Goal: Communication & Community: Answer question/provide support

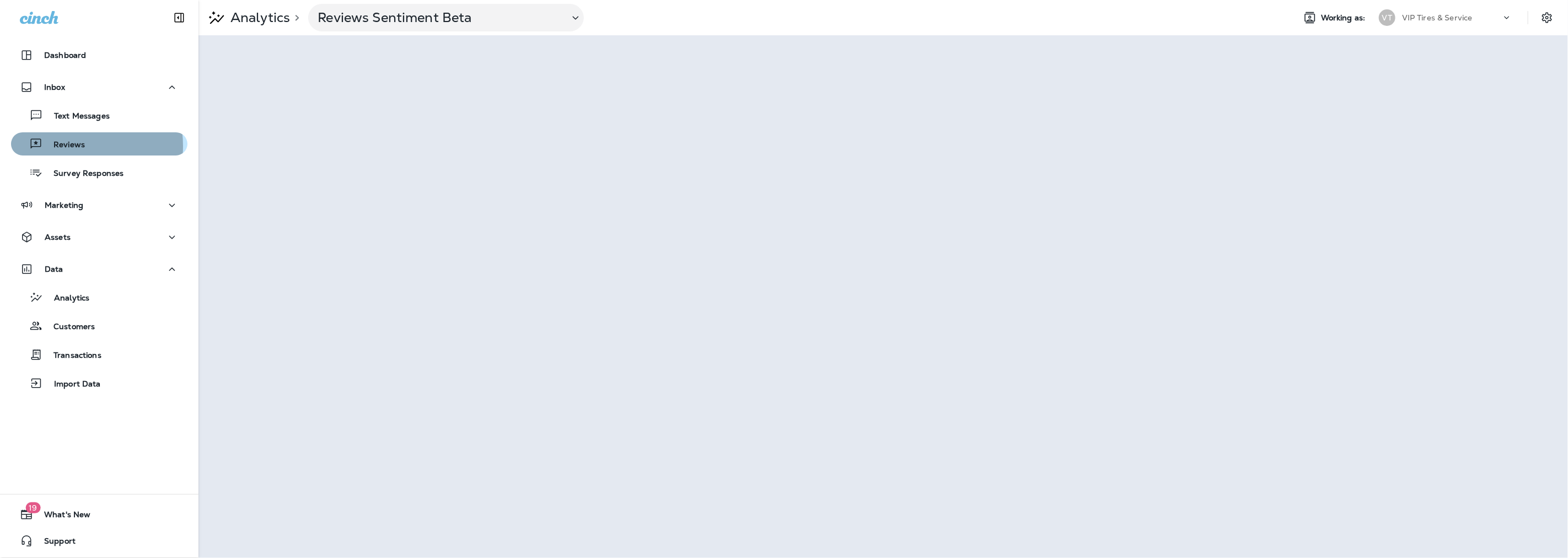
click at [67, 146] on p "Reviews" at bounding box center [64, 145] width 43 height 10
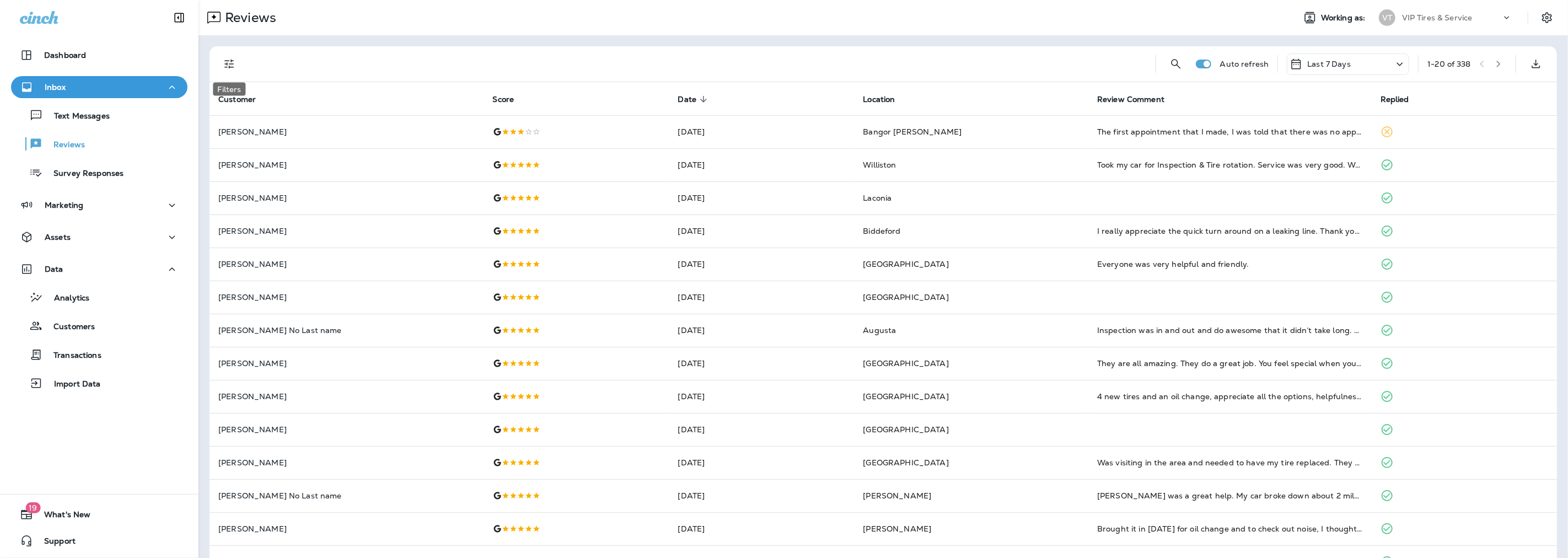
click at [233, 63] on icon "Filters" at bounding box center [229, 64] width 13 height 13
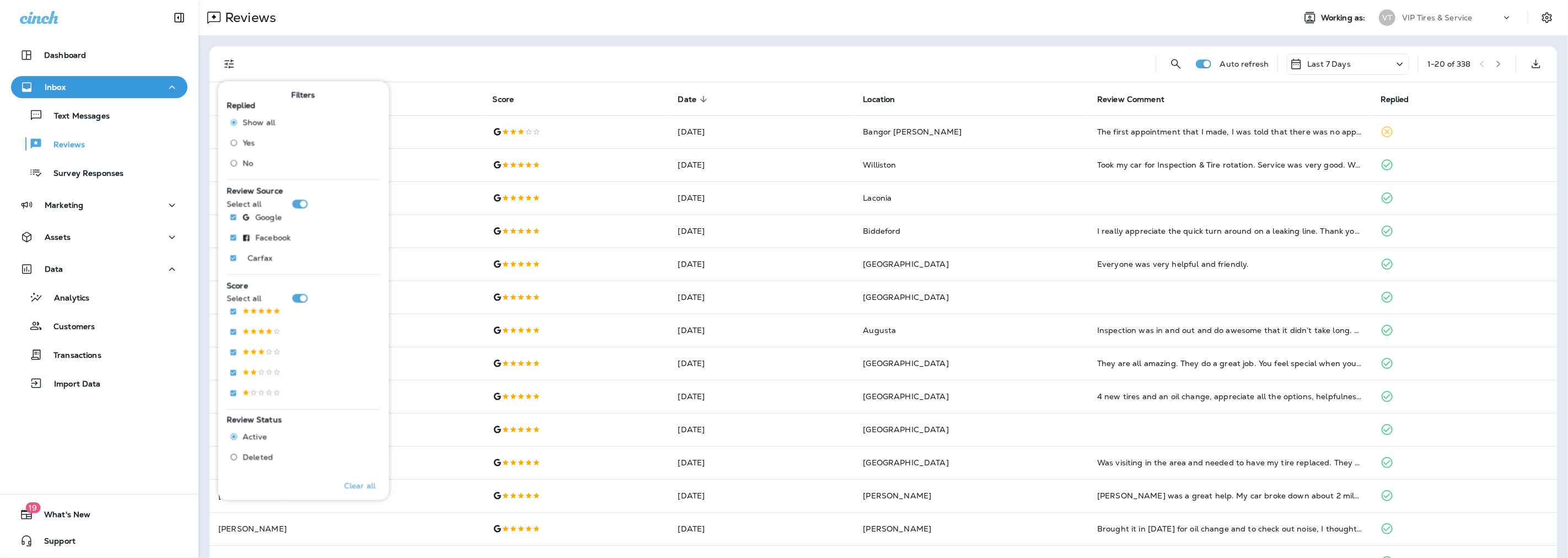
click at [244, 163] on span "No" at bounding box center [248, 163] width 10 height 9
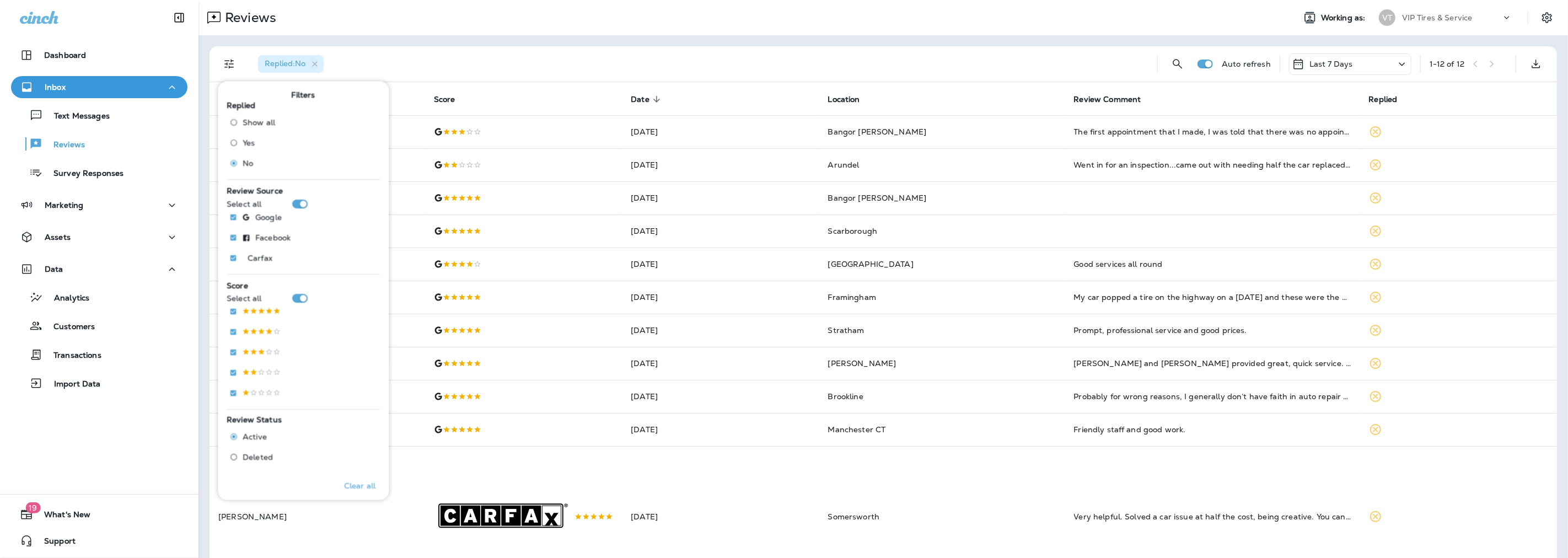
click at [526, 48] on div "Replied : No" at bounding box center [699, 64] width 899 height 35
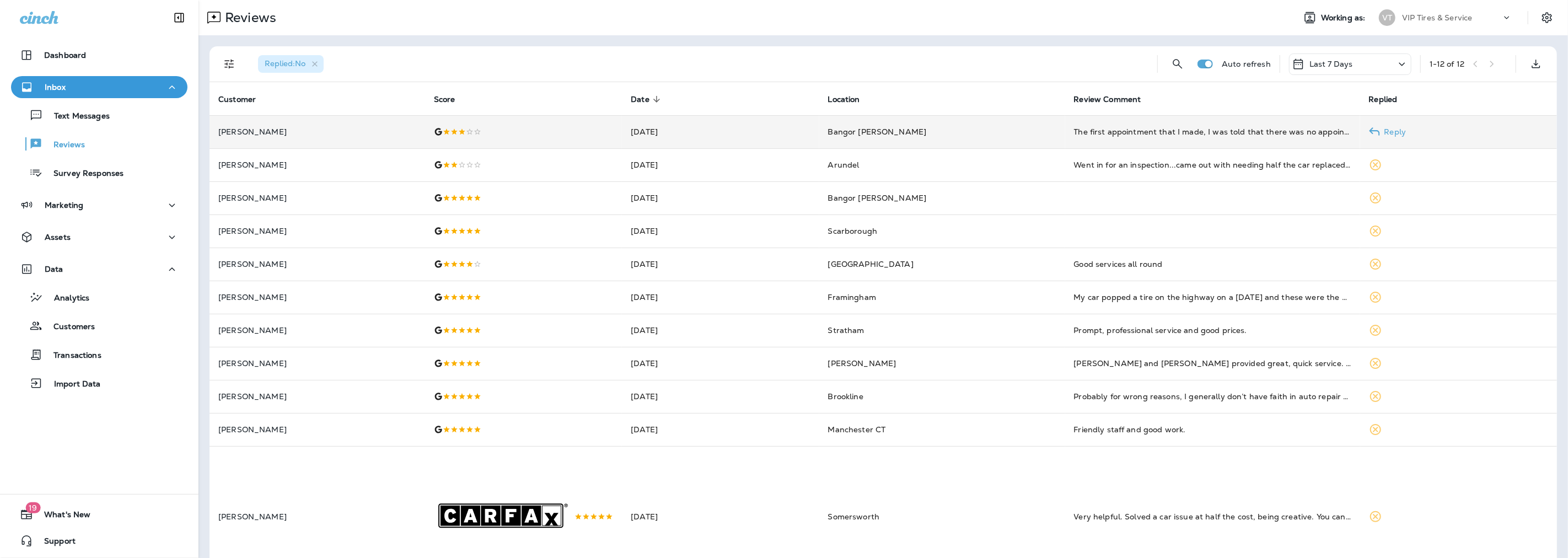
click at [763, 134] on td "[DATE]" at bounding box center [720, 132] width 197 height 33
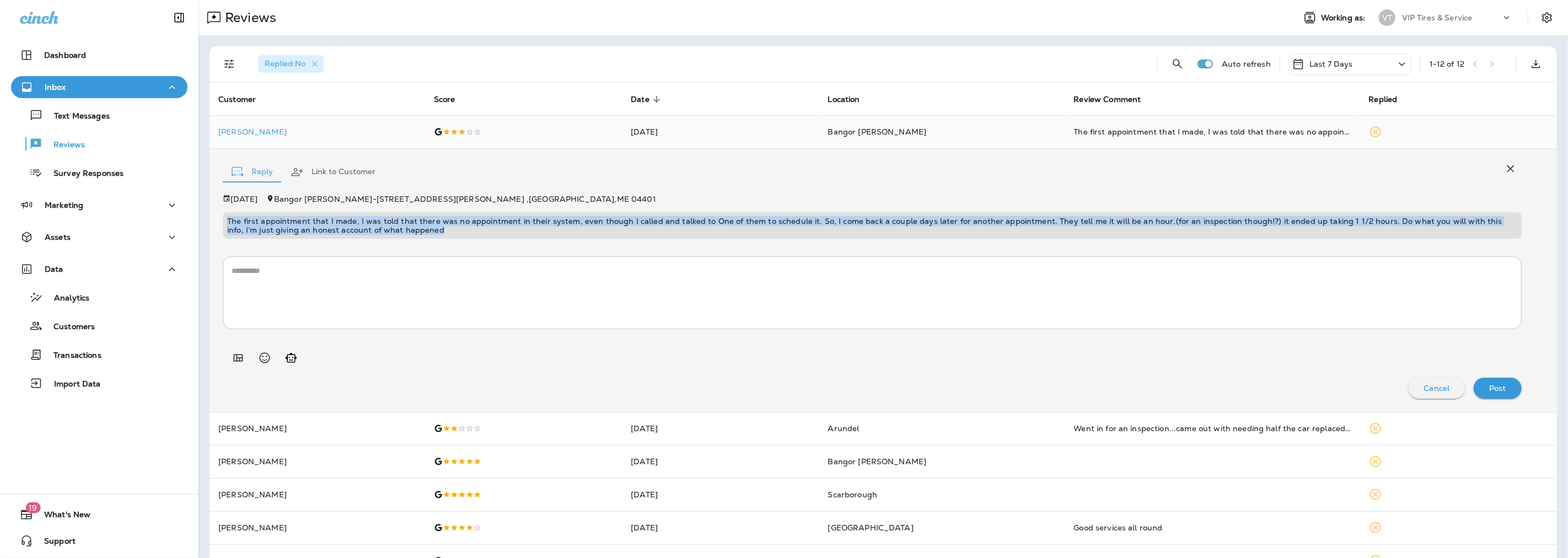
drag, startPoint x: 414, startPoint y: 233, endPoint x: 216, endPoint y: 216, distance: 198.7
click at [216, 216] on div "Reply Link to Customer Sep 16, 2025 Bangor Odlin Rd - 267 Odlin Rd , Bangor , M…" at bounding box center [883, 280] width 1347 height 263
copy p "The first appointment that I made, I was told that there was no appointment in …"
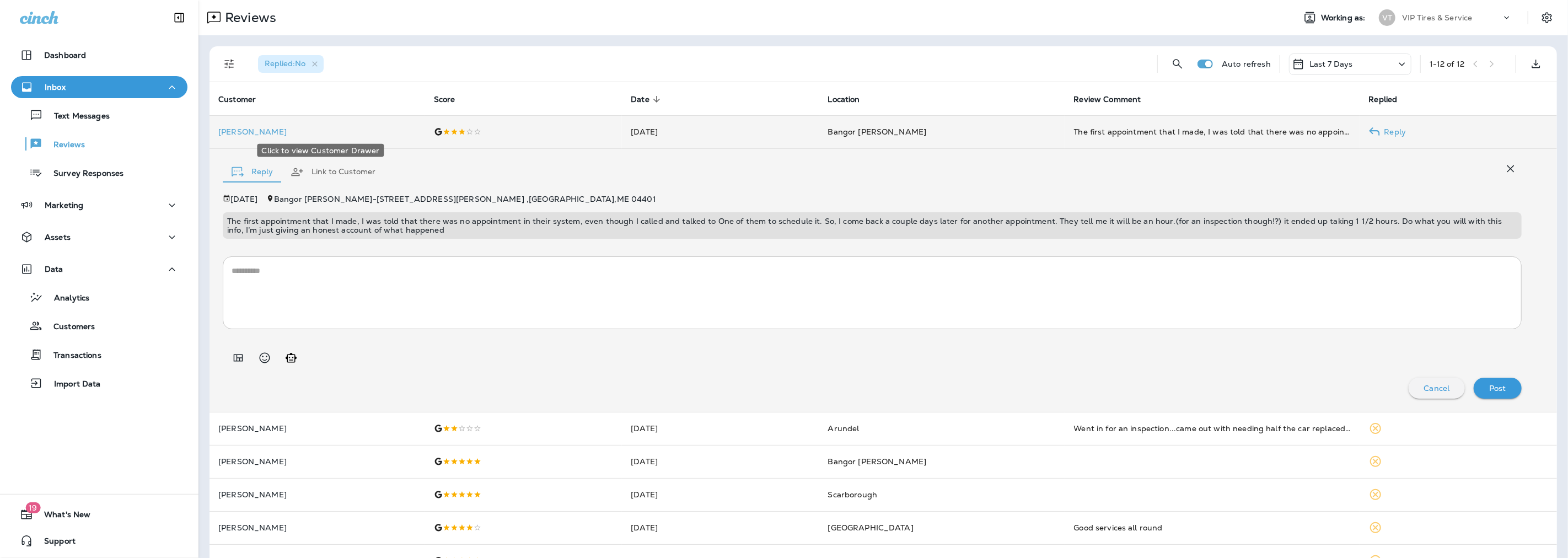
click at [260, 130] on p "[PERSON_NAME]" at bounding box center [317, 132] width 198 height 9
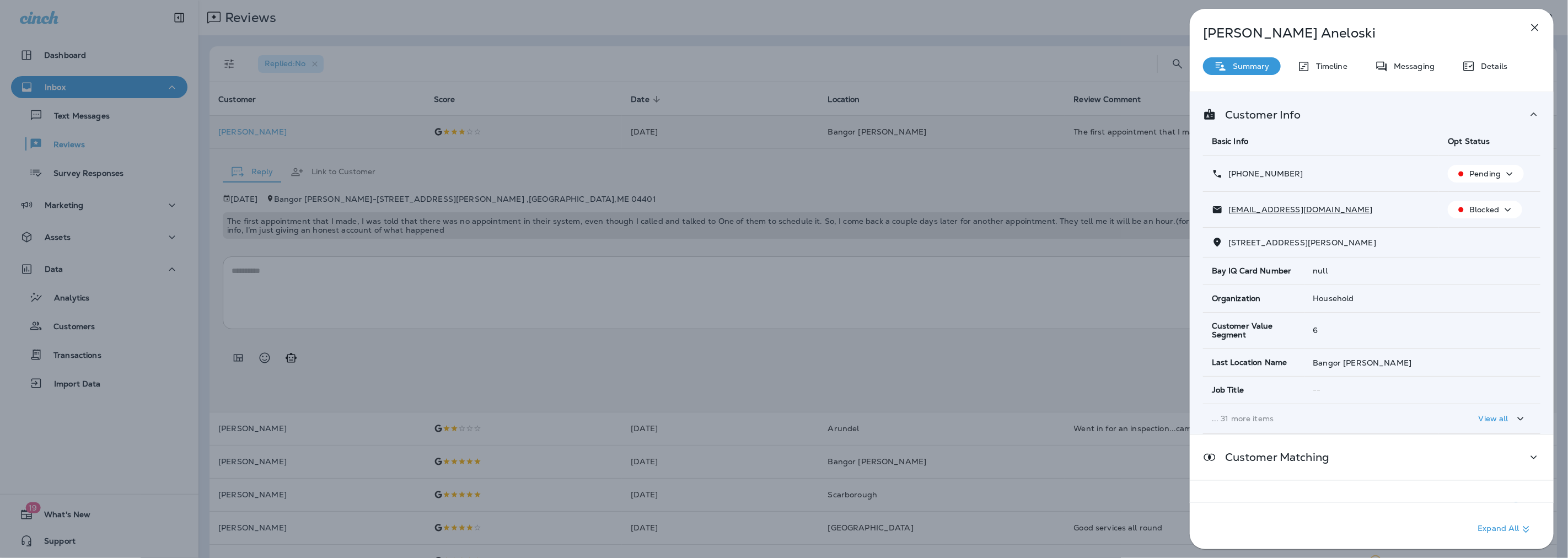
drag, startPoint x: 1306, startPoint y: 171, endPoint x: 1239, endPoint y: 178, distance: 67.4
click at [1239, 178] on div "+1 (207) 991-8088" at bounding box center [1320, 174] width 218 height 11
copy p "(207) 991-8088"
drag, startPoint x: 1326, startPoint y: 207, endPoint x: 1228, endPoint y: 209, distance: 98.0
click at [1228, 209] on div "pcommeau@utc4me.org" at bounding box center [1320, 210] width 218 height 11
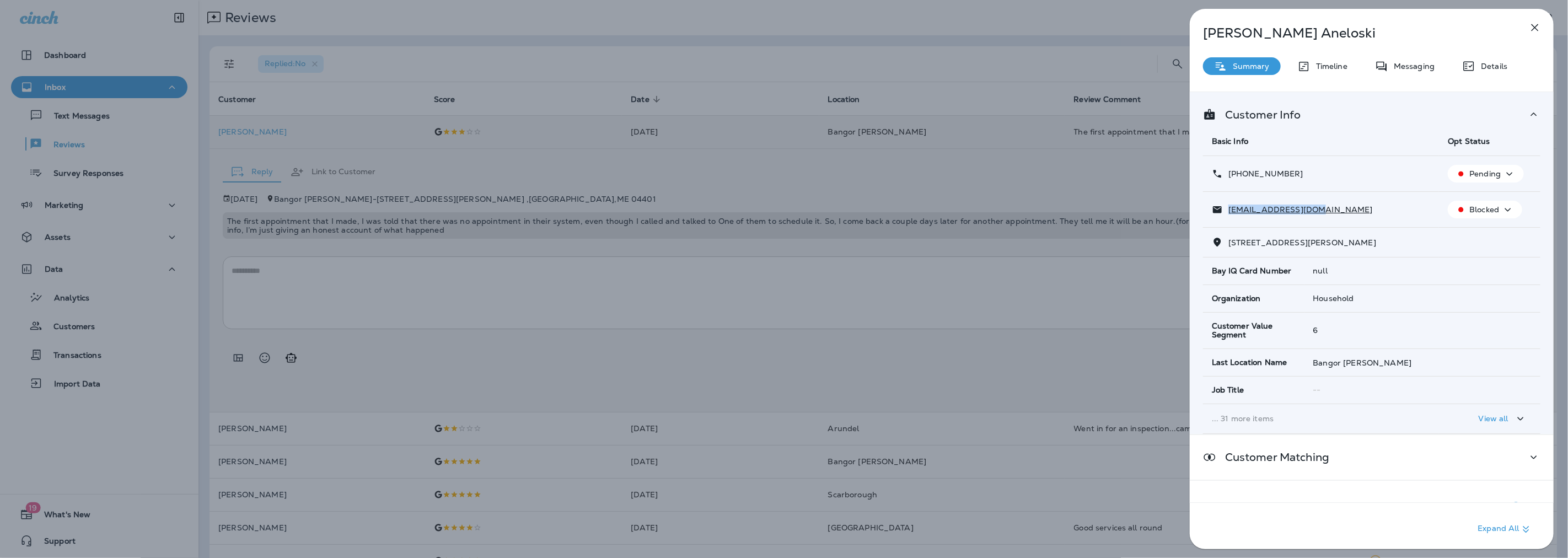
copy p "pcommeau@utc4me.org"
click at [1539, 27] on icon "button" at bounding box center [1534, 27] width 13 height 13
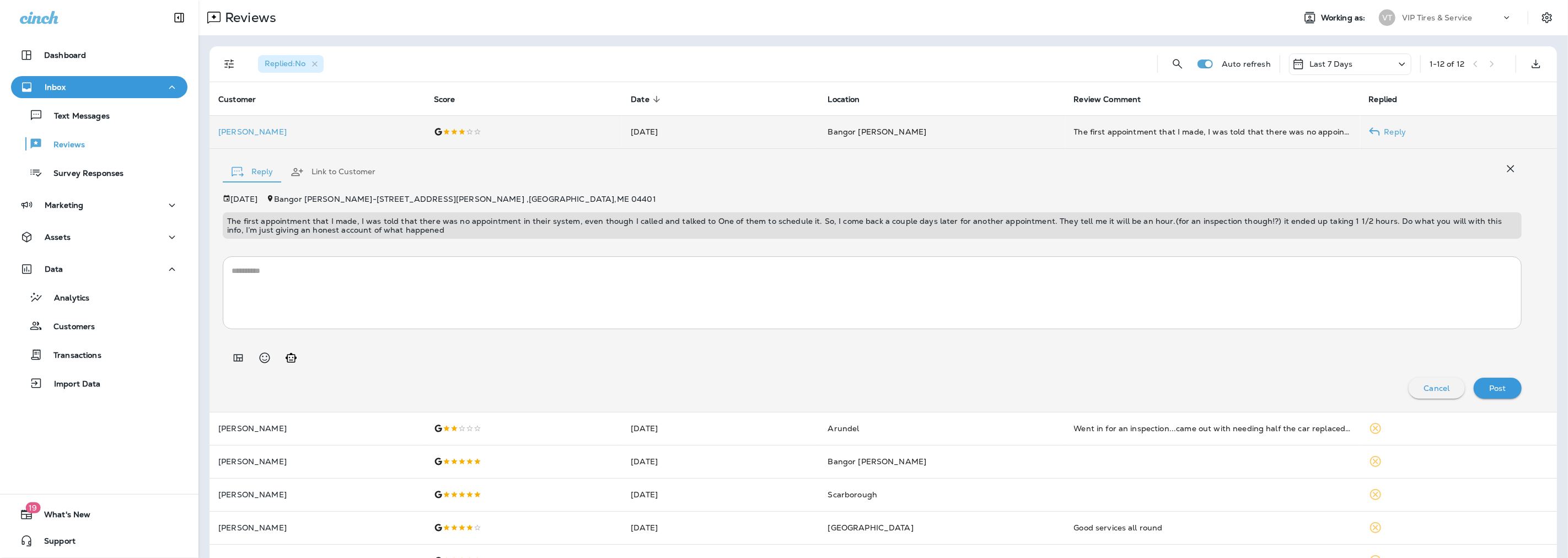
click at [334, 277] on textarea at bounding box center [872, 293] width 1281 height 55
click at [234, 361] on icon "Add in a premade template" at bounding box center [238, 357] width 10 height 7
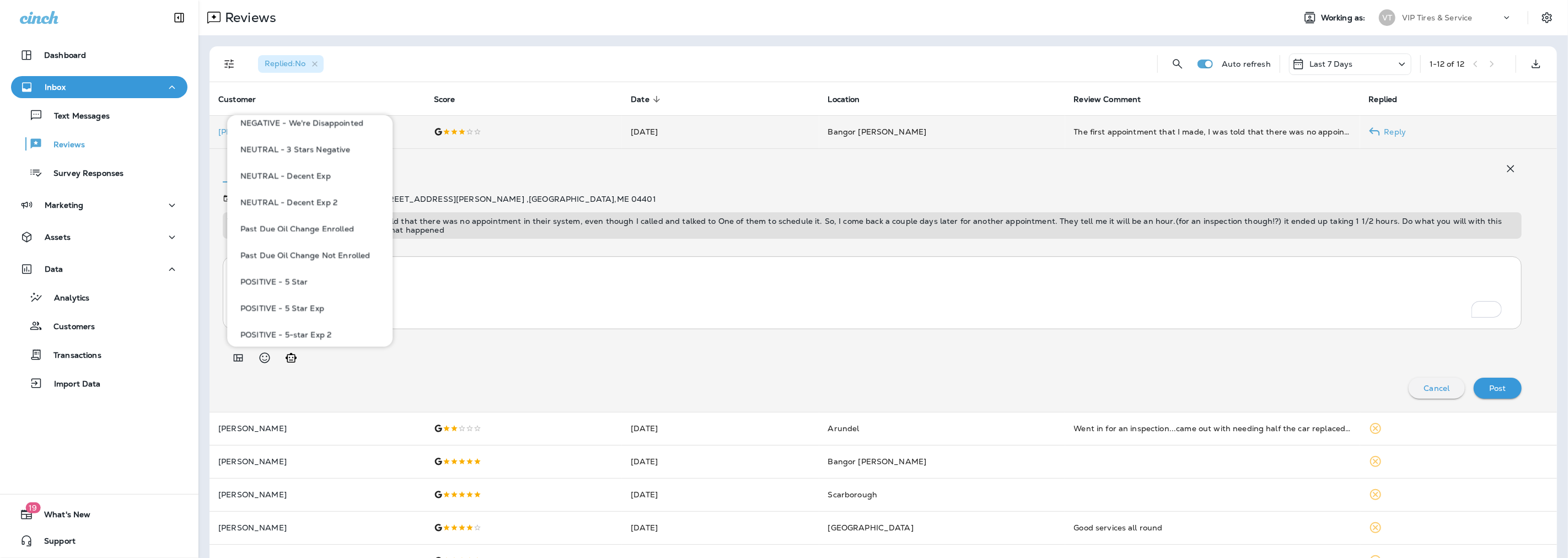
scroll to position [612, 0]
click at [276, 148] on button "NEUTRAL - Decent Exp" at bounding box center [310, 148] width 148 height 27
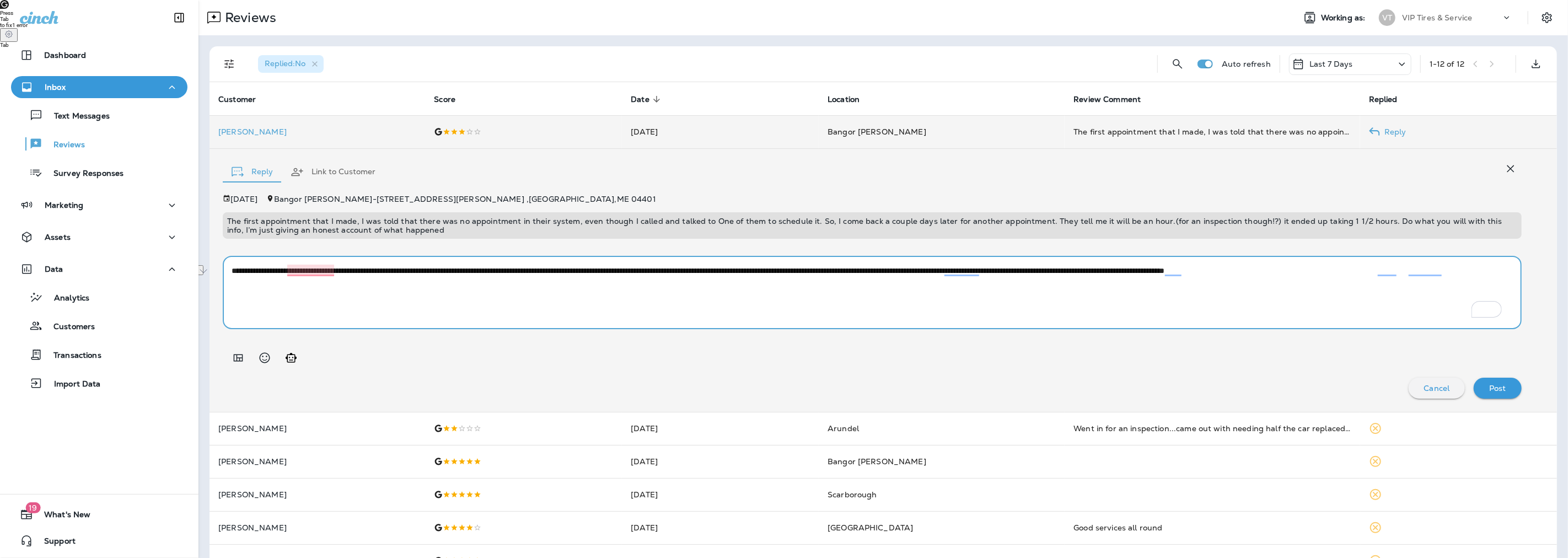
drag, startPoint x: 471, startPoint y: 272, endPoint x: 658, endPoint y: 270, distance: 187.0
click at [658, 270] on textarea "**********" at bounding box center [867, 293] width 1272 height 55
click at [733, 271] on textarea "**********" at bounding box center [867, 293] width 1272 height 55
click at [748, 272] on textarea "**********" at bounding box center [867, 293] width 1272 height 55
click at [848, 267] on textarea "**********" at bounding box center [867, 293] width 1272 height 55
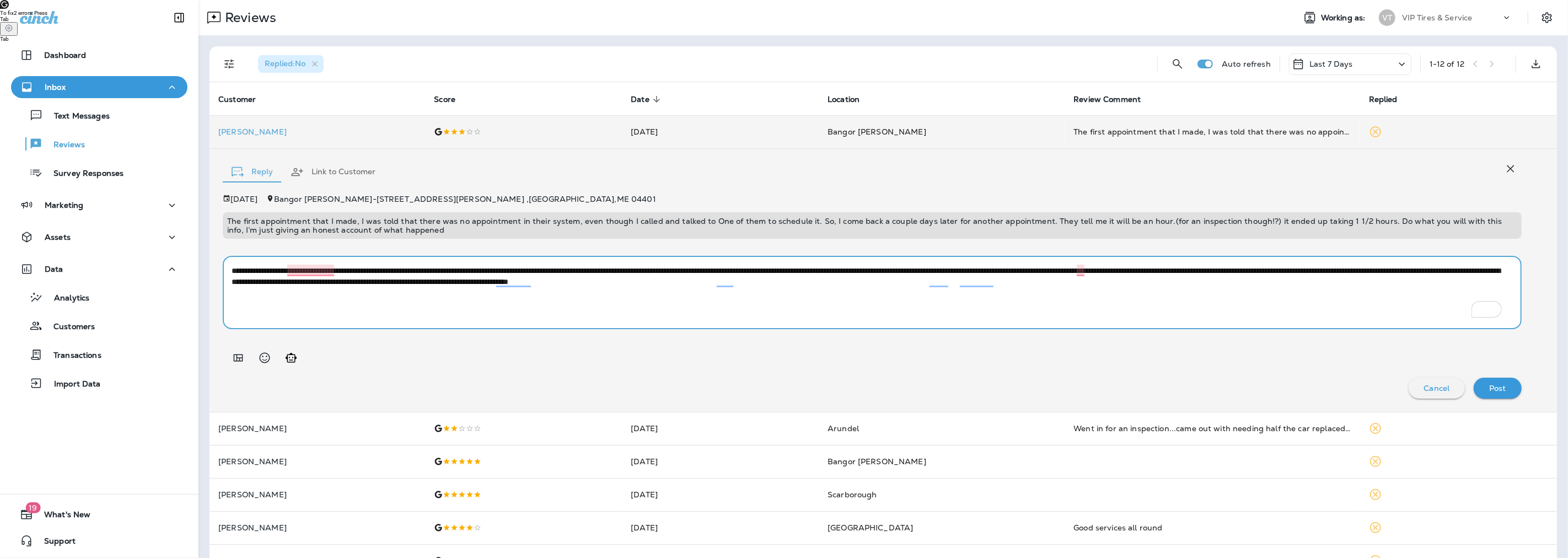
click at [761, 285] on textarea "**********" at bounding box center [867, 293] width 1272 height 55
drag, startPoint x: 767, startPoint y: 280, endPoint x: 740, endPoint y: 281, distance: 27.0
click at [740, 281] on textarea "**********" at bounding box center [867, 293] width 1272 height 55
click at [742, 282] on textarea "**********" at bounding box center [867, 293] width 1272 height 55
drag, startPoint x: 1356, startPoint y: 268, endPoint x: 850, endPoint y: 266, distance: 506.0
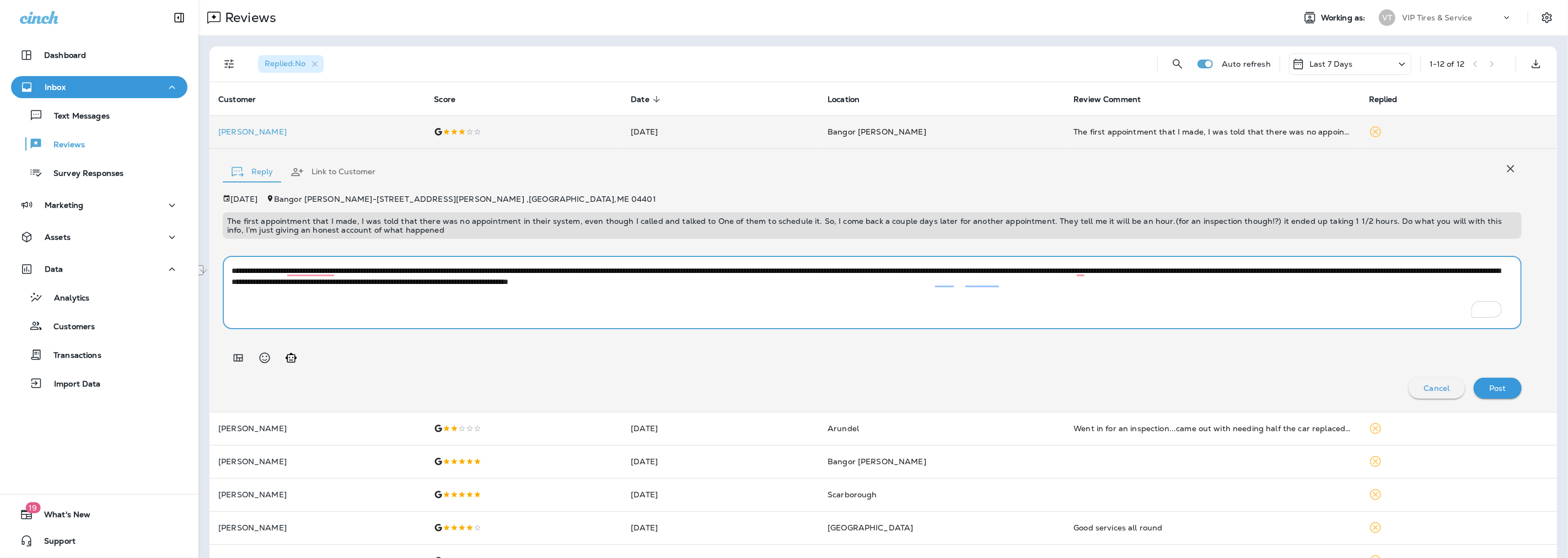
click at [850, 266] on textarea "**********" at bounding box center [867, 293] width 1272 height 55
click at [969, 272] on textarea "**********" at bounding box center [867, 293] width 1272 height 55
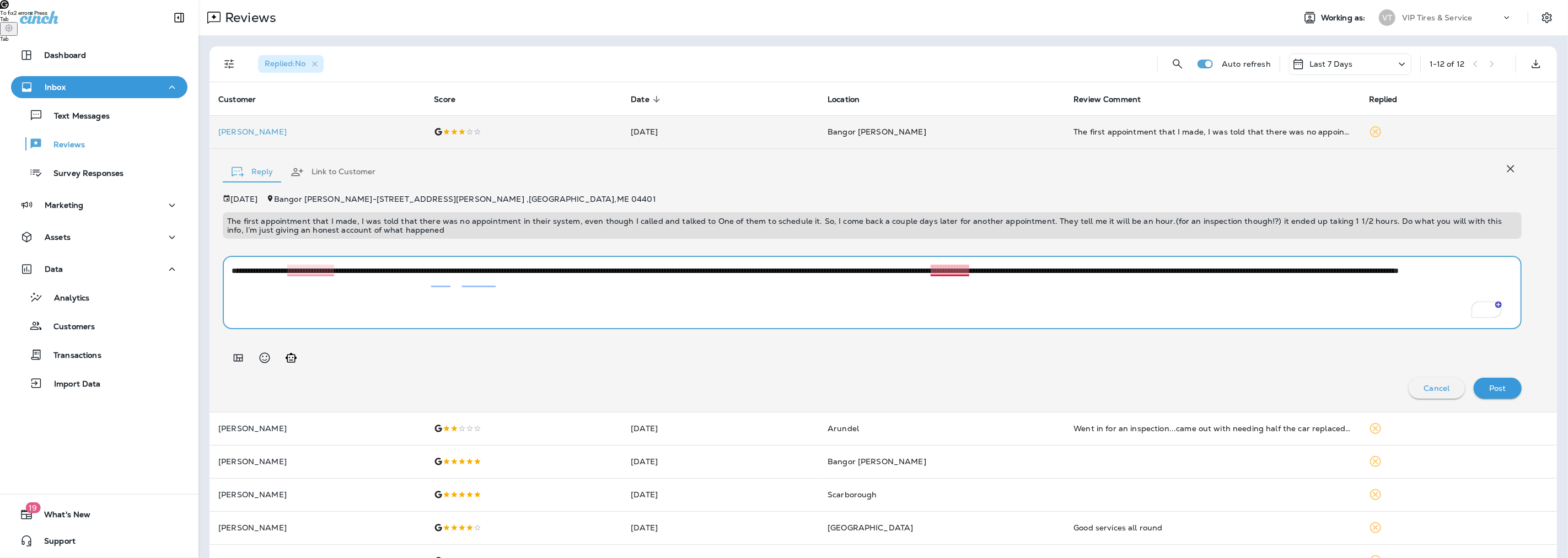
click at [942, 271] on textarea "**********" at bounding box center [867, 293] width 1272 height 55
click at [956, 271] on textarea "**********" at bounding box center [867, 293] width 1272 height 55
type textarea "**********"
click at [1489, 387] on p "Post" at bounding box center [1497, 388] width 17 height 9
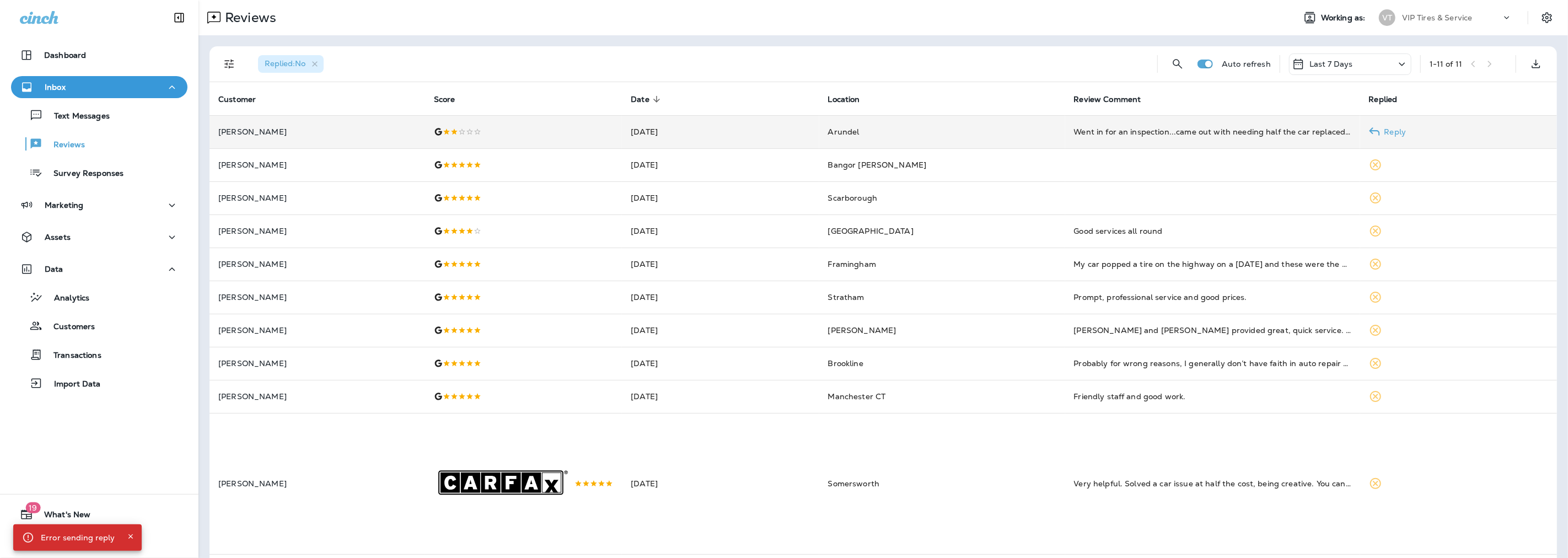
click at [386, 131] on p "George Des" at bounding box center [317, 132] width 198 height 9
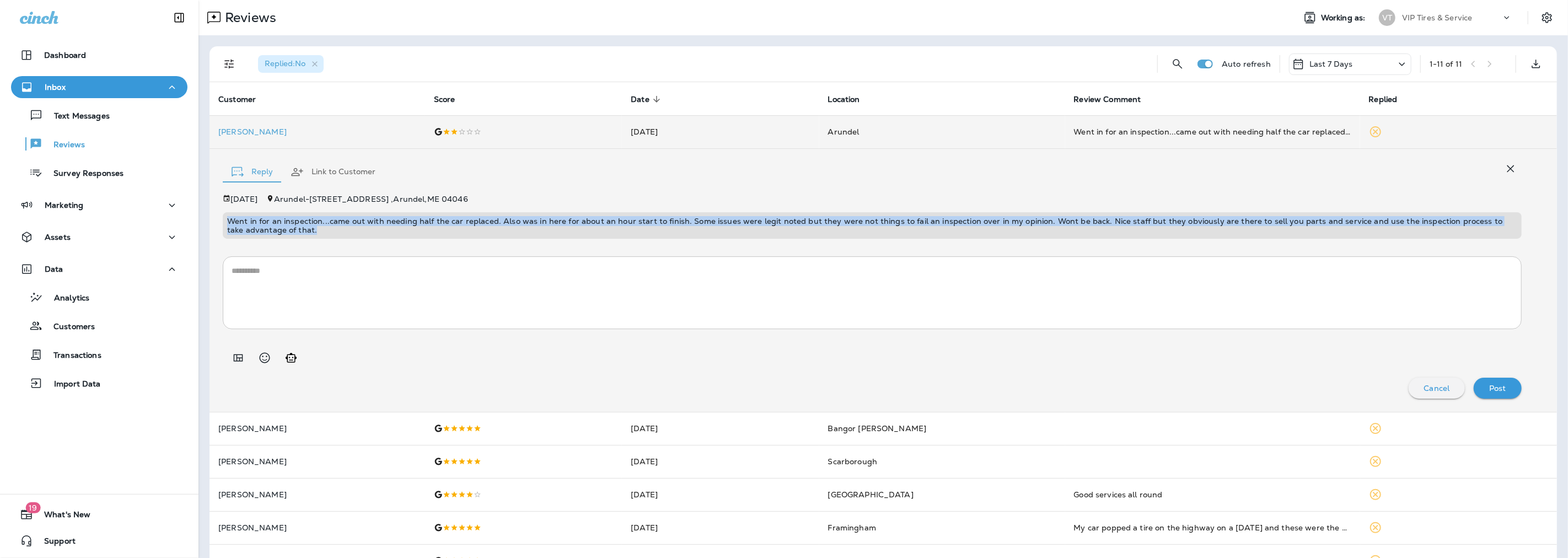
drag, startPoint x: 300, startPoint y: 230, endPoint x: 225, endPoint y: 215, distance: 76.5
click at [225, 215] on div "Went in for an inspection...came out with needing half the car replaced. Also w…" at bounding box center [872, 226] width 1299 height 27
copy p "Went in for an inspection...came out with needing half the car replaced. Also w…"
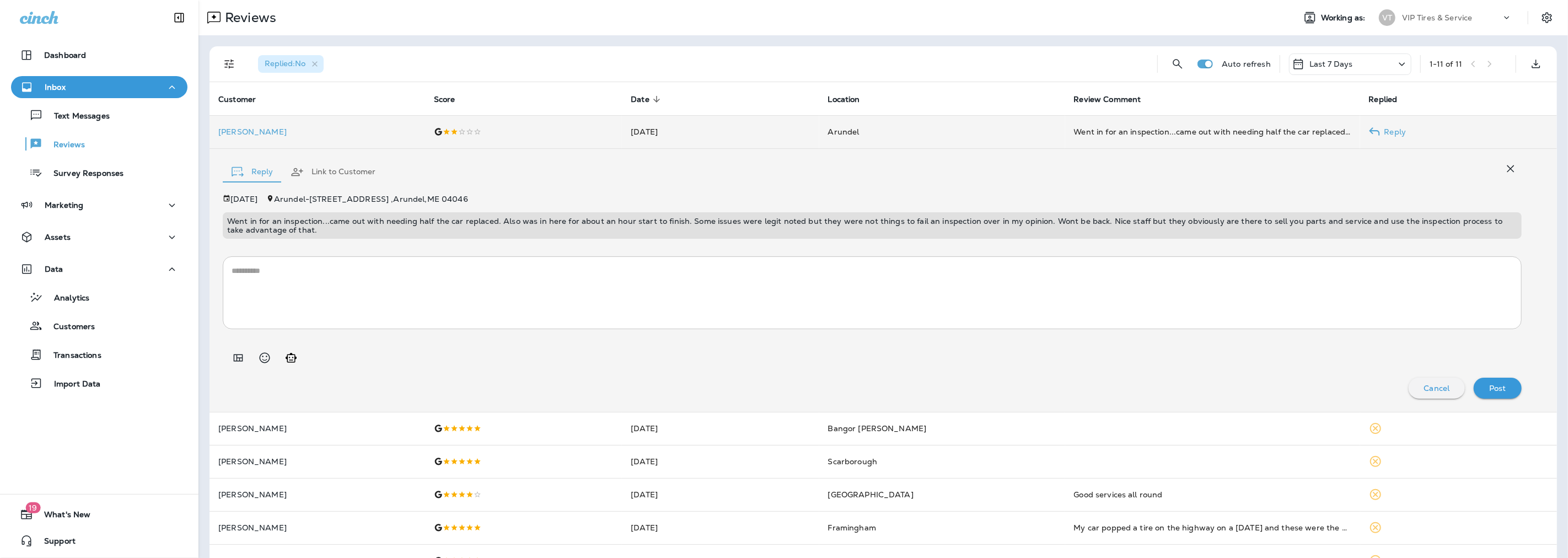
click at [248, 130] on p "George Des" at bounding box center [317, 132] width 198 height 9
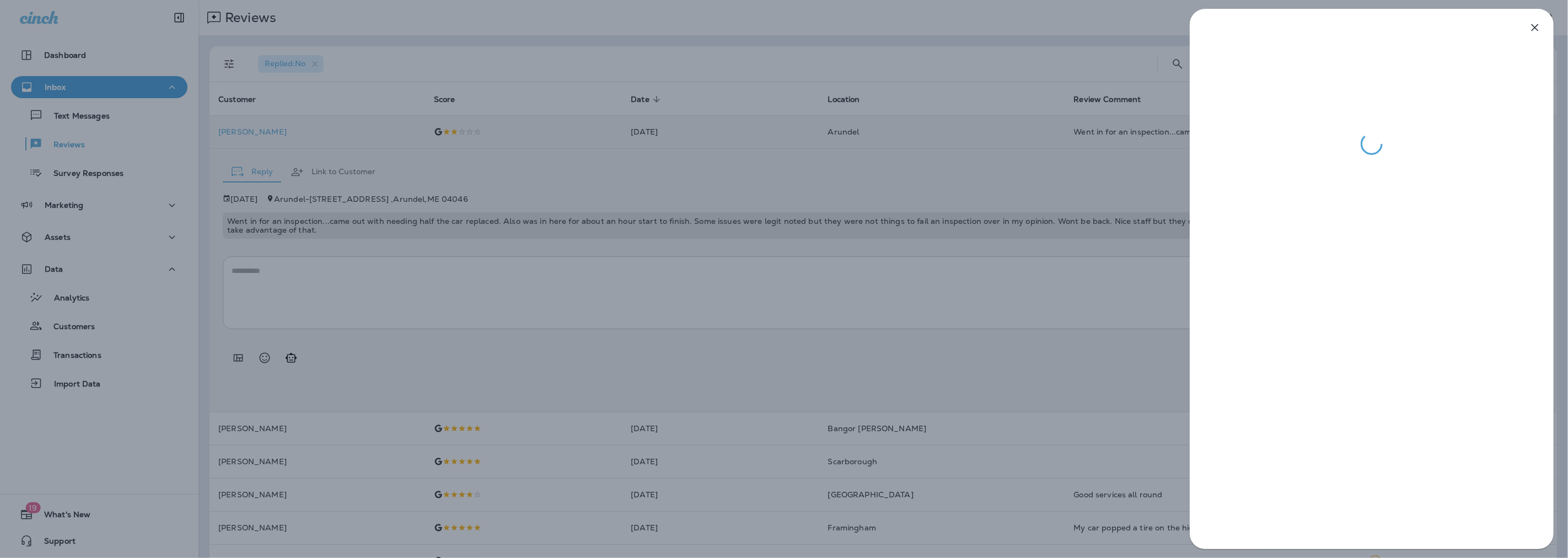
click at [307, 266] on div at bounding box center [784, 279] width 1568 height 558
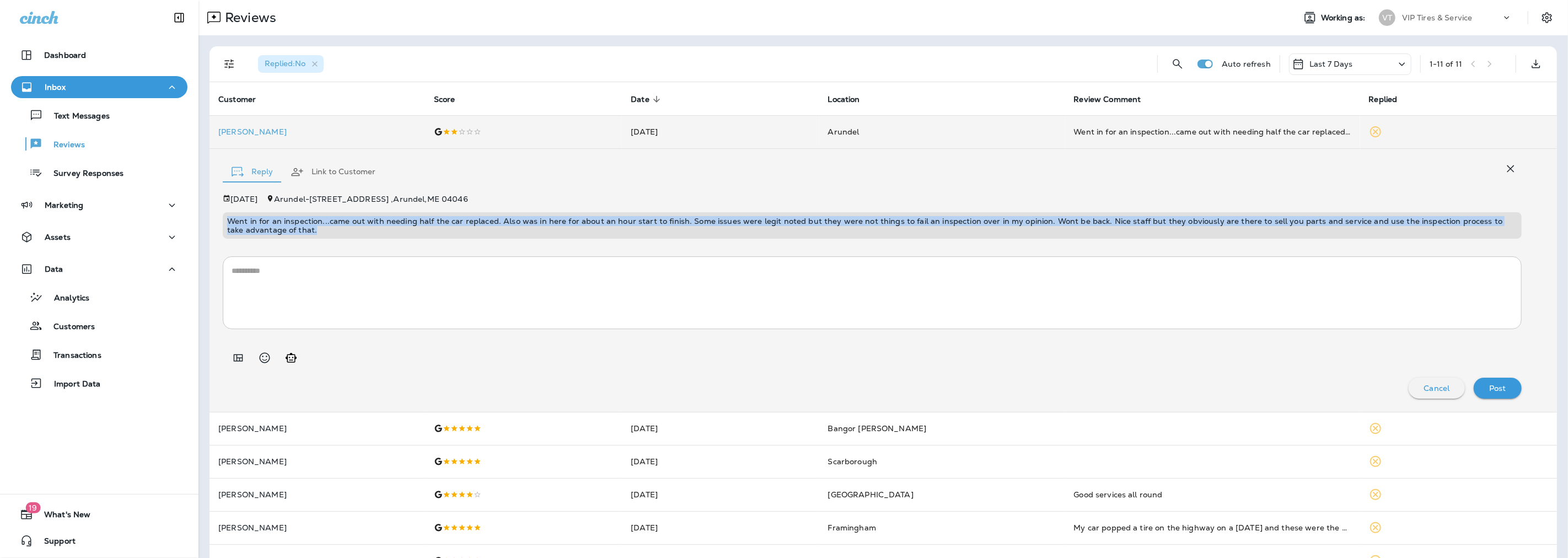
drag, startPoint x: 304, startPoint y: 228, endPoint x: 221, endPoint y: 221, distance: 83.3
click at [221, 221] on div "Reply Link to Customer Sep 15, 2025 Arundel - 21 Old Post Rd , Arundel , ME 040…" at bounding box center [883, 280] width 1347 height 263
copy p "Went in for an inspection...came out with needing half the car replaced. Also w…"
click at [239, 357] on icon "Add in a premade template" at bounding box center [238, 357] width 10 height 7
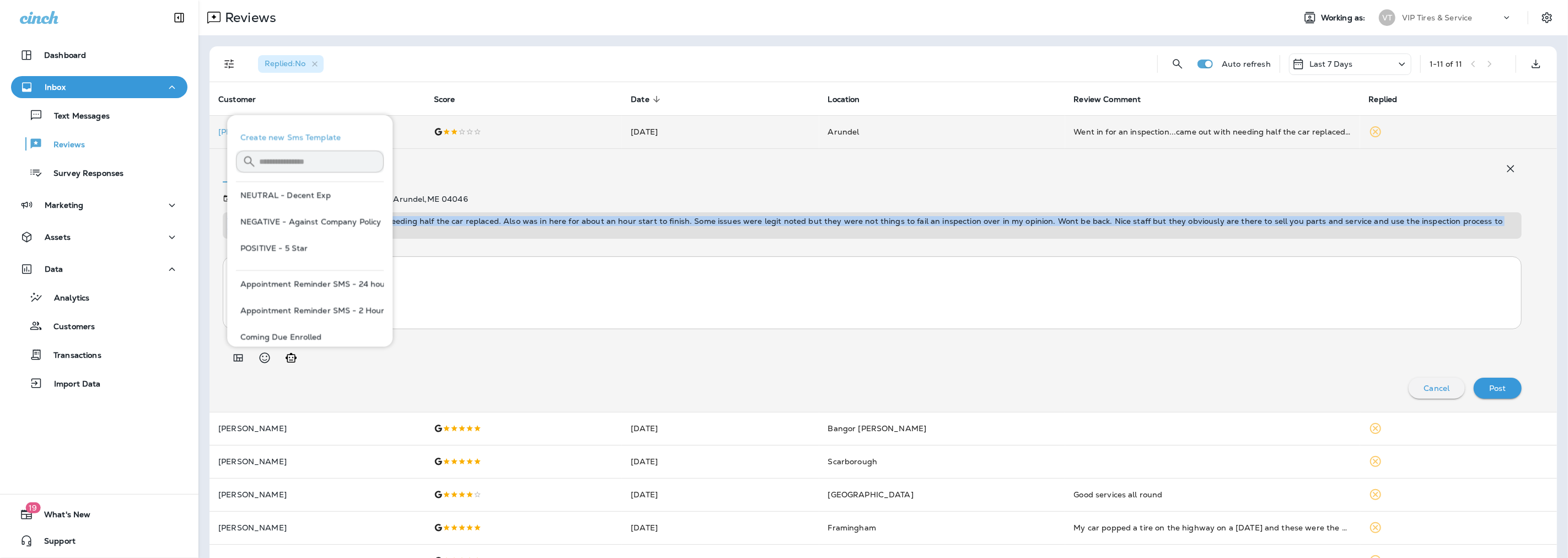
click at [309, 221] on button "NEGATIVE - Against Company Policy" at bounding box center [310, 221] width 148 height 27
type textarea "**********"
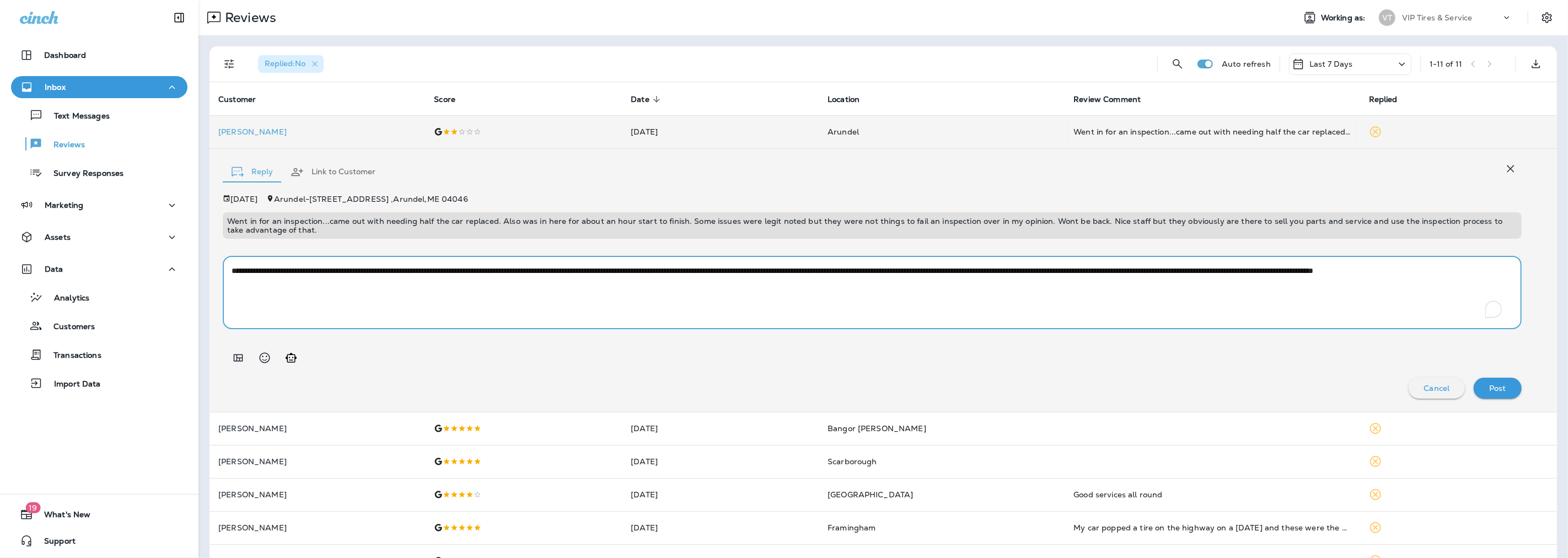
drag, startPoint x: 506, startPoint y: 287, endPoint x: 208, endPoint y: 249, distance: 300.4
click at [208, 249] on div "Replied : No Auto refresh Last 7 Days 1 - 11 of 11 Customer Score Date sorted d…" at bounding box center [883, 502] width 1369 height 934
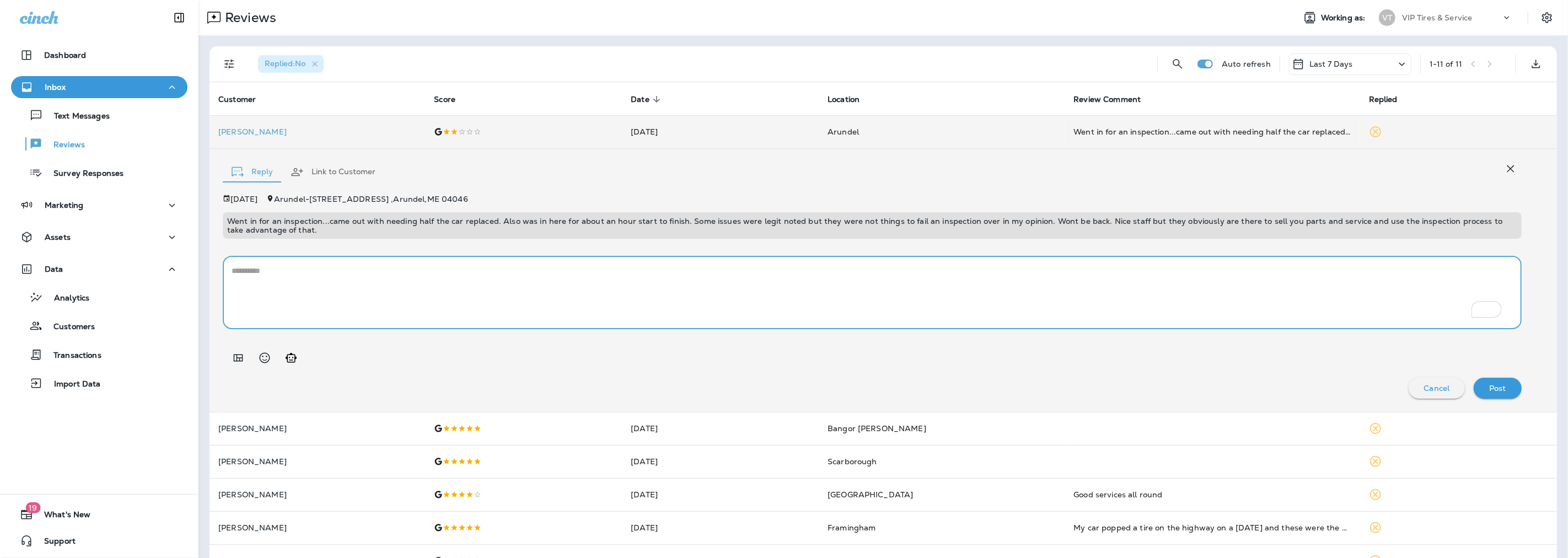
click at [239, 359] on icon "Add in a premade template" at bounding box center [238, 357] width 10 height 7
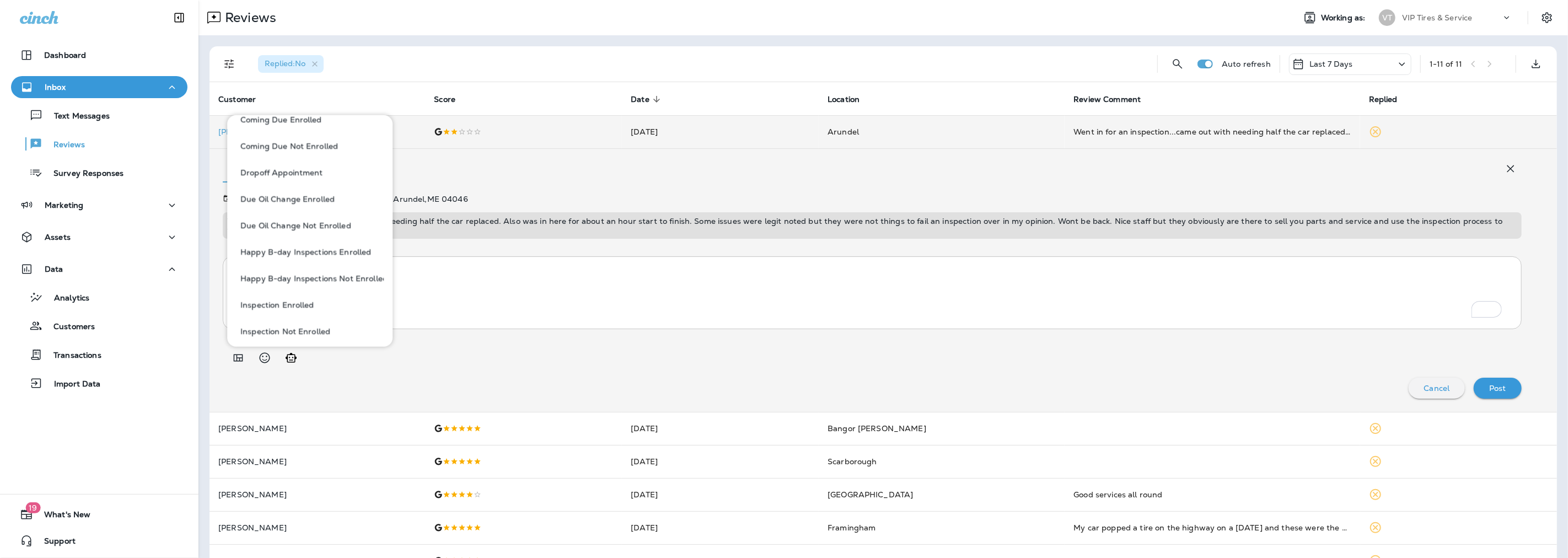
scroll to position [306, 0]
click at [307, 295] on button "NEGATIVE - 2-star review" at bounding box center [310, 296] width 148 height 27
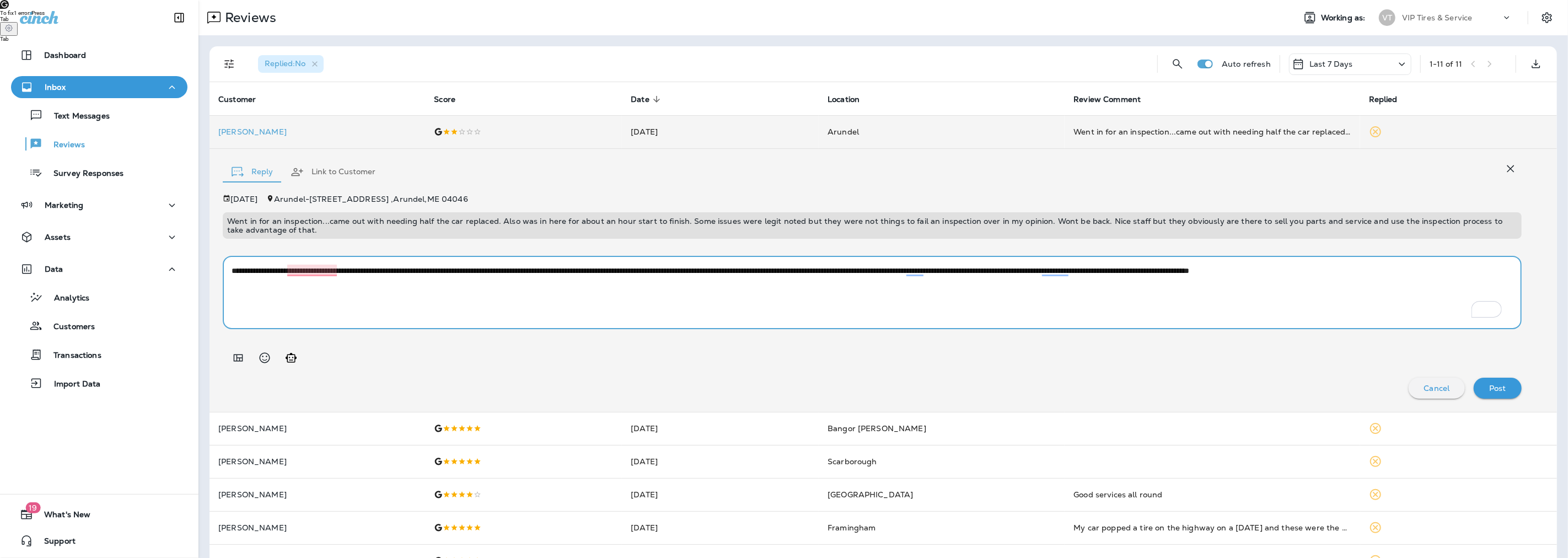
drag, startPoint x: 1259, startPoint y: 269, endPoint x: 1233, endPoint y: 272, distance: 26.2
click at [1233, 272] on textarea "**********" at bounding box center [867, 293] width 1272 height 55
type textarea "**********"
click at [1495, 394] on button "Post" at bounding box center [1497, 387] width 48 height 21
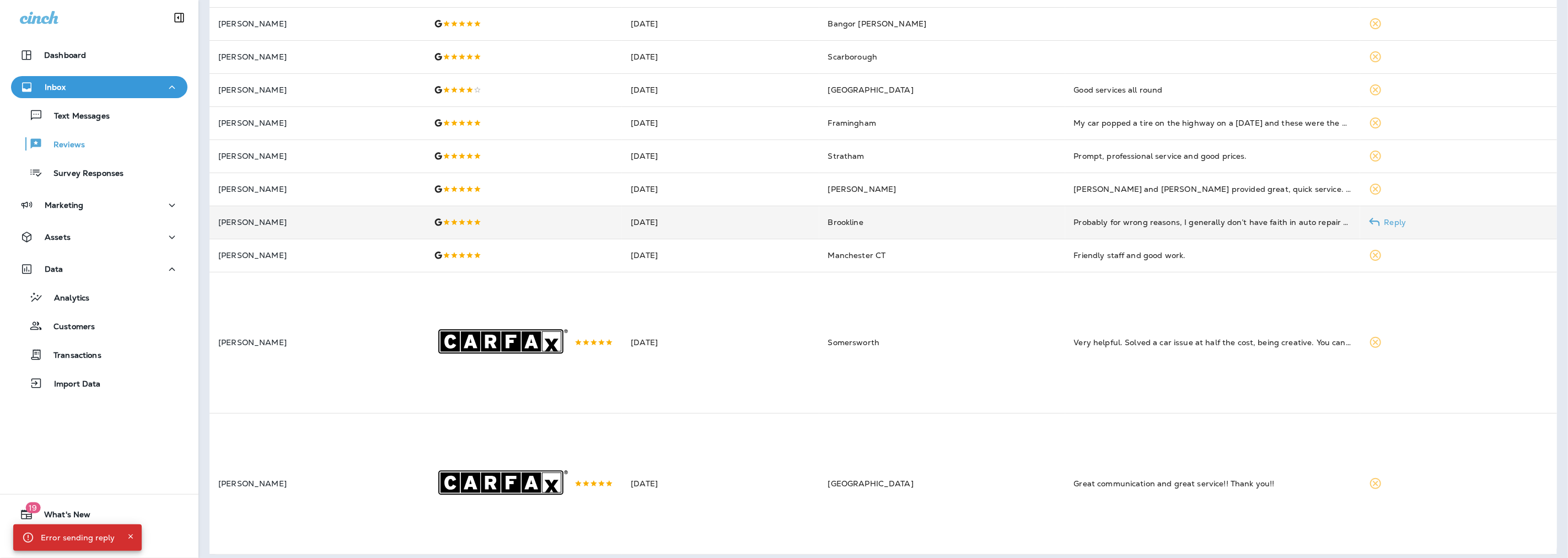
scroll to position [125, 0]
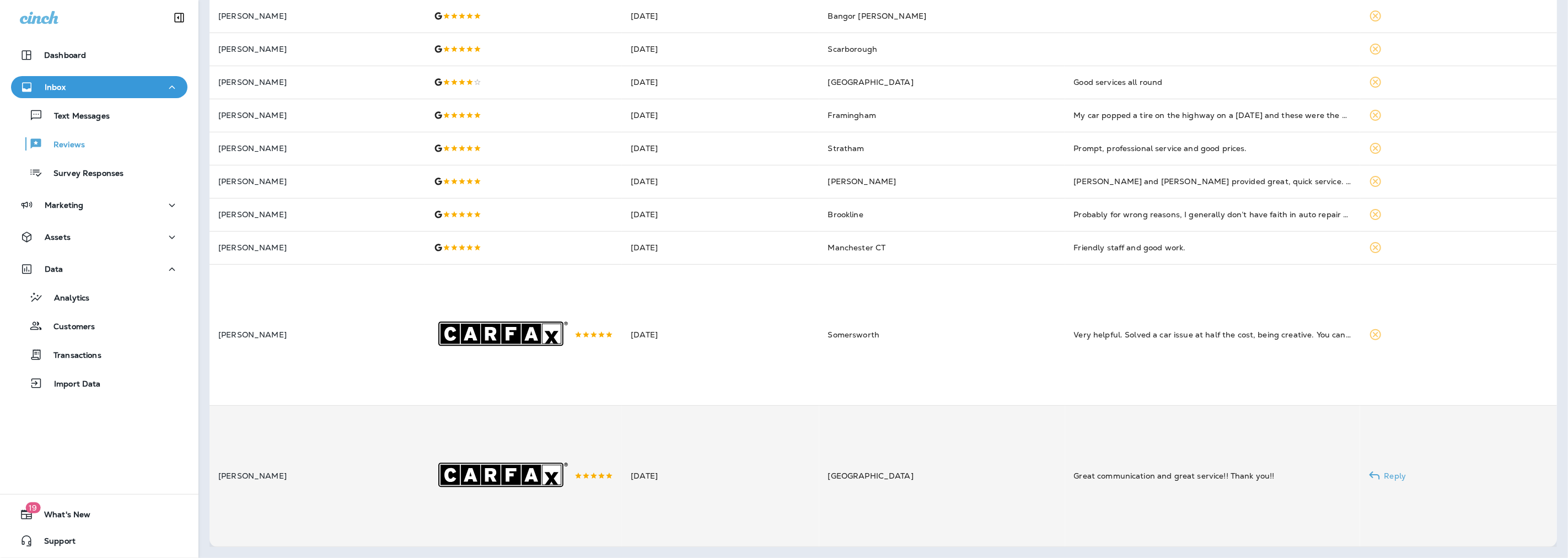
click at [706, 465] on td "Sep 13, 2025" at bounding box center [720, 476] width 197 height 141
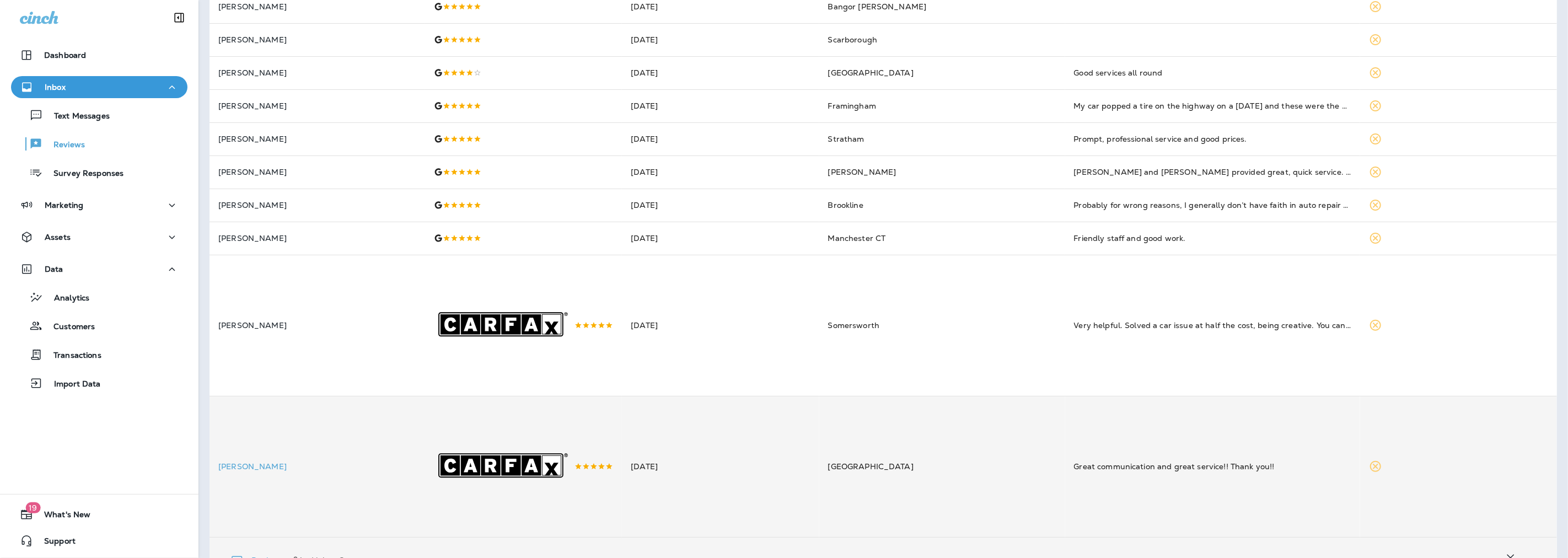
scroll to position [368, 0]
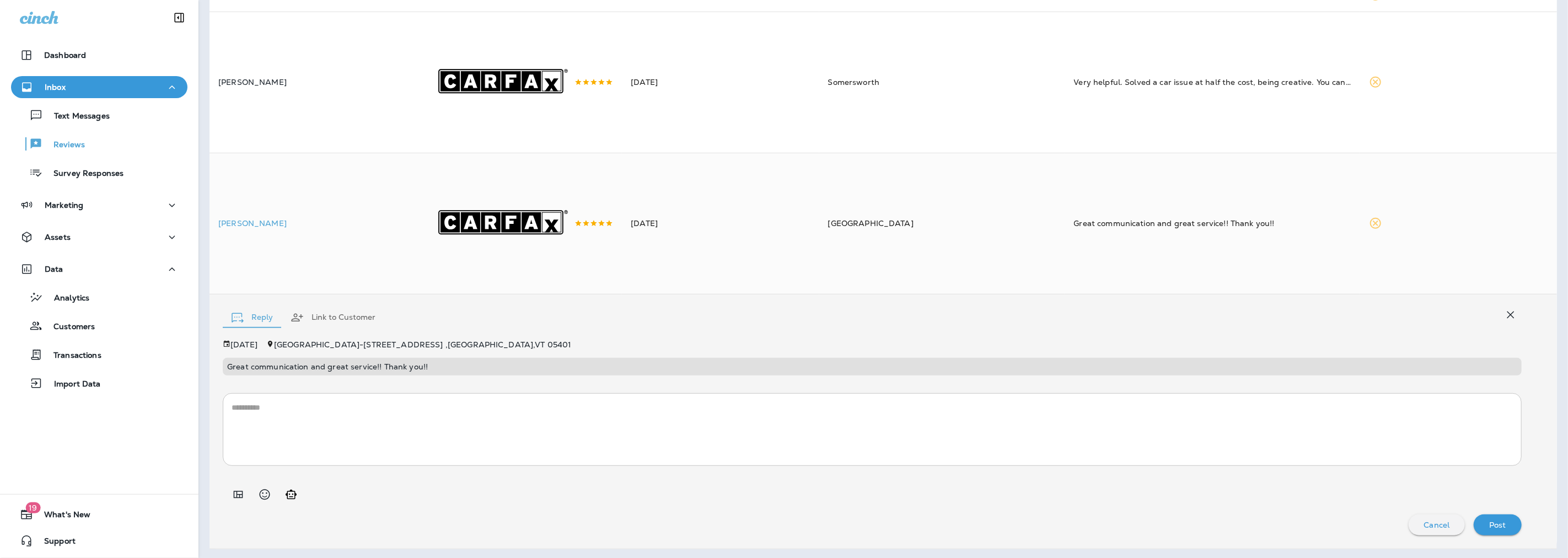
click at [233, 501] on icon "Add in a premade template" at bounding box center [238, 494] width 13 height 13
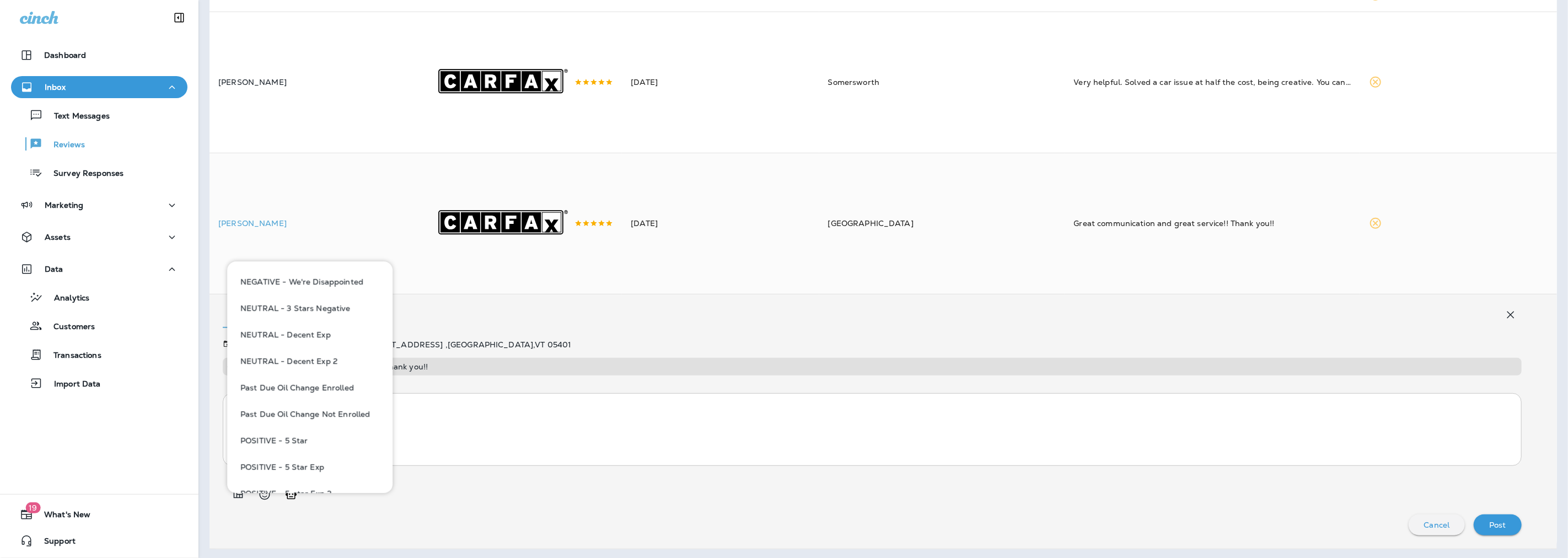
scroll to position [612, 0]
click at [270, 398] on button "POSITIVE - 5 Star" at bounding box center [310, 400] width 148 height 27
type textarea "**********"
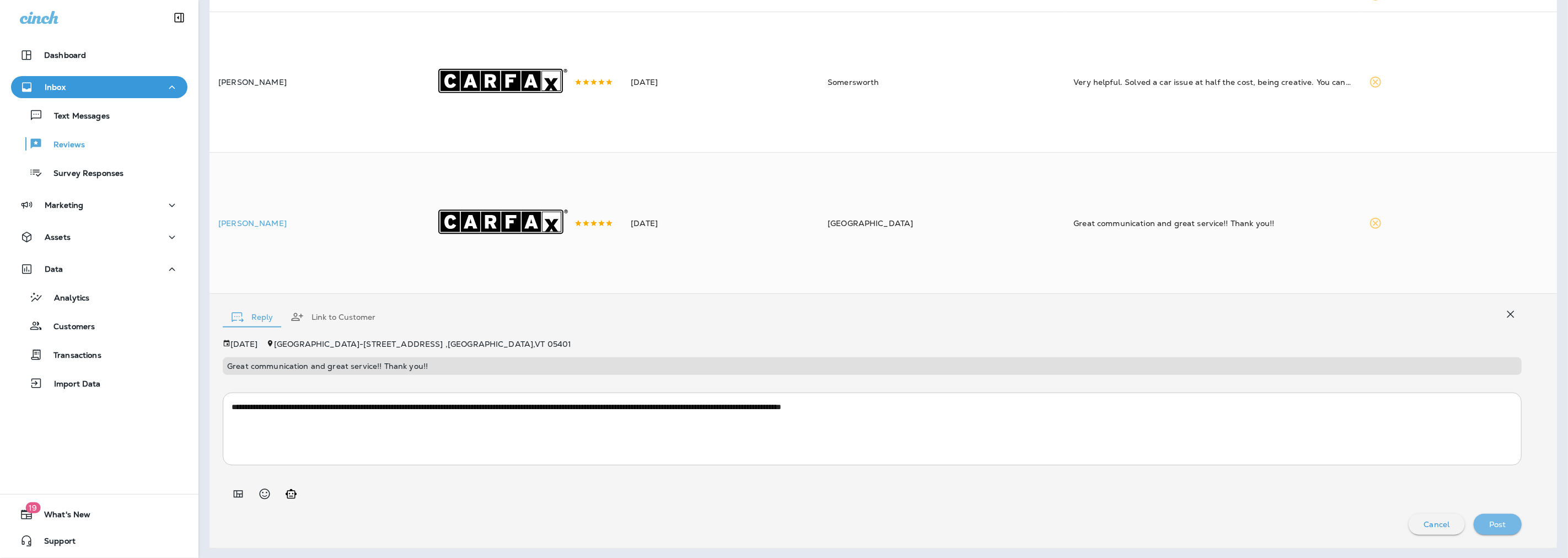
click at [1498, 531] on div "Post" at bounding box center [1497, 524] width 31 height 15
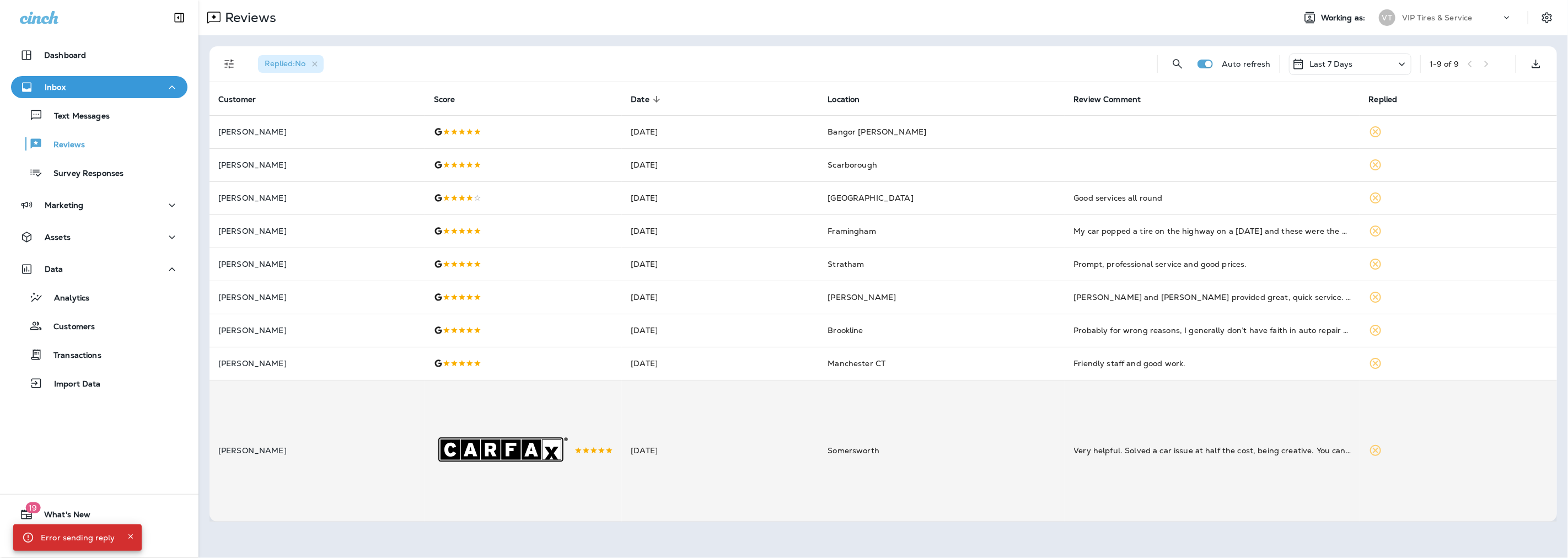
scroll to position [0, 0]
click at [972, 461] on td "Somersworth" at bounding box center [942, 450] width 246 height 141
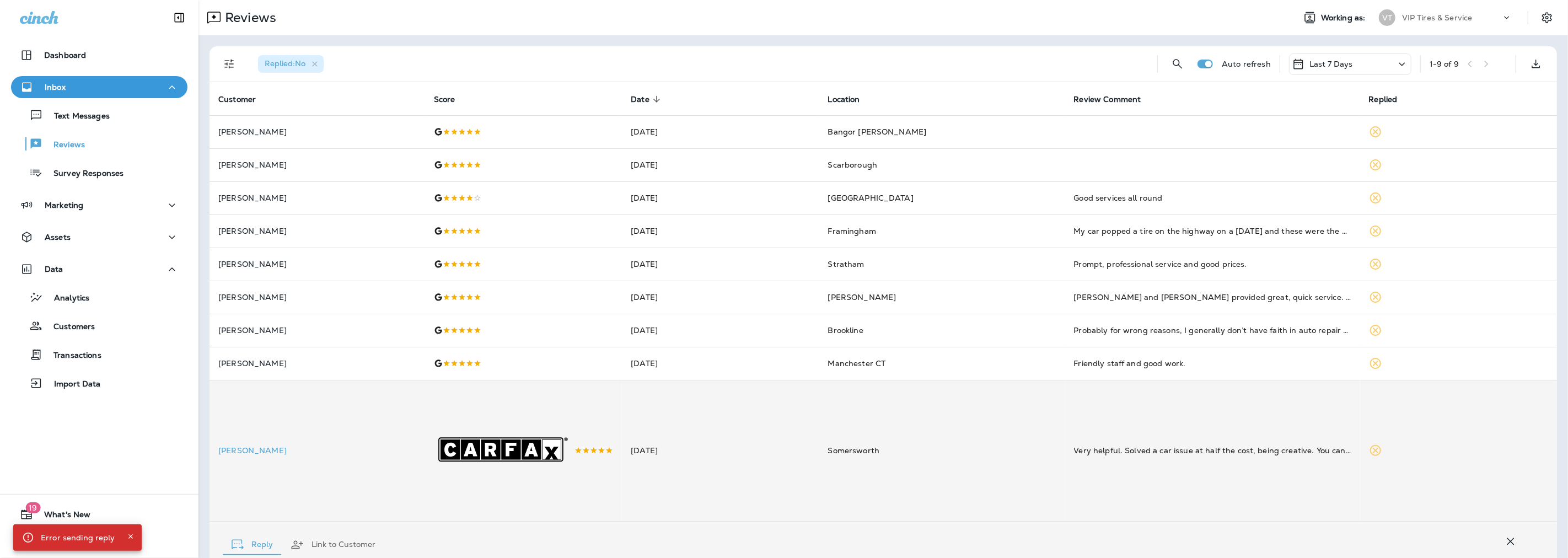
scroll to position [223, 0]
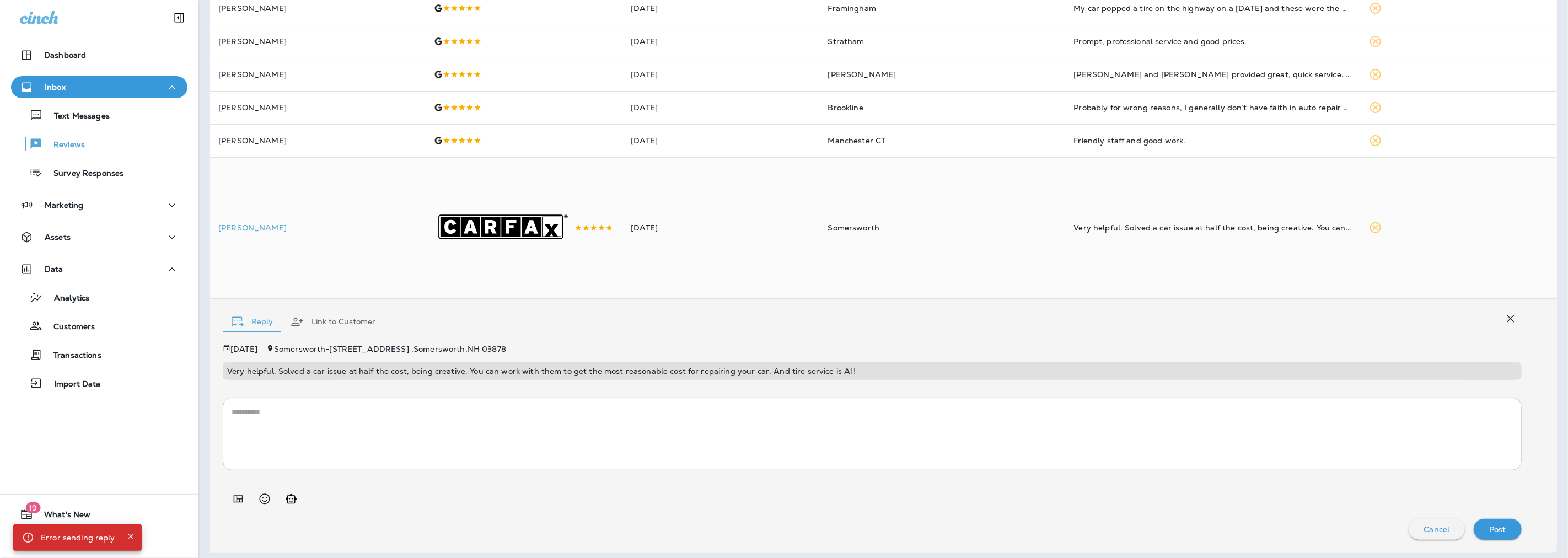
click at [235, 503] on icon "Add in a premade template" at bounding box center [238, 499] width 13 height 13
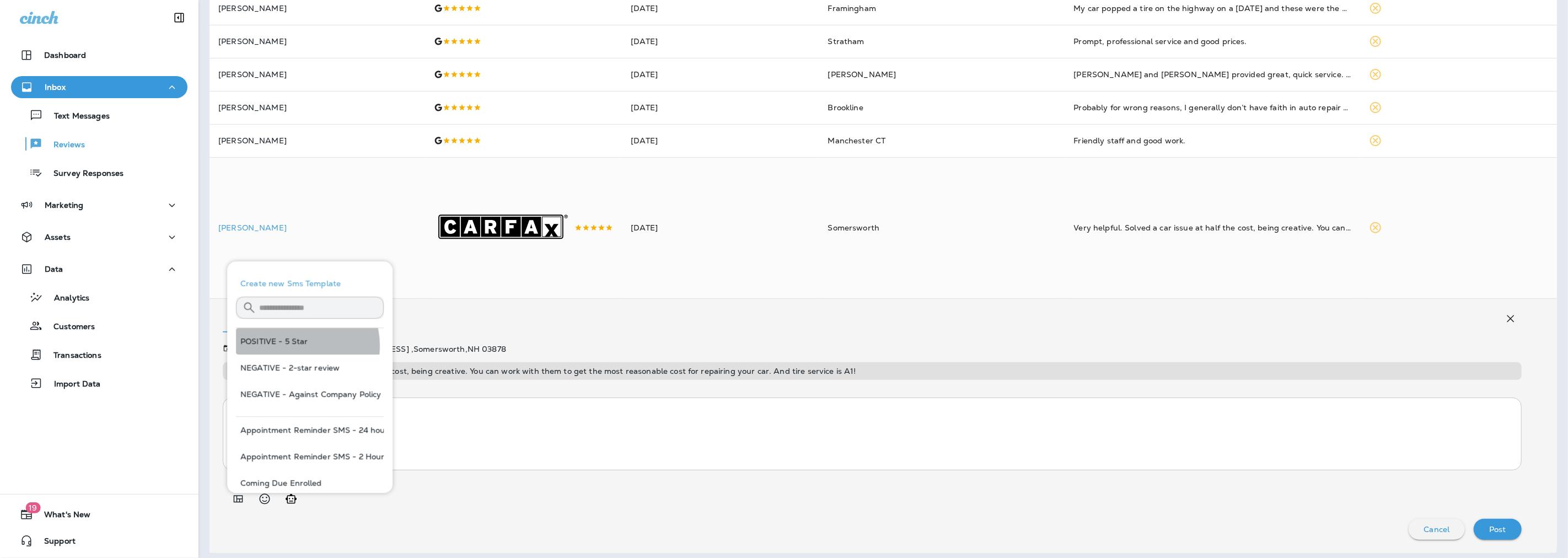
click at [293, 346] on button "POSITIVE - 5 Star" at bounding box center [310, 341] width 148 height 27
type textarea "**********"
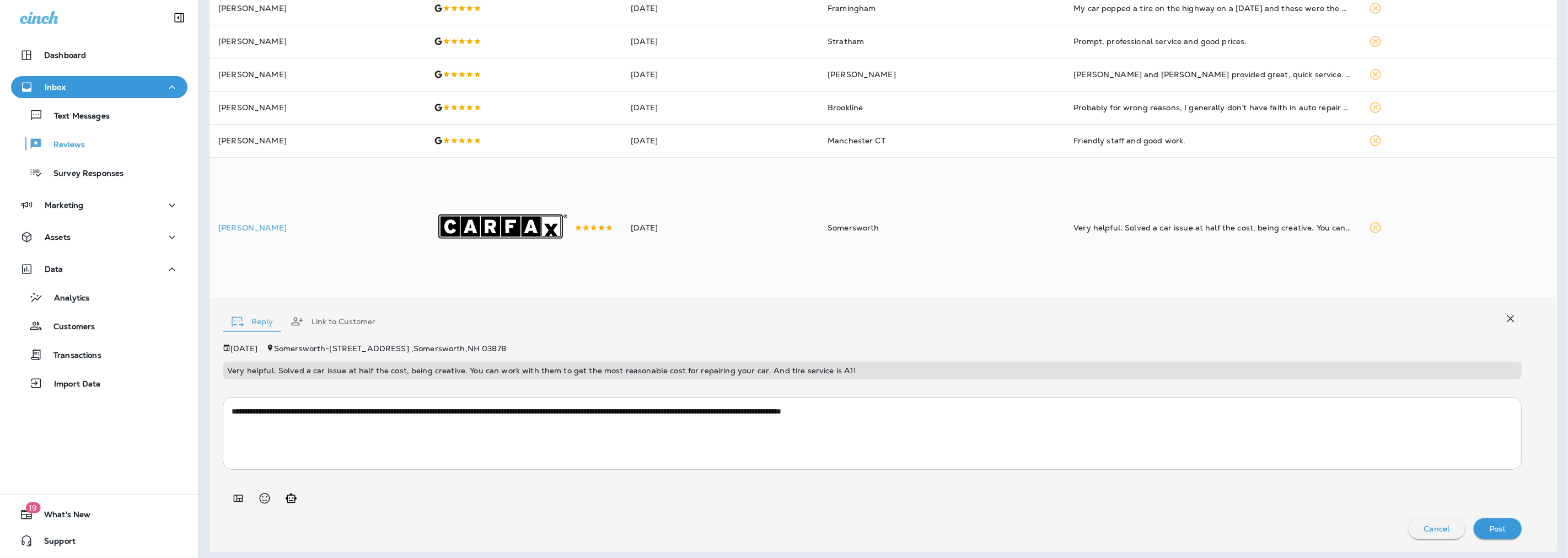
click at [1494, 531] on p "Post" at bounding box center [1497, 529] width 17 height 9
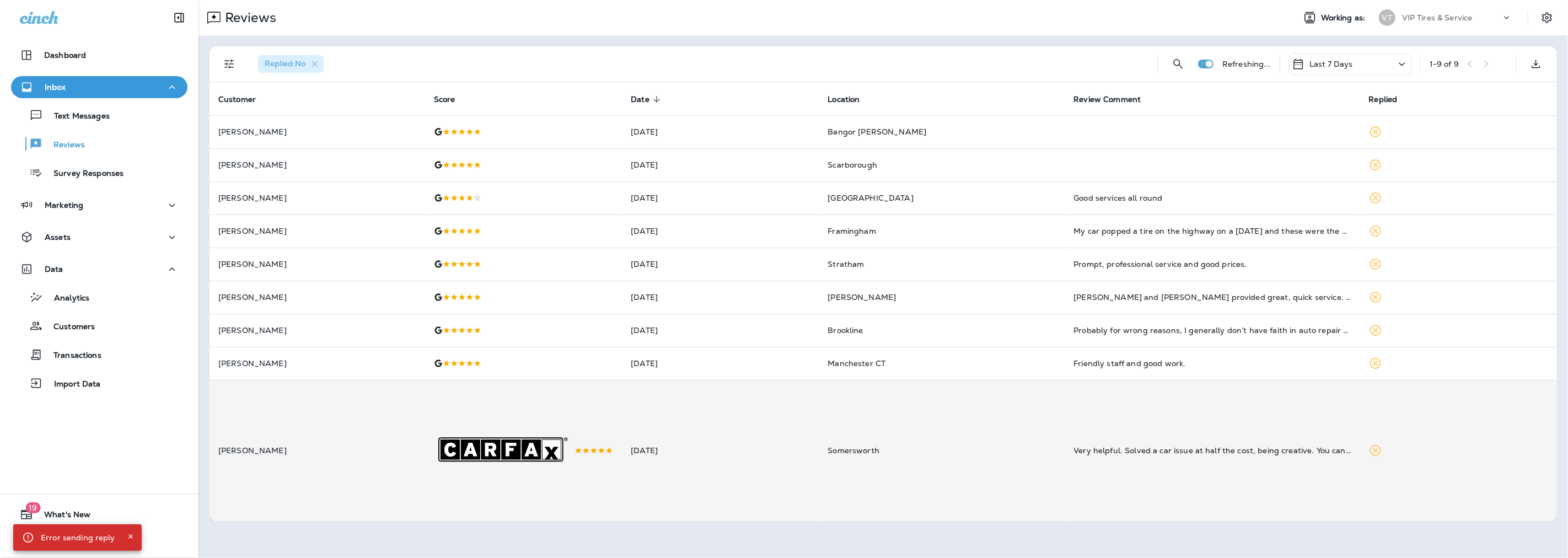
scroll to position [0, 0]
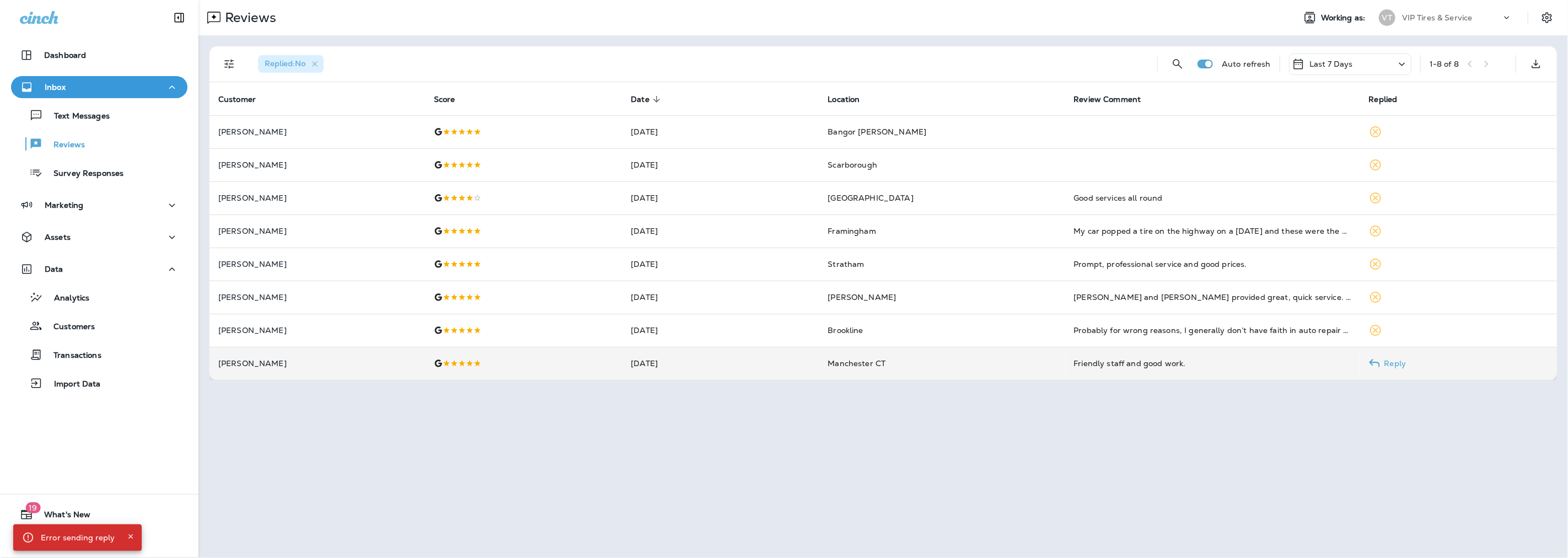
click at [327, 368] on td "Marie Galizia" at bounding box center [317, 363] width 216 height 33
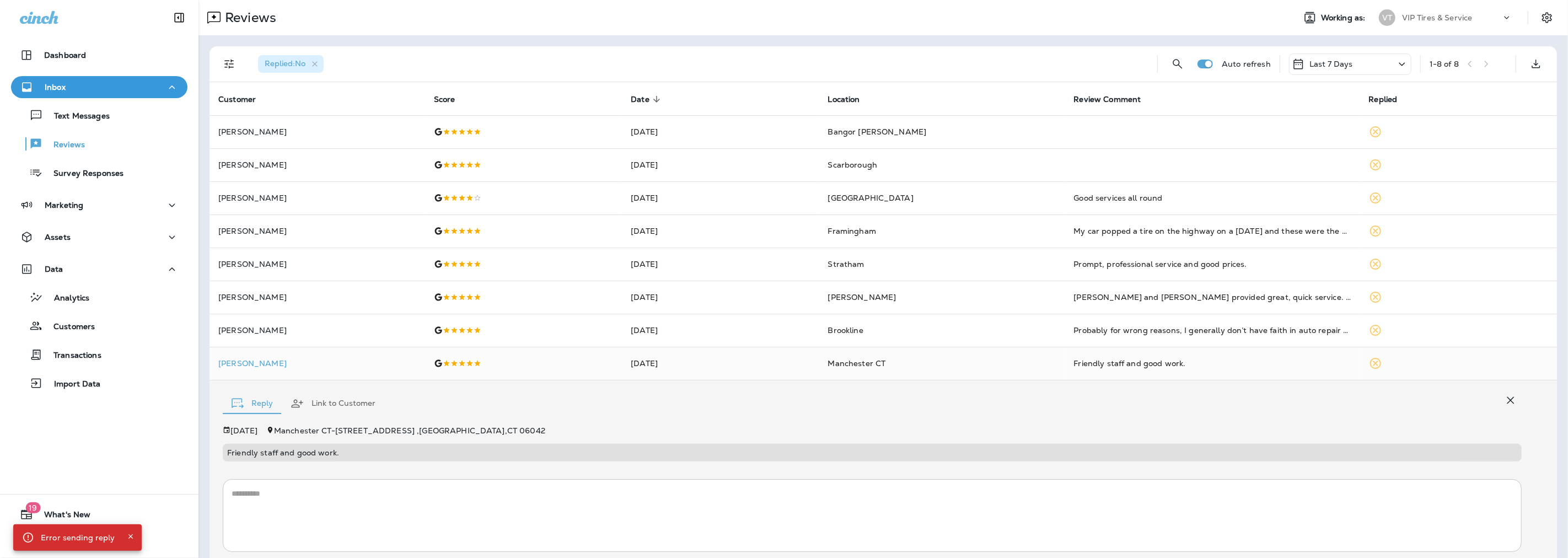
scroll to position [76, 0]
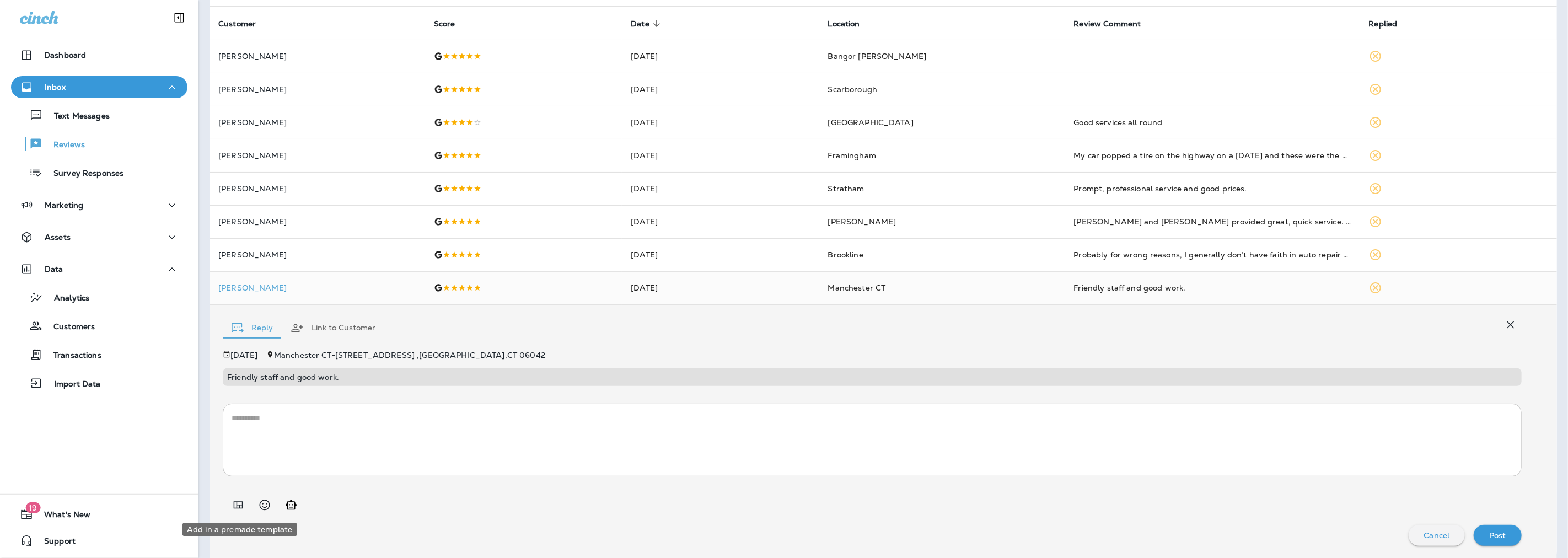
click at [239, 500] on icon "Add in a premade template" at bounding box center [238, 505] width 13 height 13
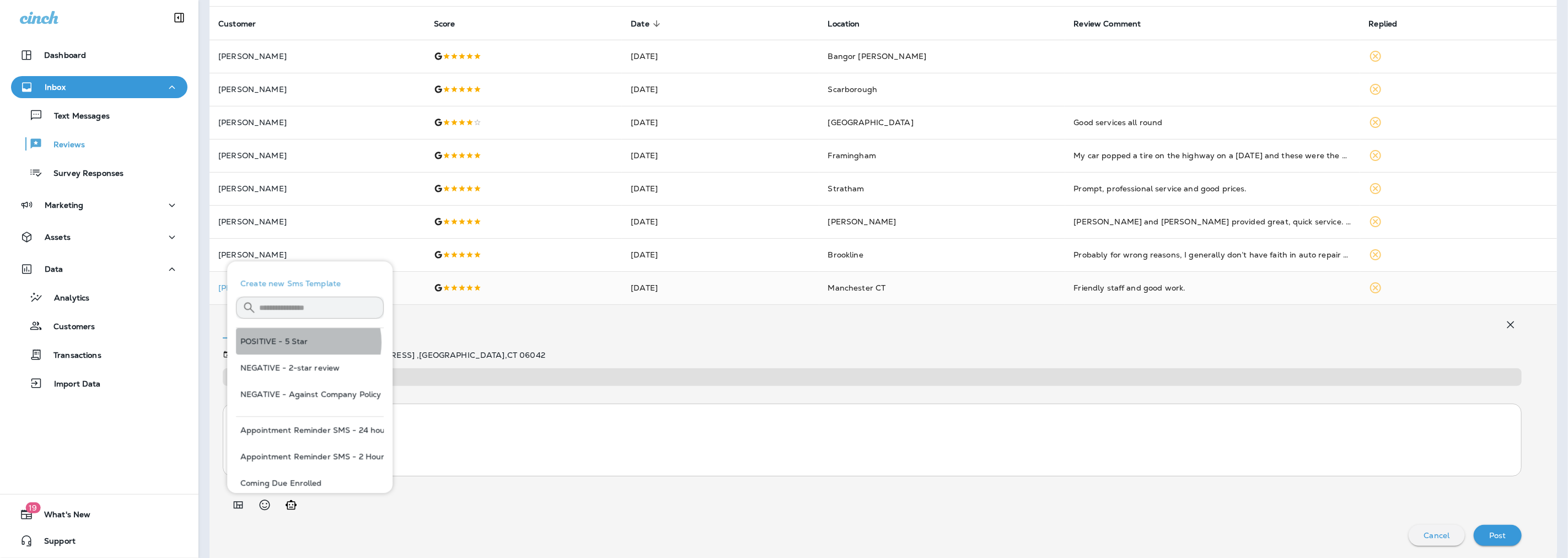
click at [307, 343] on button "POSITIVE - 5 Star" at bounding box center [310, 341] width 148 height 27
type textarea "**********"
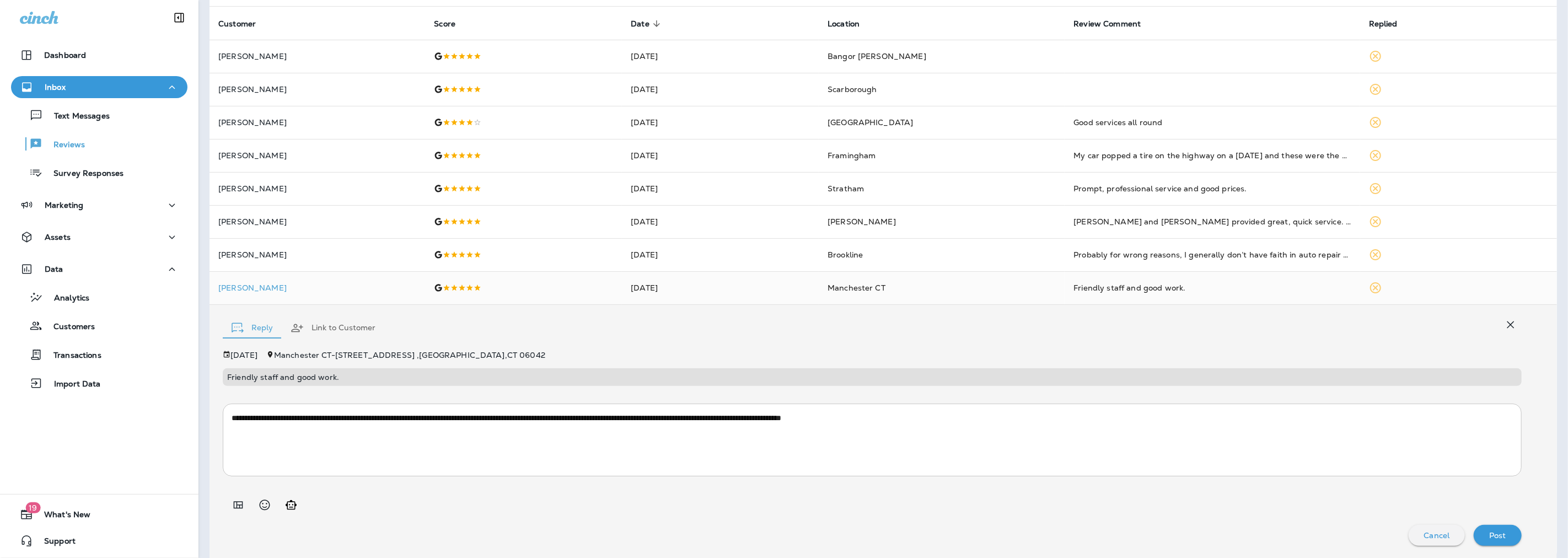
click at [1495, 534] on p "Post" at bounding box center [1497, 535] width 17 height 9
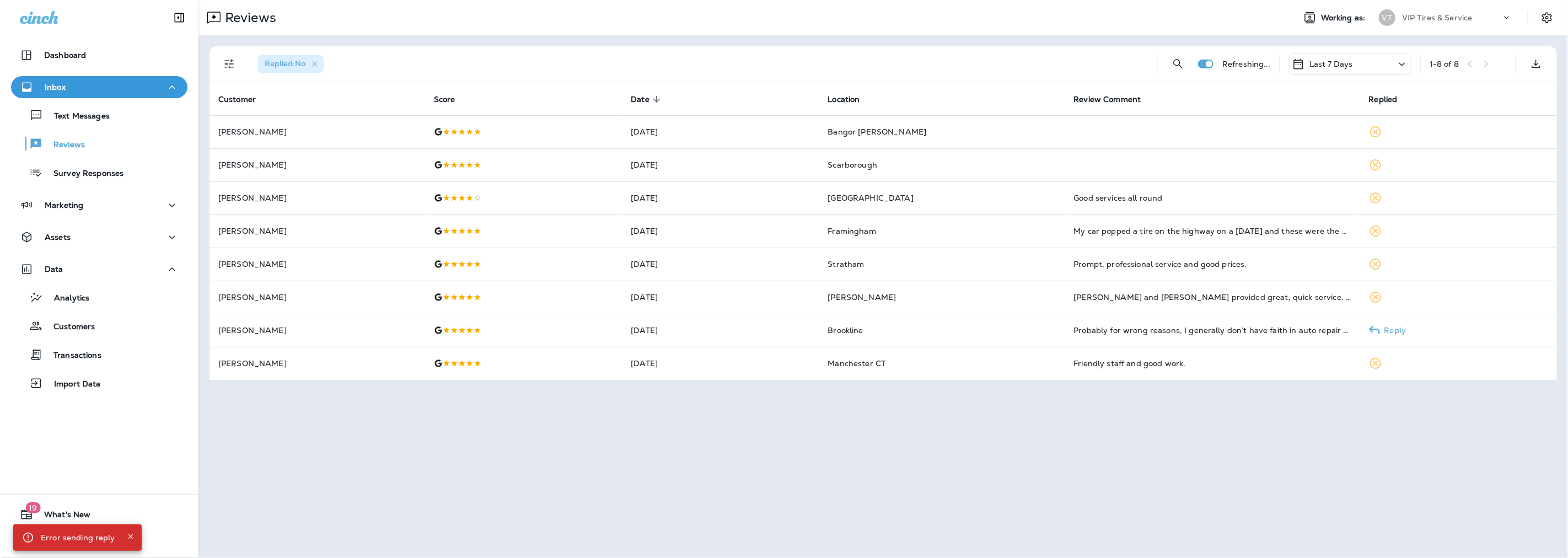
scroll to position [0, 0]
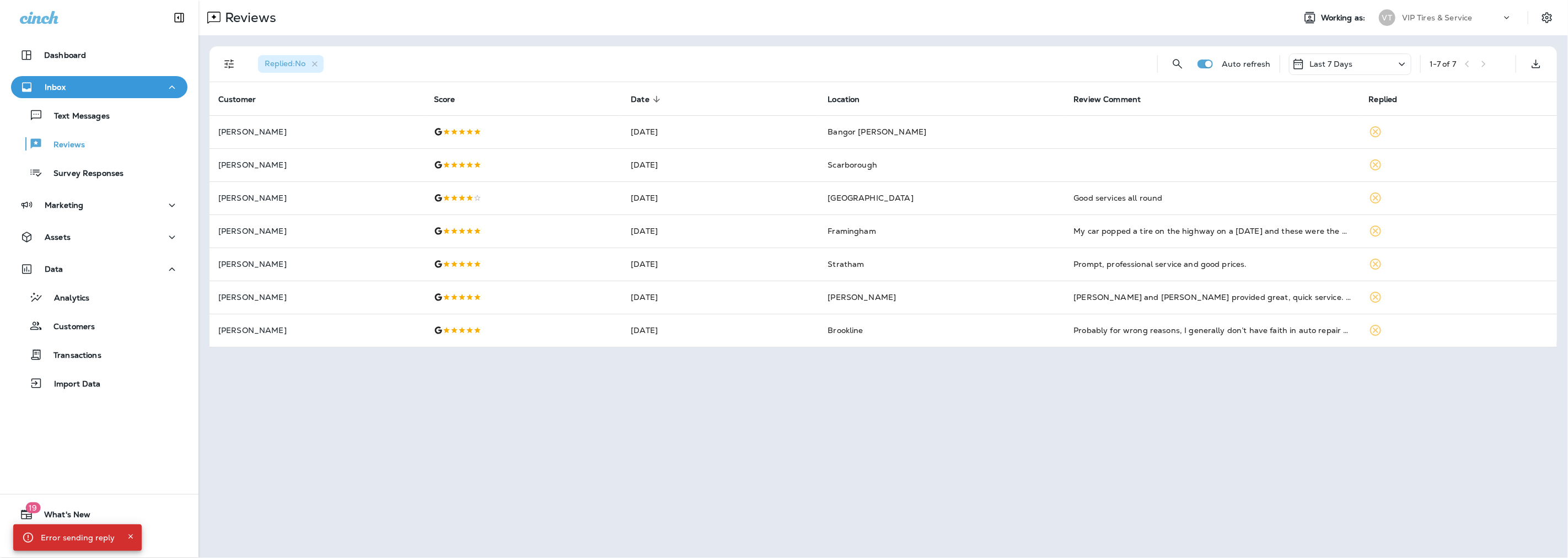
click at [254, 359] on div "Reviews Working as: VT VIP Tires & Service Replied : No Auto refresh Last 7 Day…" at bounding box center [883, 279] width 1369 height 558
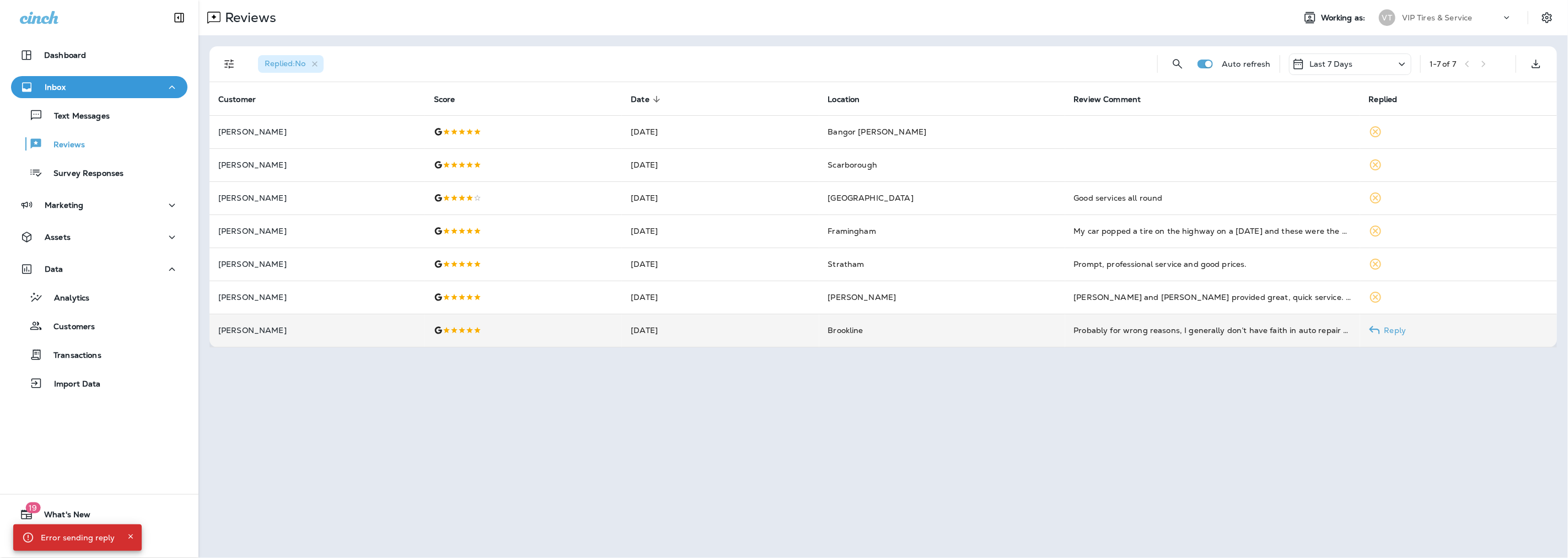
click at [271, 336] on td "Jeffrey T" at bounding box center [317, 330] width 216 height 33
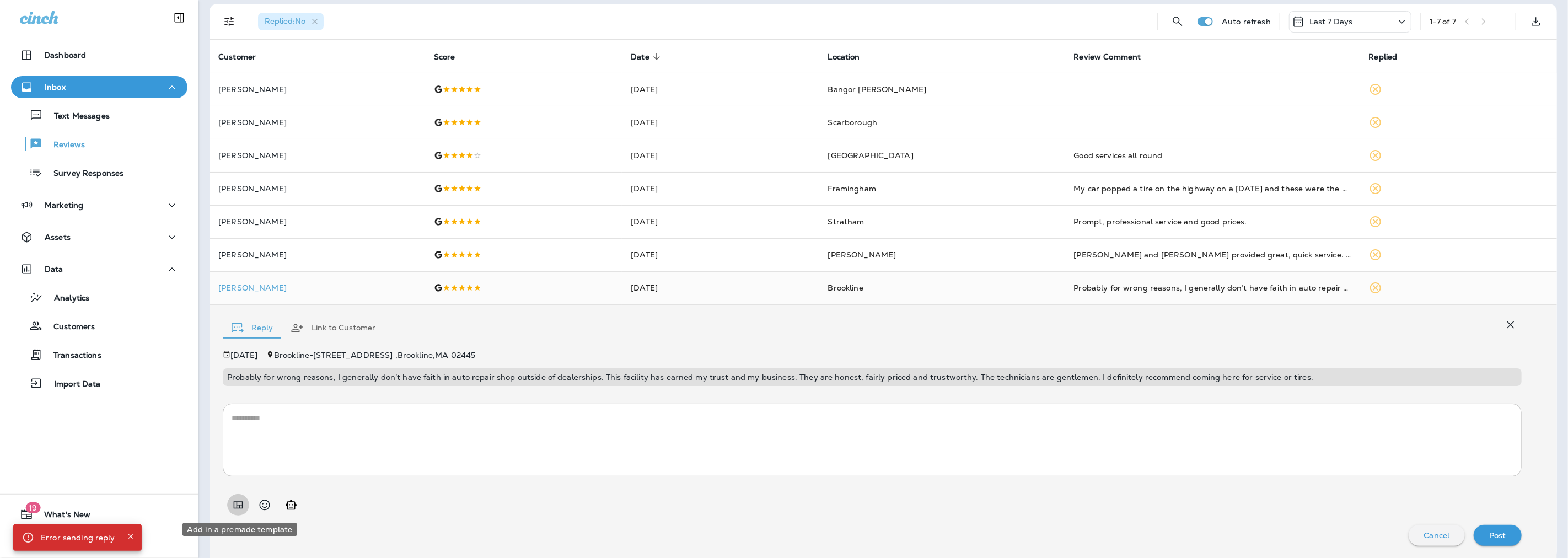
click at [237, 502] on icon "Add in a premade template" at bounding box center [238, 505] width 13 height 13
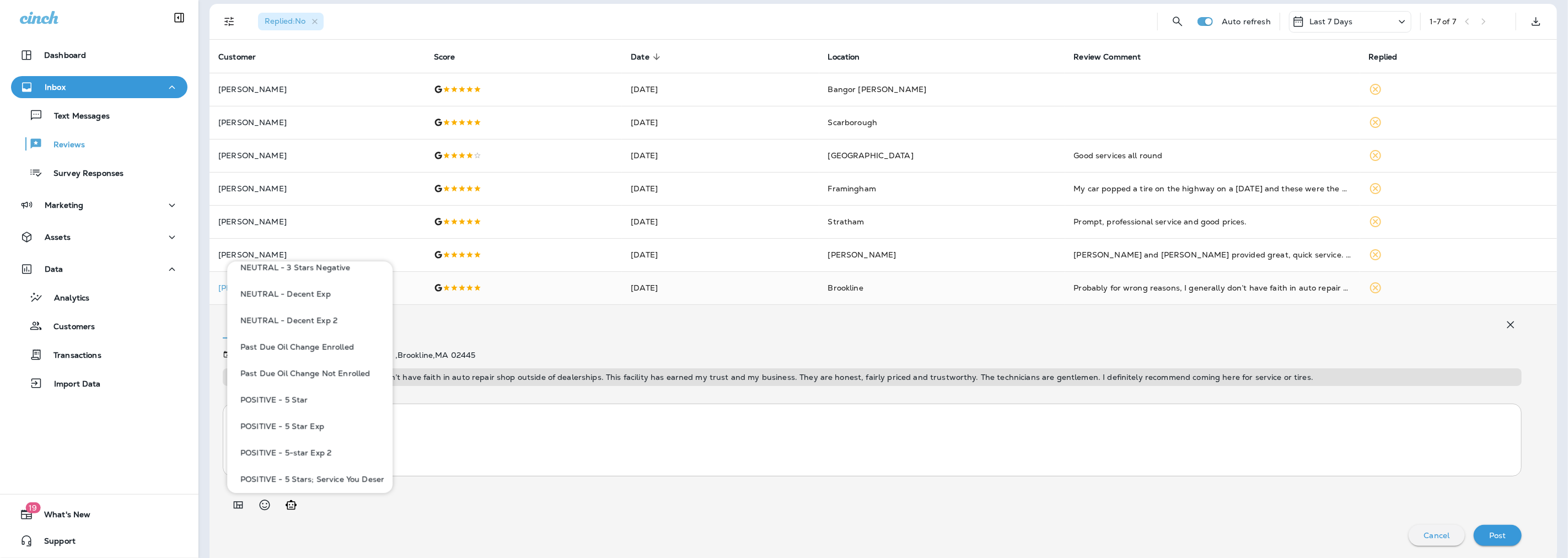
scroll to position [674, 0]
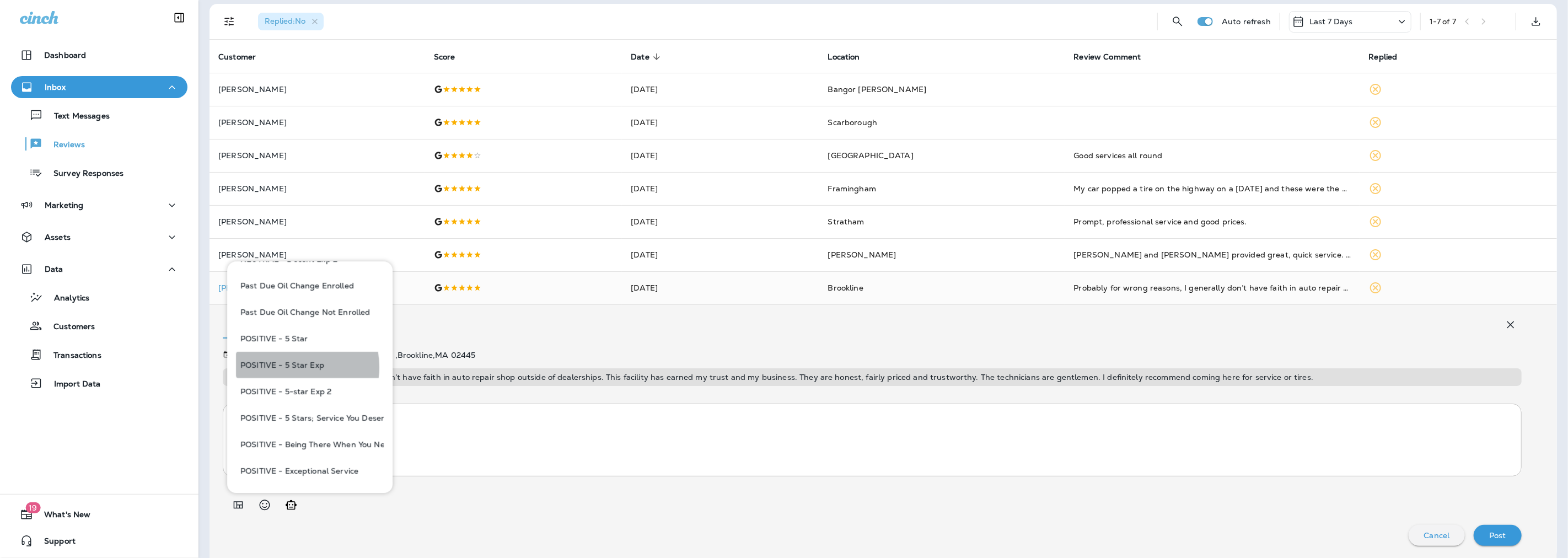
click at [286, 367] on button "POSITIVE - 5 Star Exp" at bounding box center [310, 365] width 148 height 27
type textarea "**********"
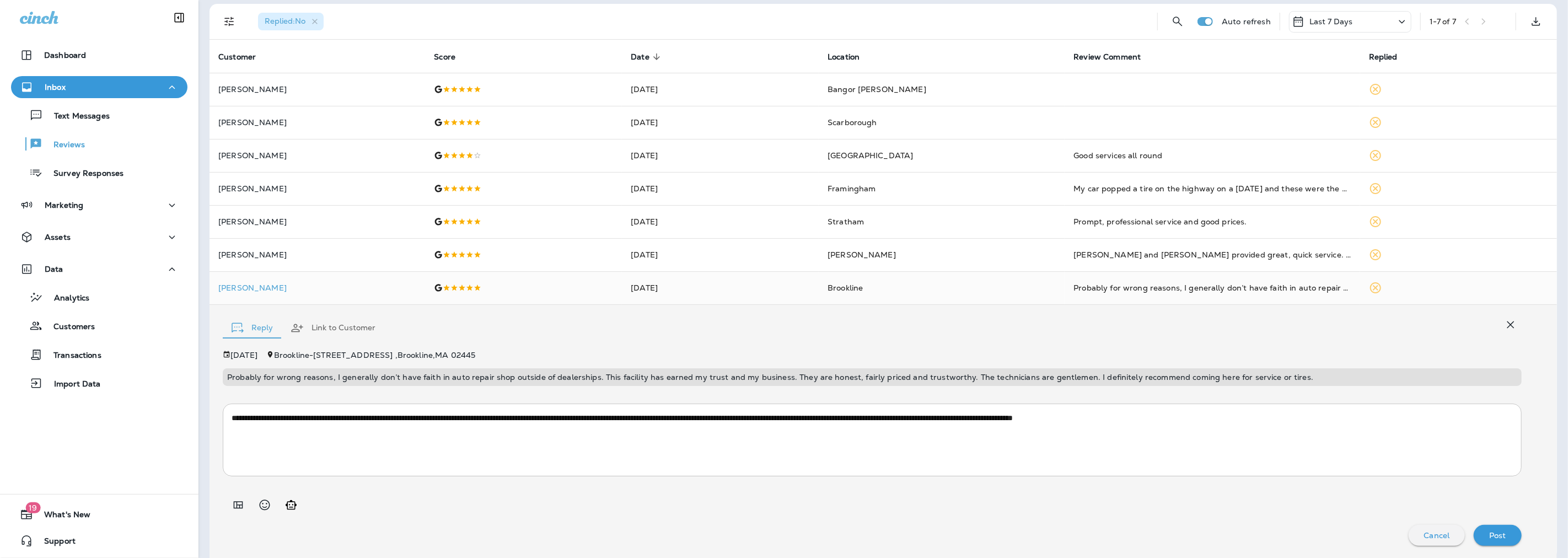
click at [1492, 531] on p "Post" at bounding box center [1497, 535] width 17 height 9
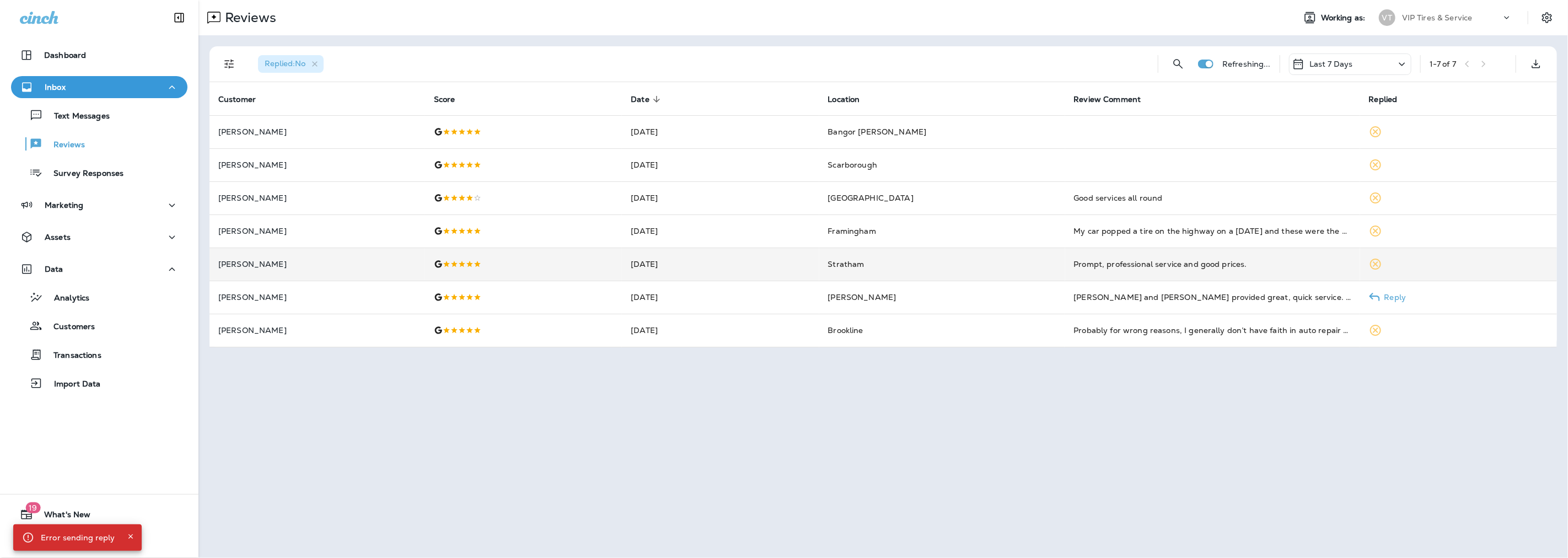
scroll to position [0, 0]
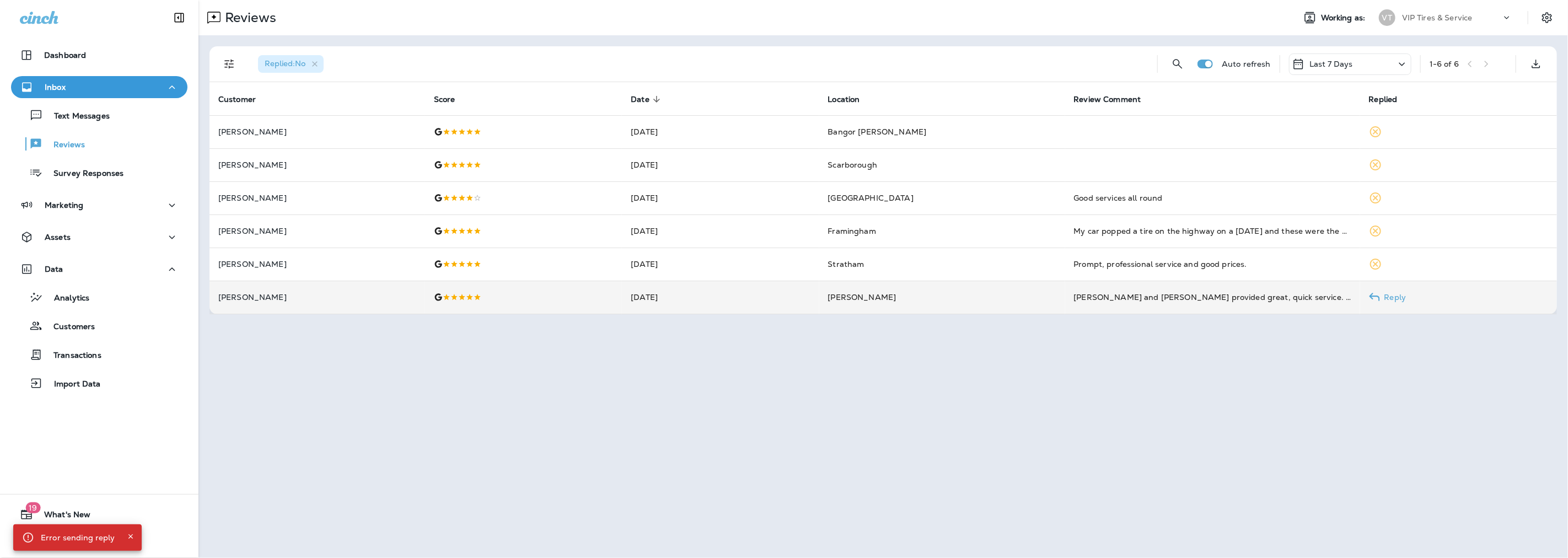
click at [495, 298] on div at bounding box center [524, 297] width 179 height 9
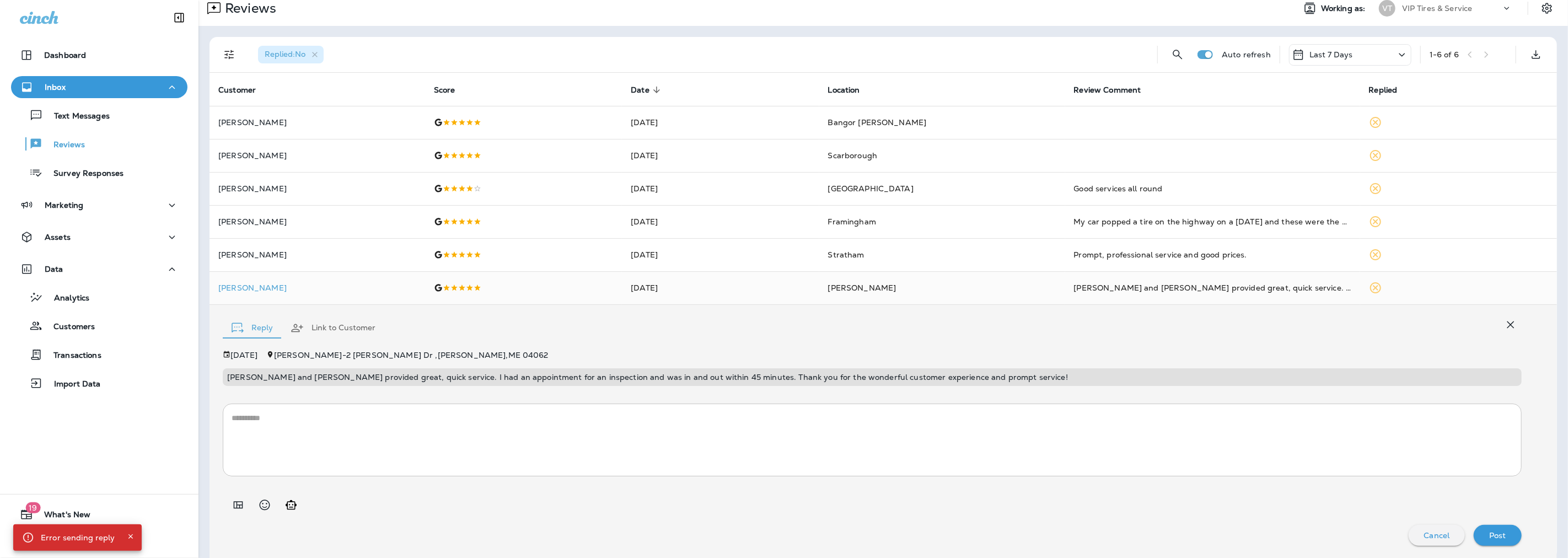
click at [239, 499] on icon "Add in a premade template" at bounding box center [238, 505] width 13 height 13
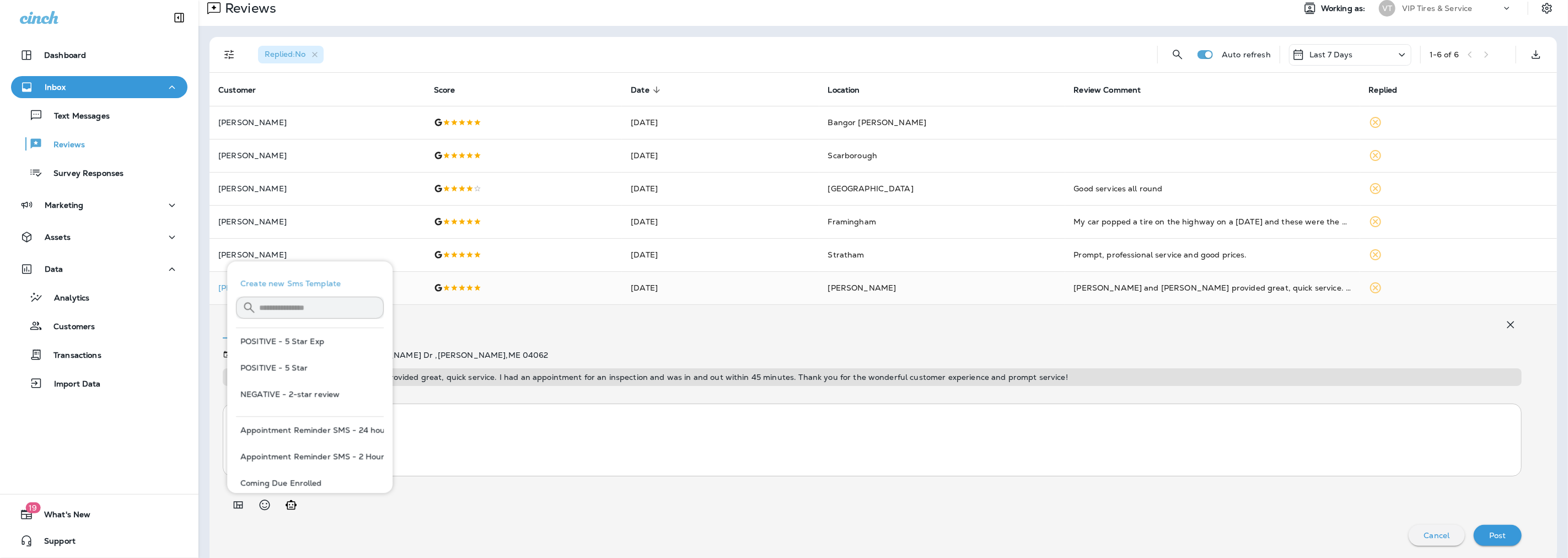
click at [297, 368] on button "POSITIVE - 5 Star" at bounding box center [310, 368] width 148 height 27
type textarea "**********"
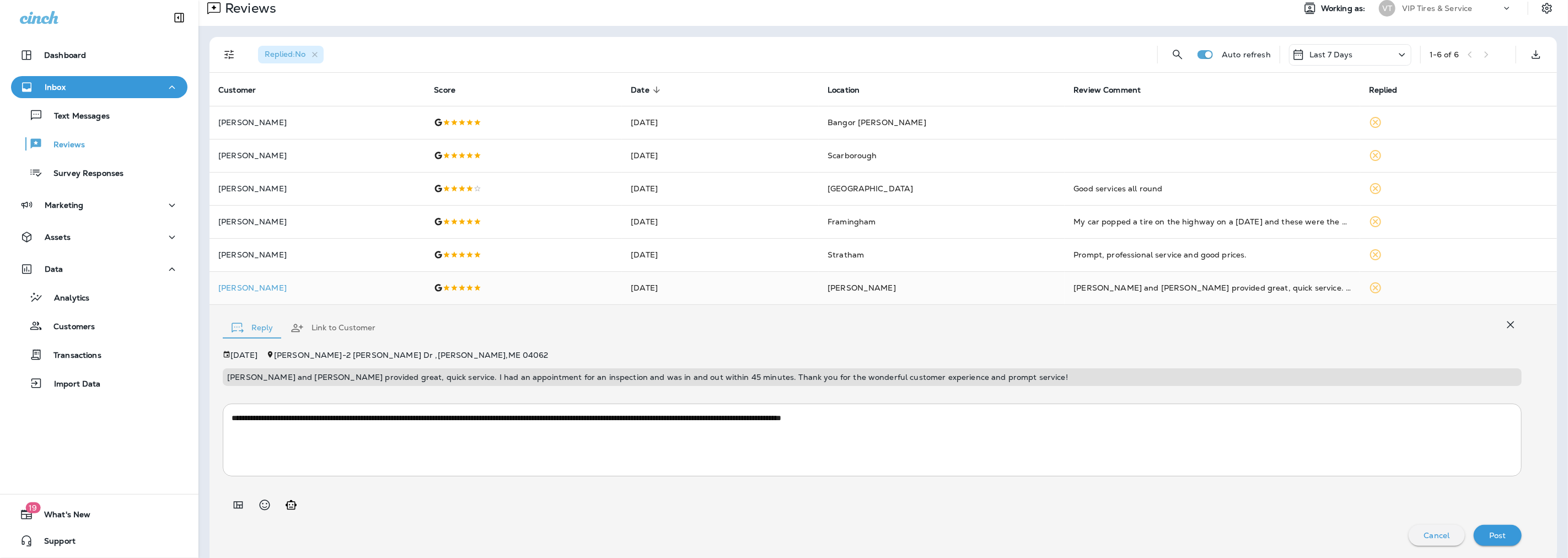
click at [1495, 533] on p "Post" at bounding box center [1497, 535] width 17 height 9
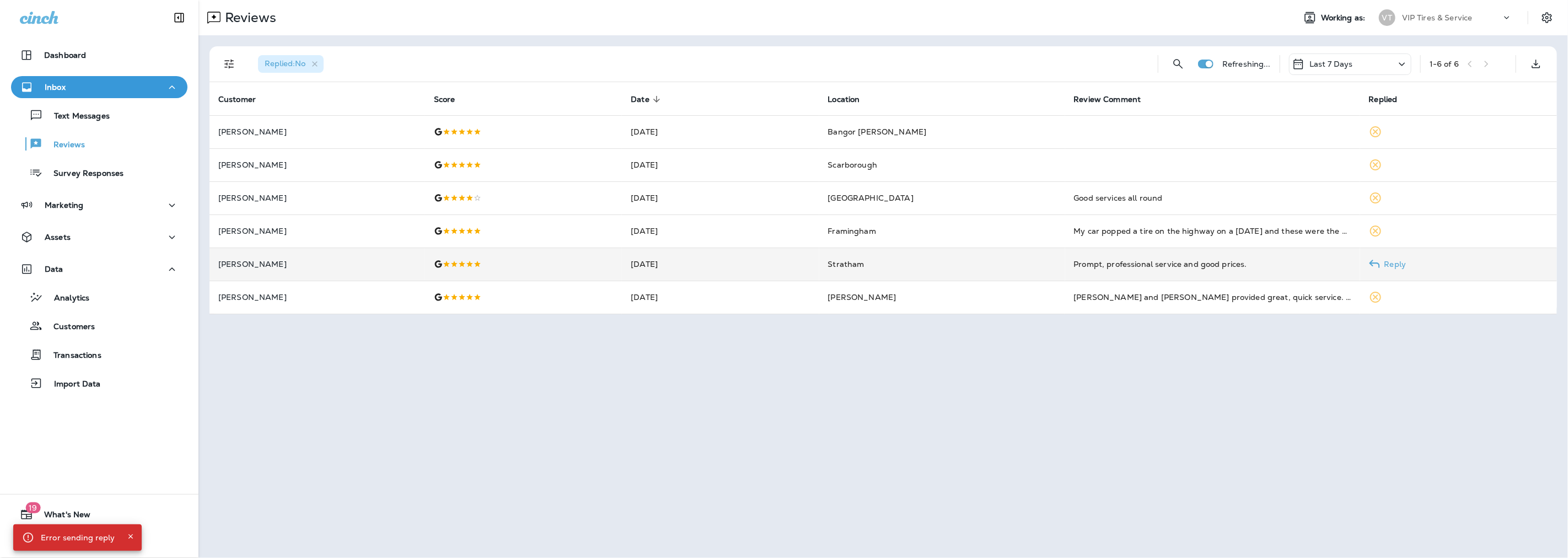
click at [1038, 259] on td "Stratham" at bounding box center [942, 264] width 246 height 33
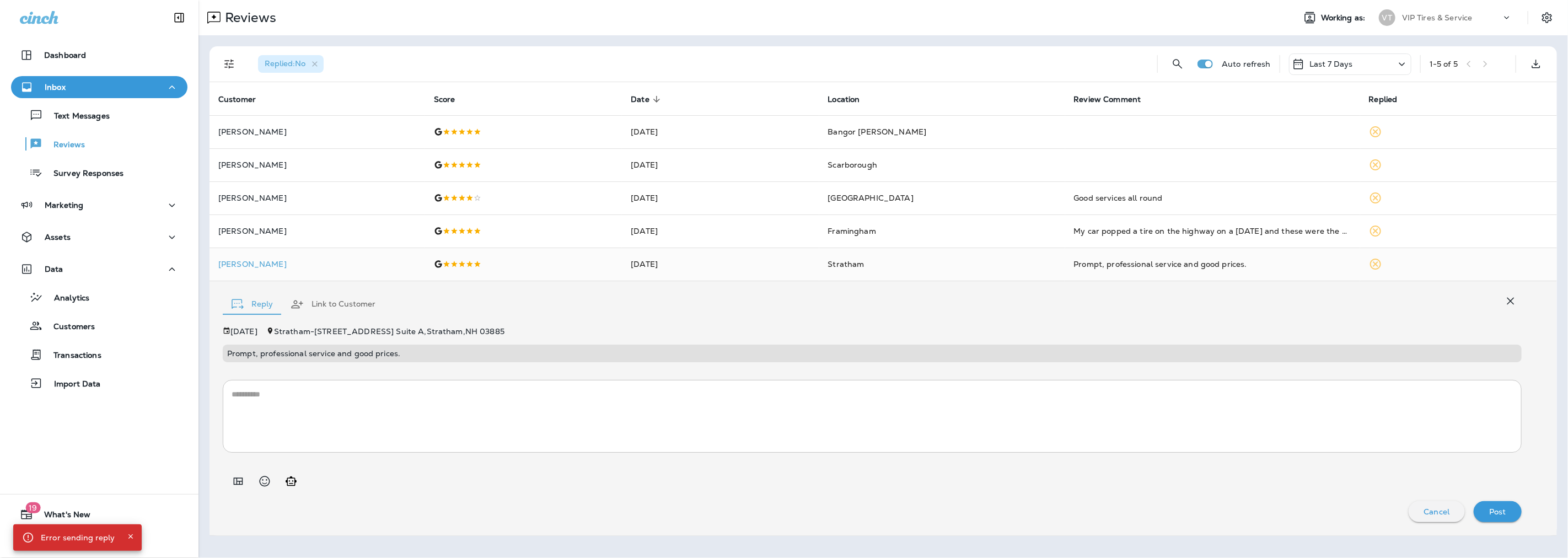
click at [241, 476] on icon "Add in a premade template" at bounding box center [238, 481] width 13 height 13
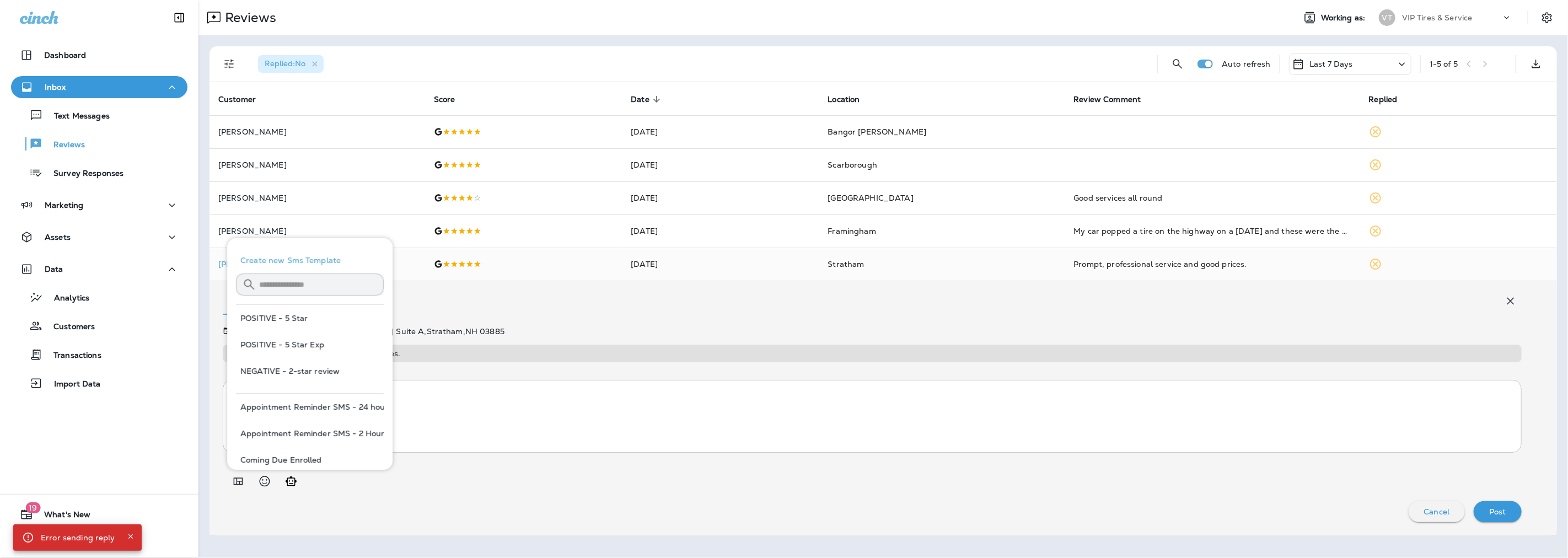
drag, startPoint x: 262, startPoint y: 318, endPoint x: 295, endPoint y: 321, distance: 33.1
click at [262, 318] on button "POSITIVE - 5 Star" at bounding box center [310, 318] width 148 height 27
type textarea "**********"
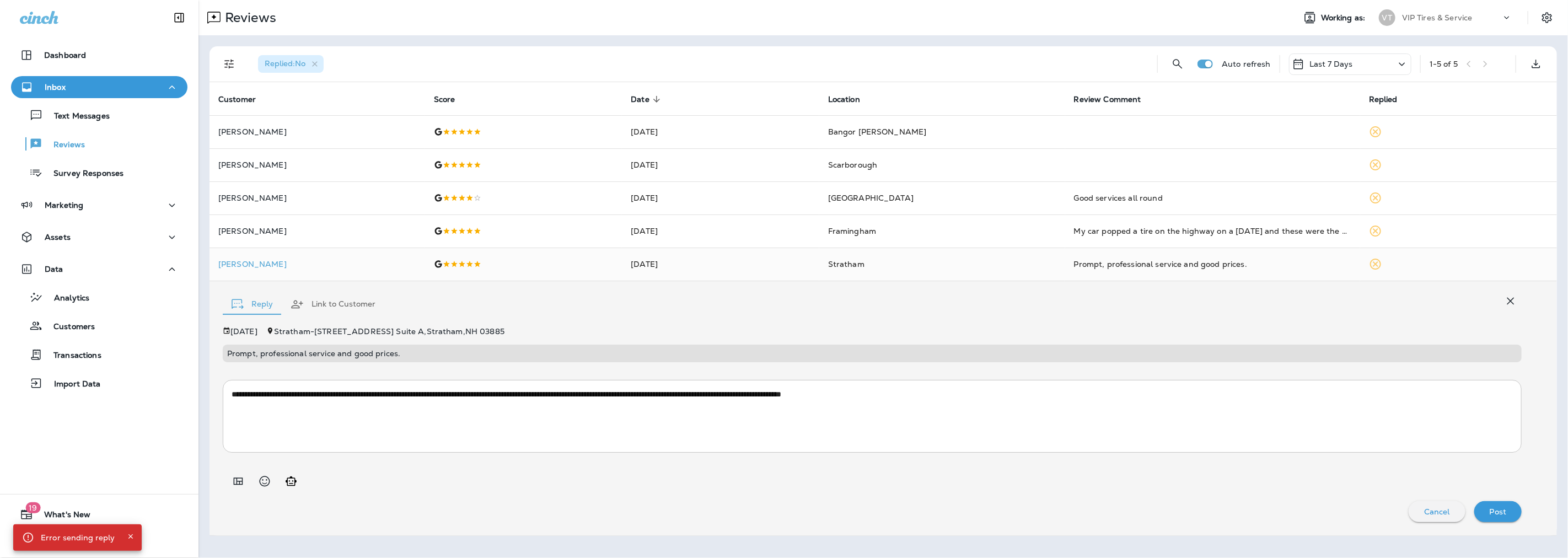
click at [1506, 514] on p "Post" at bounding box center [1498, 512] width 17 height 9
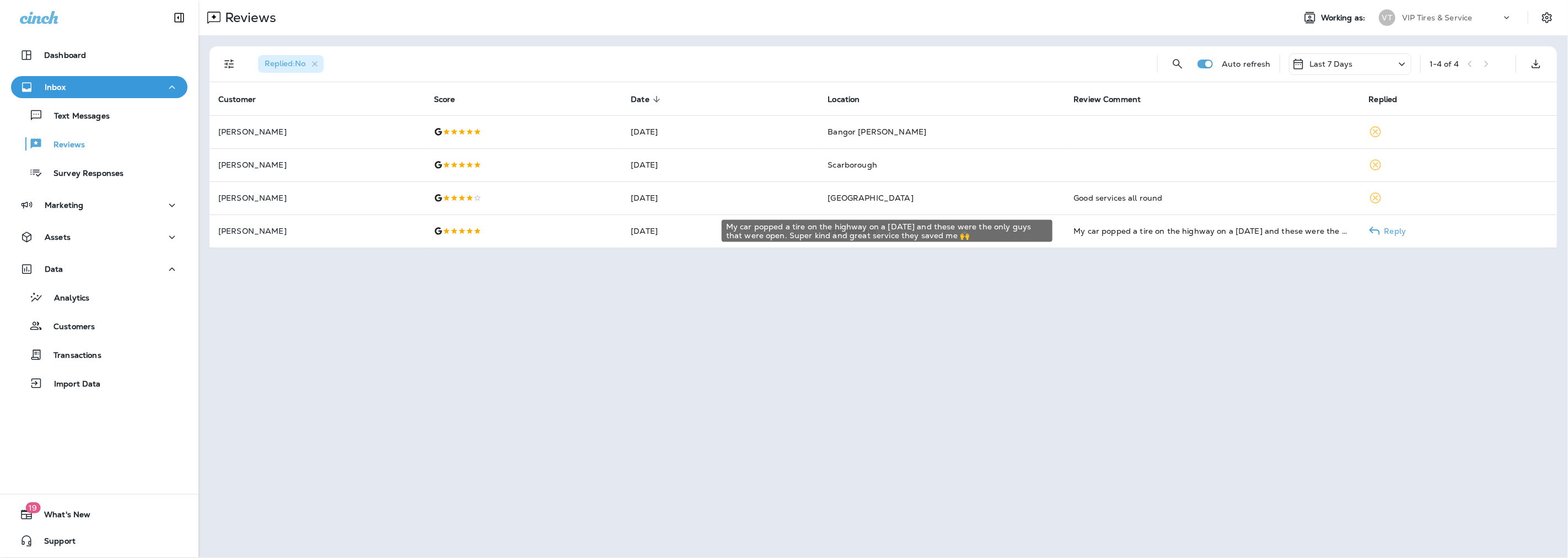
click at [1091, 233] on div "My car popped a tire on the highway on a Sunday and these were the only guys th…" at bounding box center [1213, 230] width 277 height 11
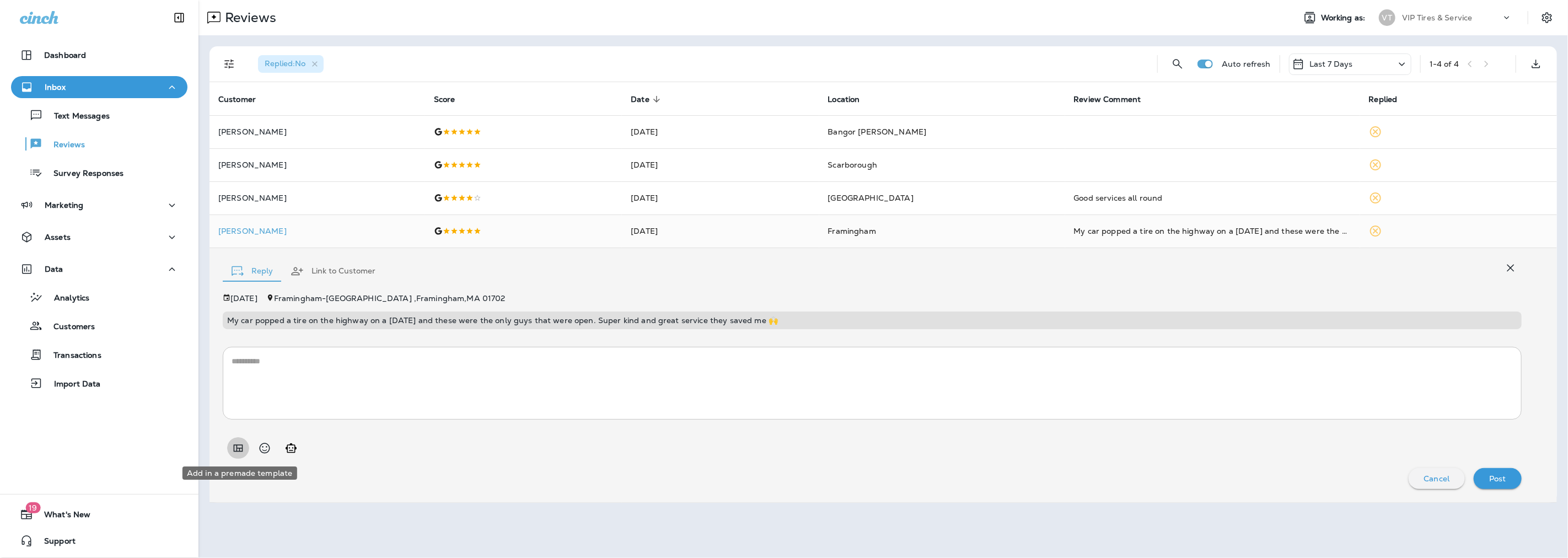
click at [238, 443] on icon "Add in a premade template" at bounding box center [238, 448] width 13 height 13
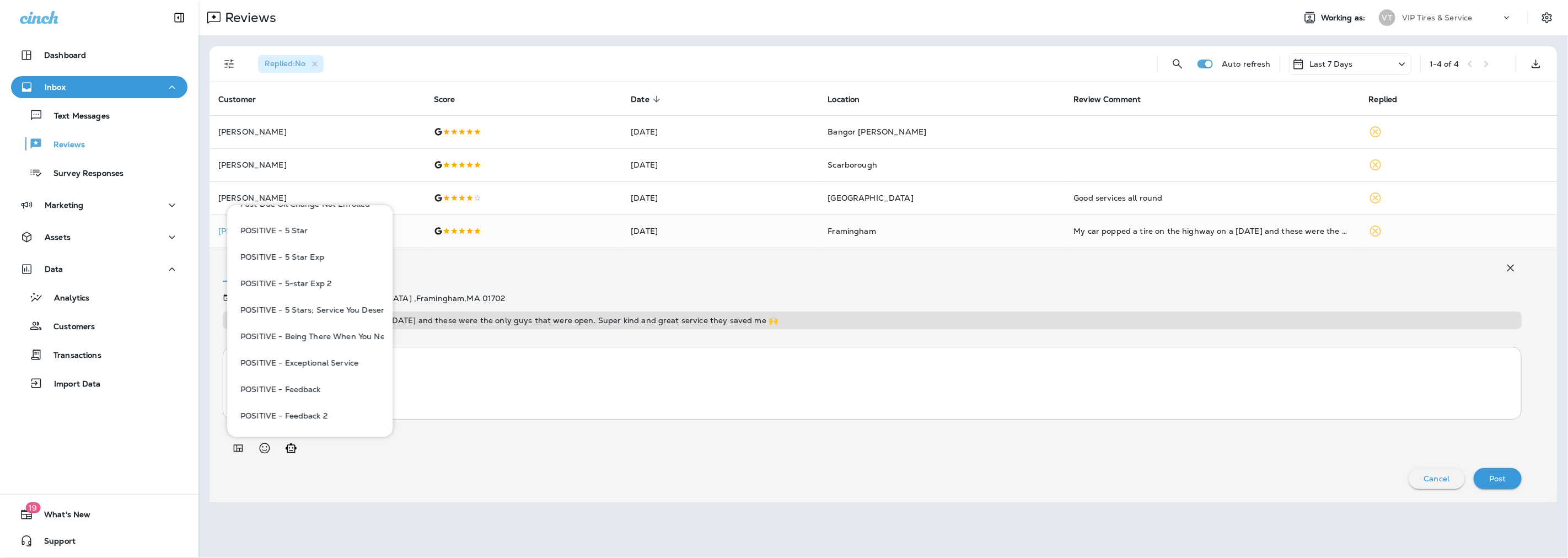
scroll to position [735, 0]
drag, startPoint x: 316, startPoint y: 327, endPoint x: 332, endPoint y: 332, distance: 16.8
click at [317, 327] on button "POSITIVE - Being There When You Need Us" at bounding box center [310, 327] width 148 height 27
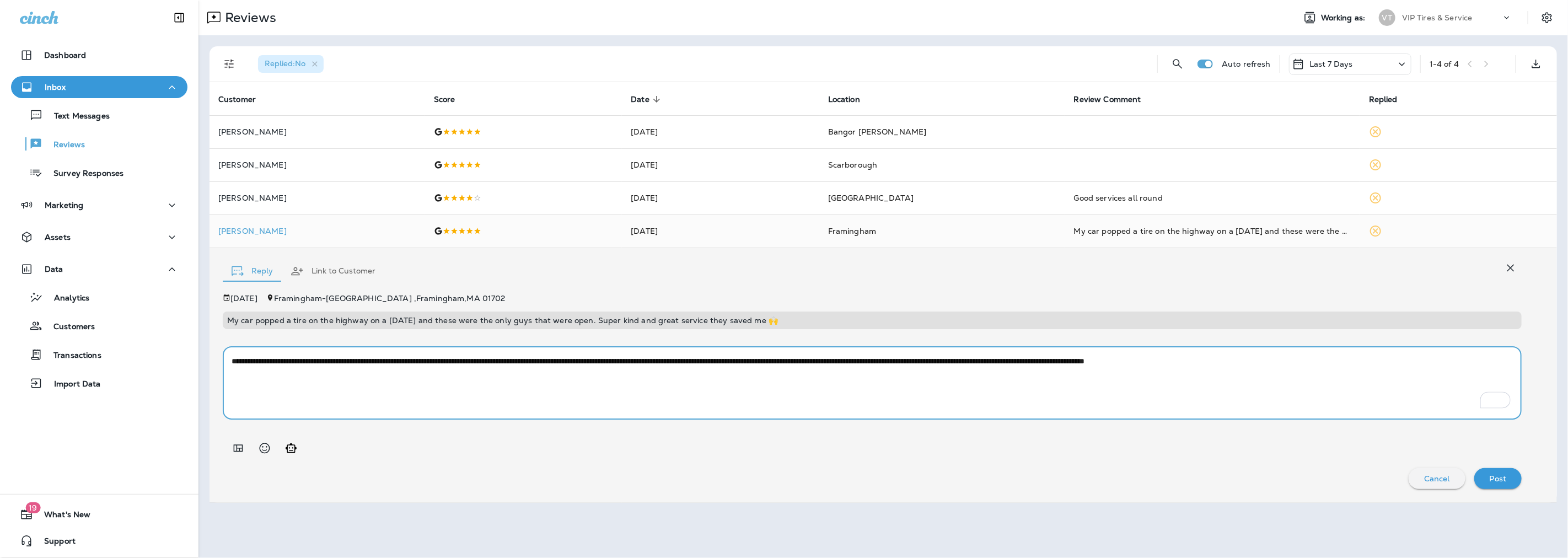
drag, startPoint x: 883, startPoint y: 358, endPoint x: 702, endPoint y: 365, distance: 181.1
click at [702, 365] on textarea "**********" at bounding box center [872, 383] width 1281 height 55
type textarea "**********"
click at [1508, 478] on div "Post" at bounding box center [1498, 478] width 31 height 15
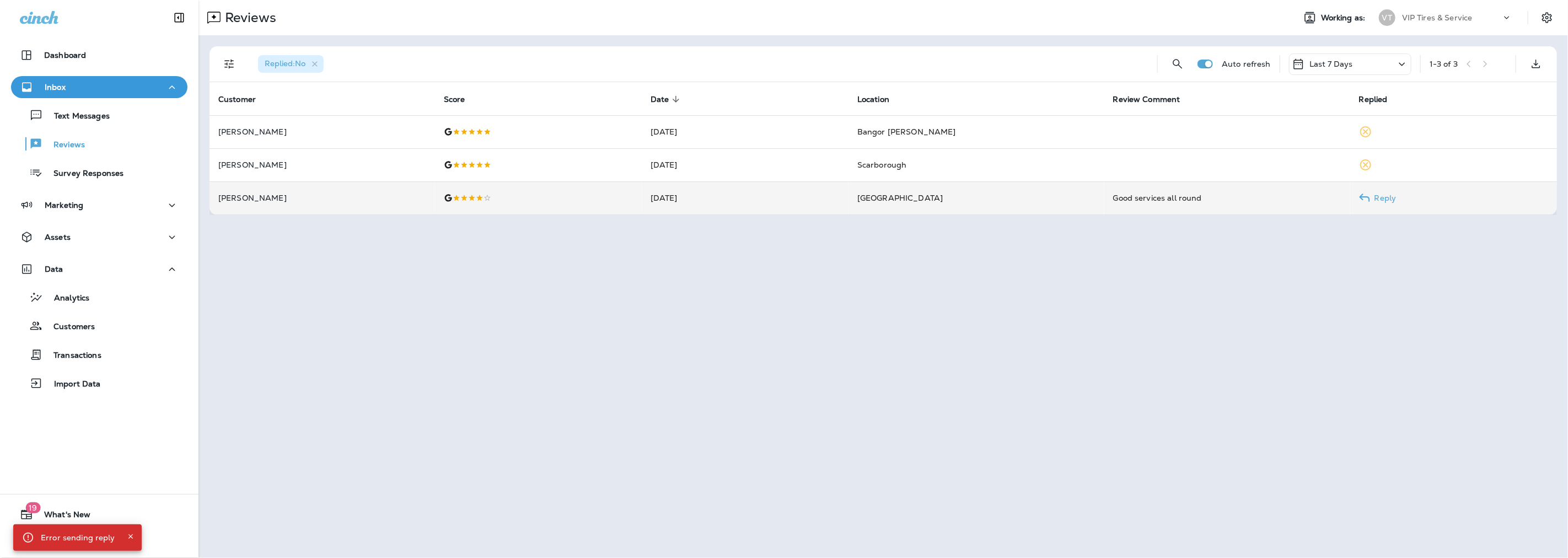
click at [900, 194] on span "Watertown" at bounding box center [900, 198] width 85 height 10
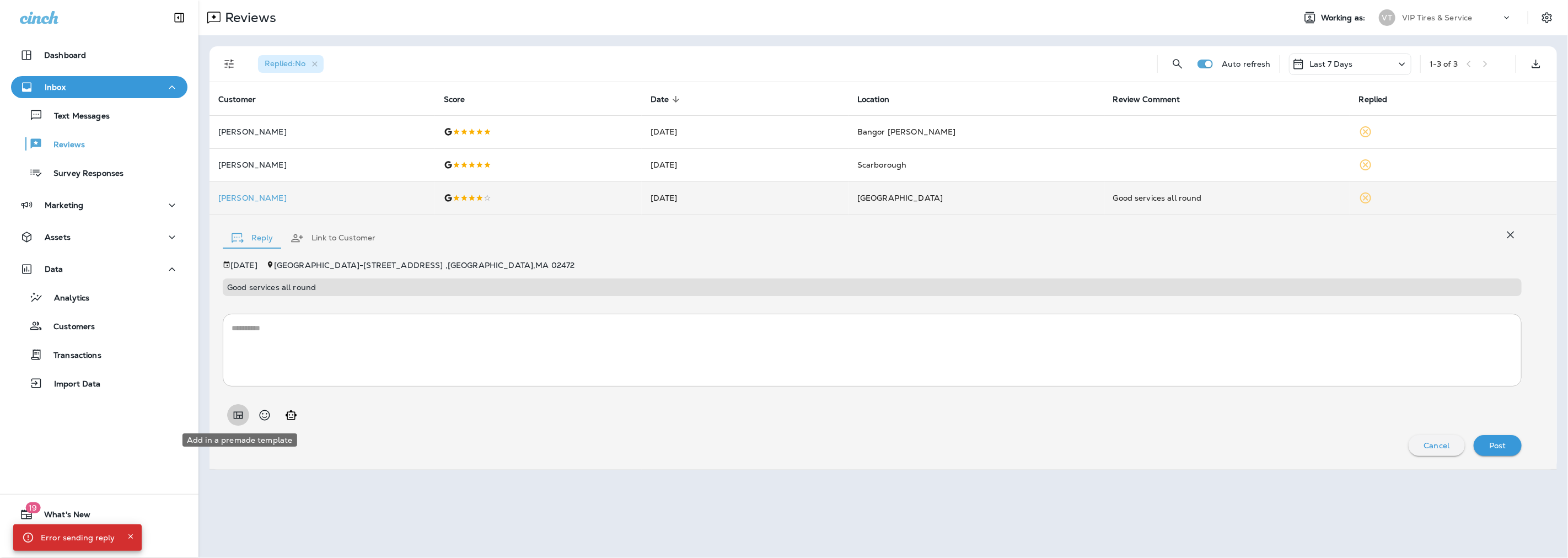
click at [233, 414] on icon "Add in a premade template" at bounding box center [238, 415] width 13 height 13
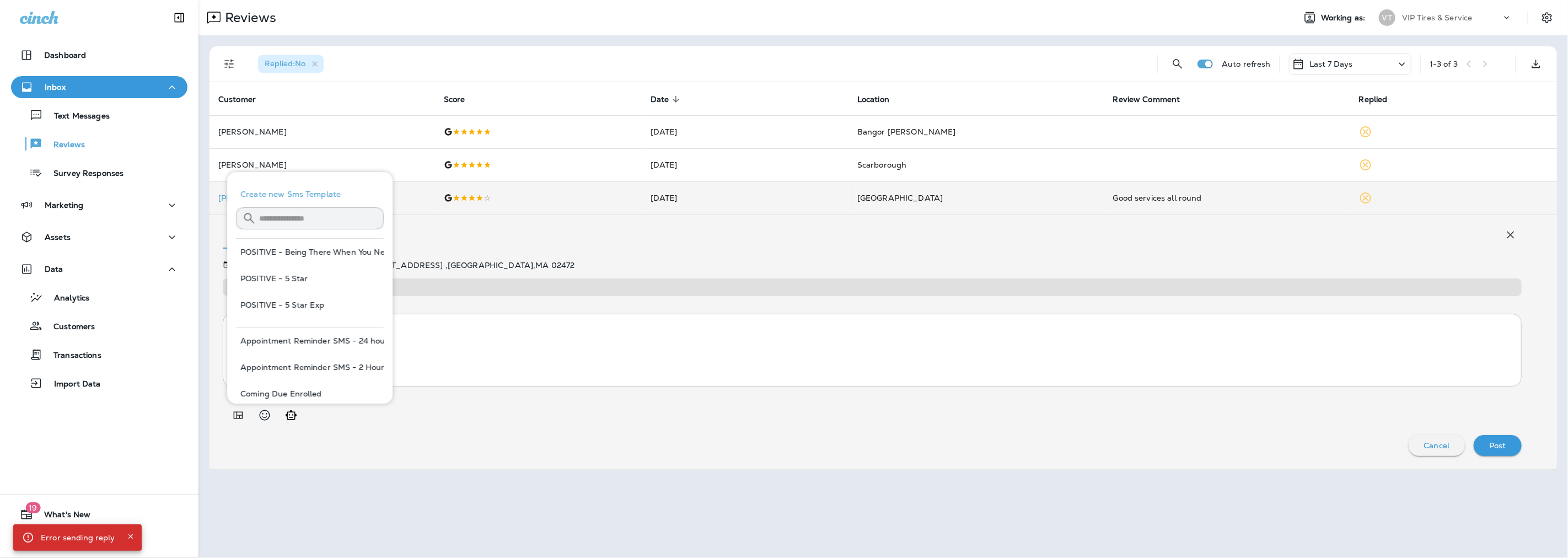
click at [286, 279] on button "POSITIVE - 5 Star" at bounding box center [310, 279] width 148 height 27
type textarea "**********"
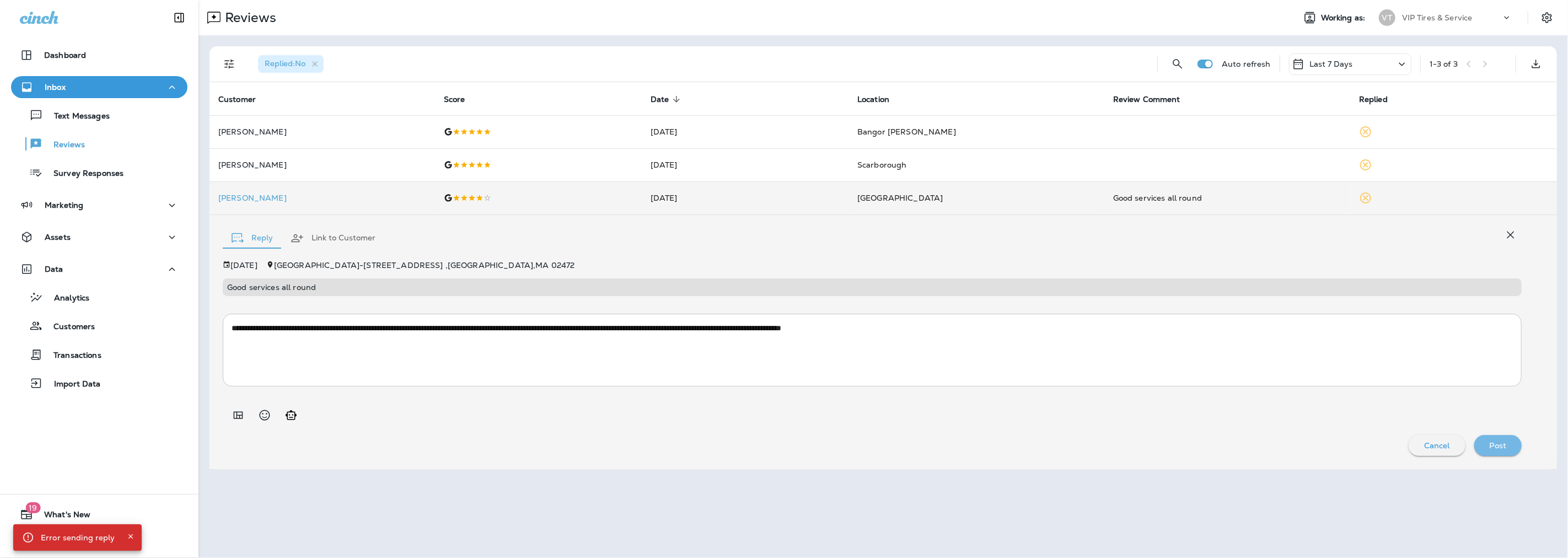
click at [1488, 442] on div "Post" at bounding box center [1498, 445] width 31 height 15
click at [1492, 444] on p "Post" at bounding box center [1498, 445] width 17 height 9
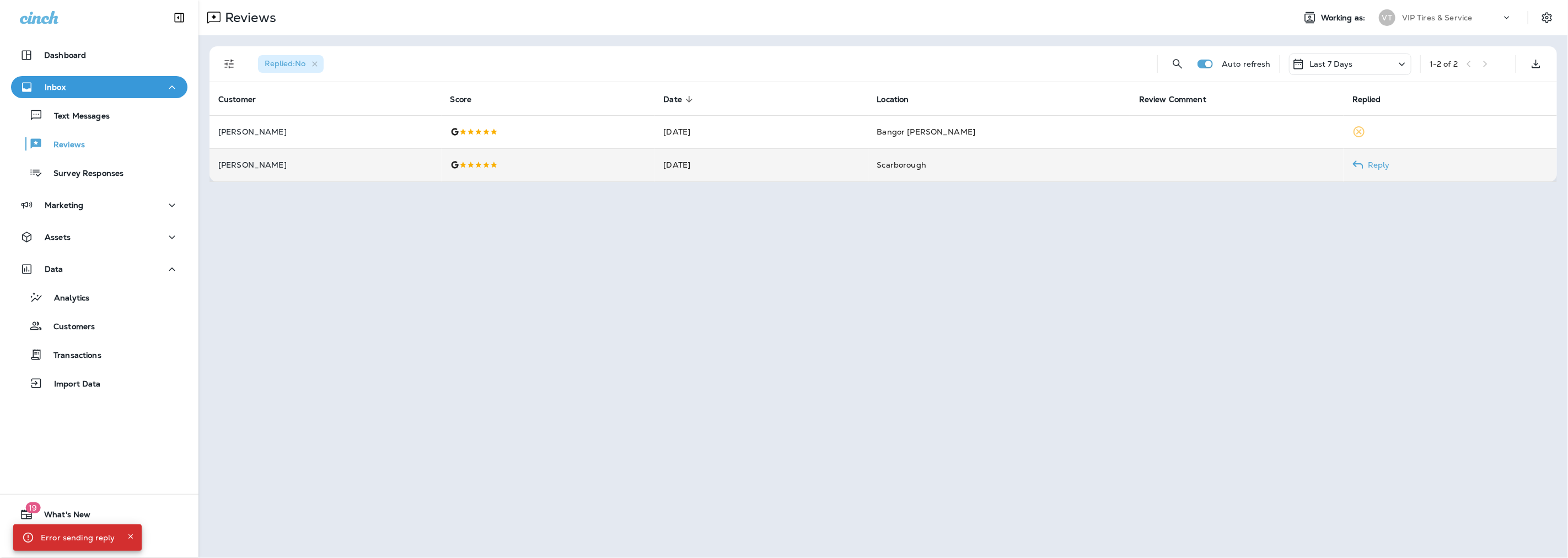
click at [277, 170] on td "Terry Judkins" at bounding box center [325, 165] width 232 height 33
click at [274, 163] on p "Terry Judkins" at bounding box center [325, 165] width 214 height 9
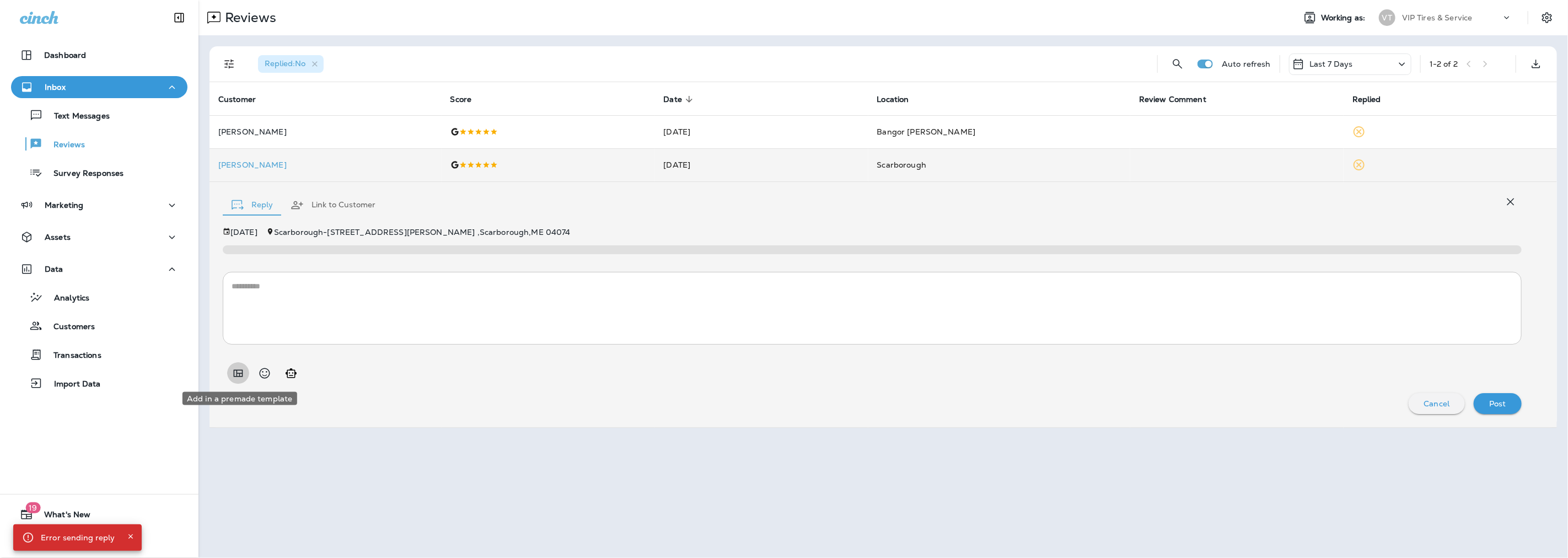
click at [242, 372] on icon "Add in a premade template" at bounding box center [238, 372] width 10 height 7
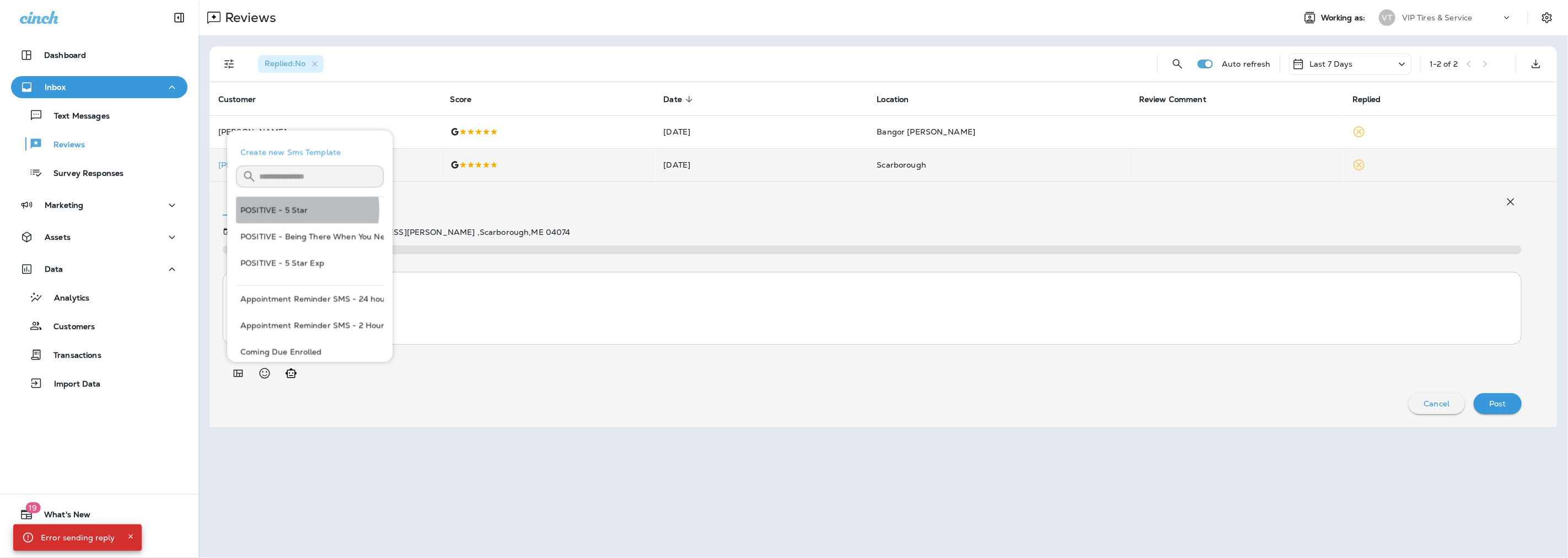
click at [283, 210] on button "POSITIVE - 5 Star" at bounding box center [310, 210] width 148 height 27
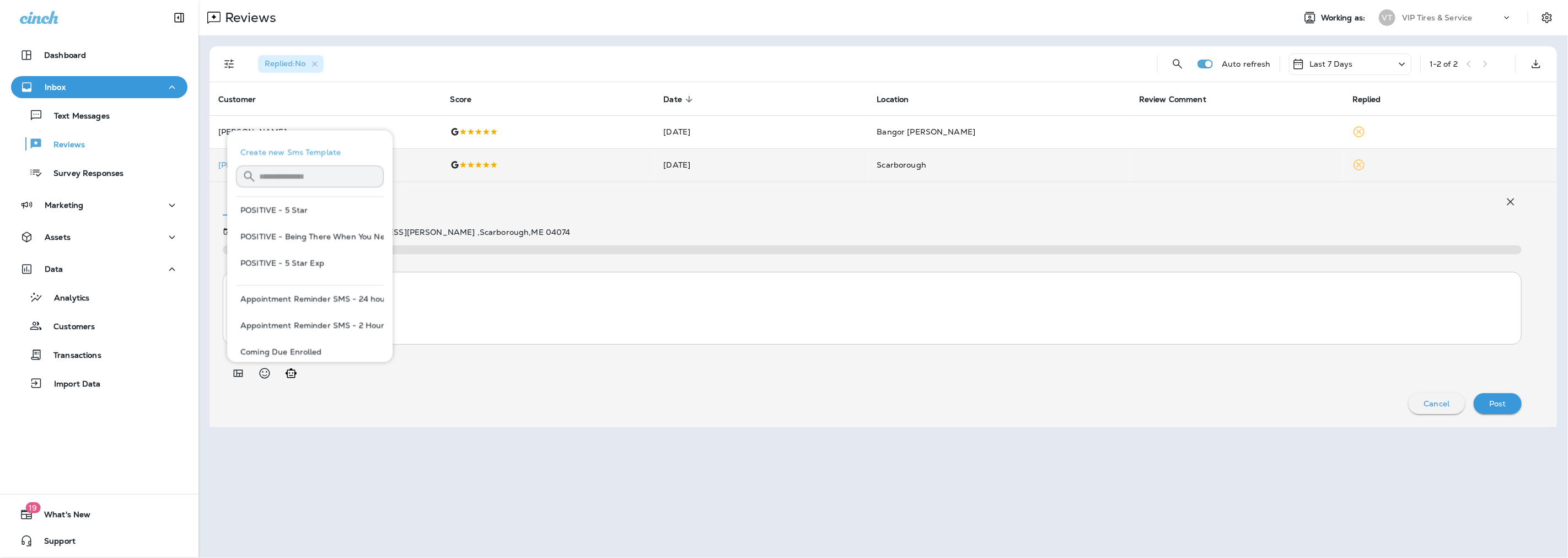
type textarea "**********"
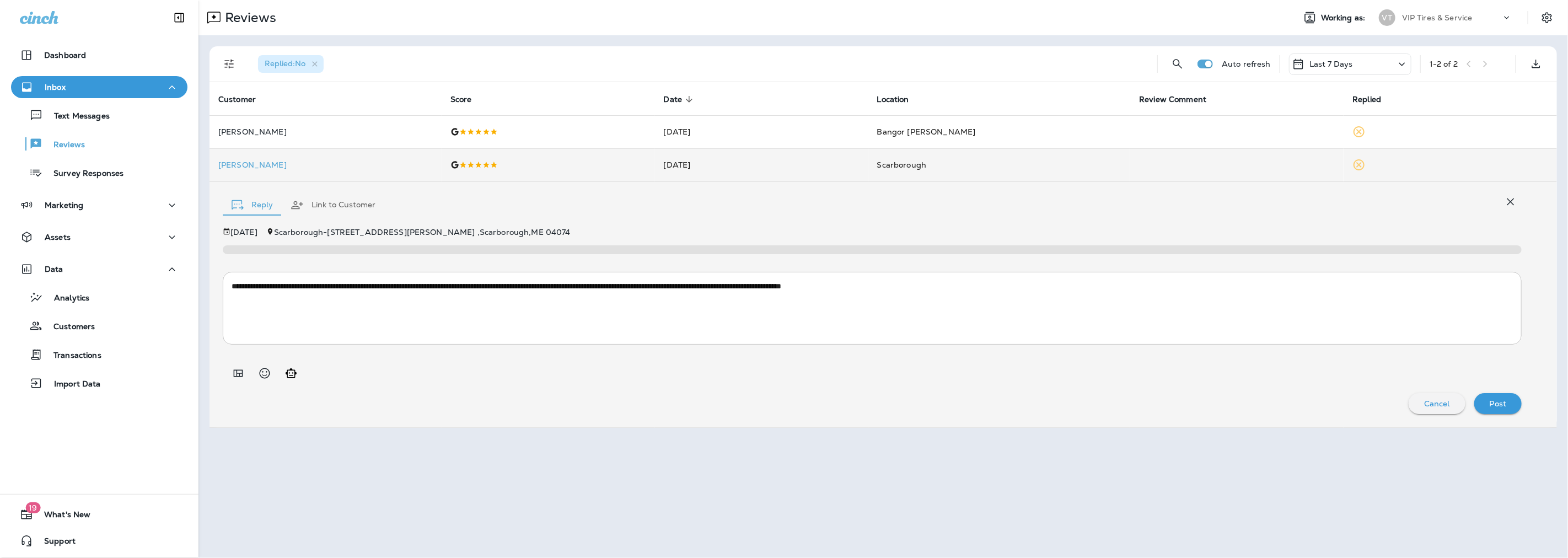
click at [1495, 399] on p "Post" at bounding box center [1498, 403] width 17 height 9
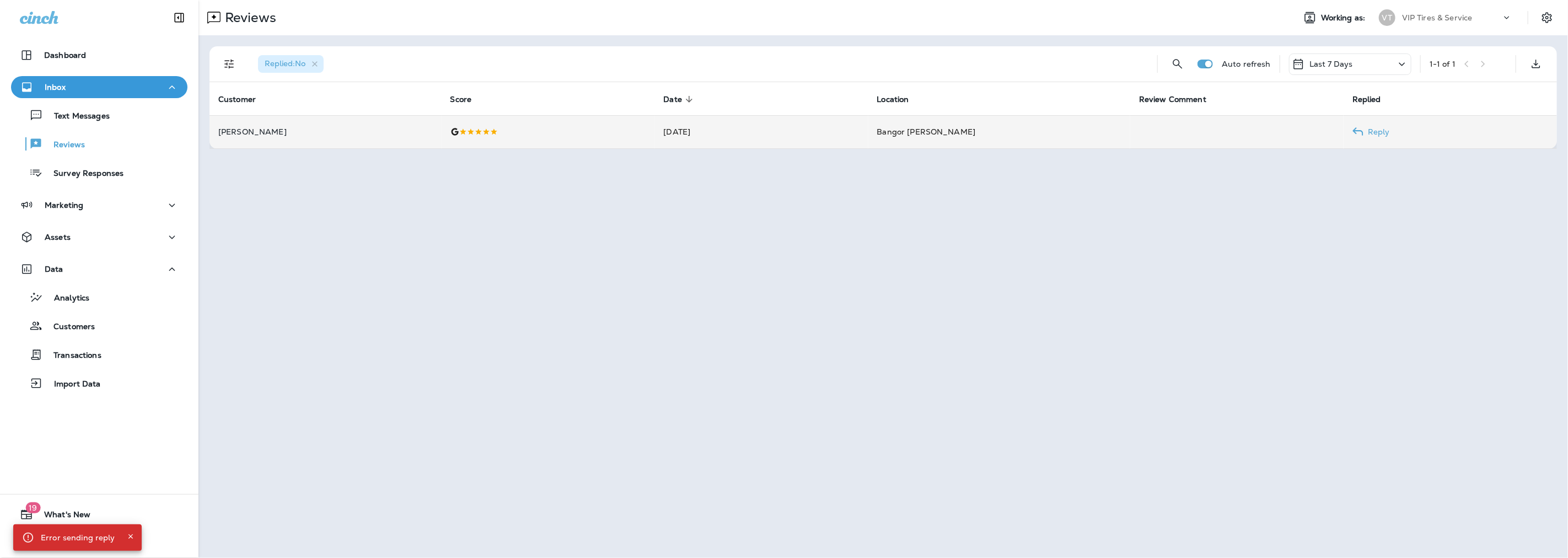
click at [745, 130] on td "[DATE]" at bounding box center [761, 132] width 213 height 33
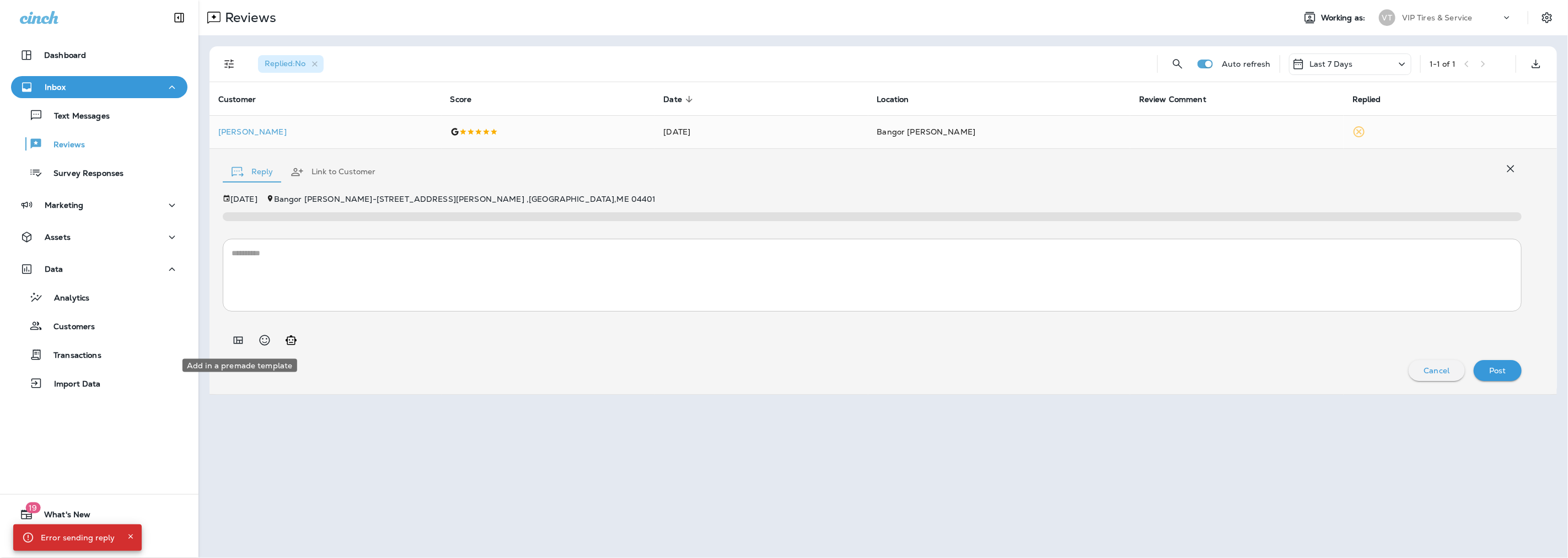
click at [233, 340] on icon "Add in a premade template" at bounding box center [238, 340] width 13 height 13
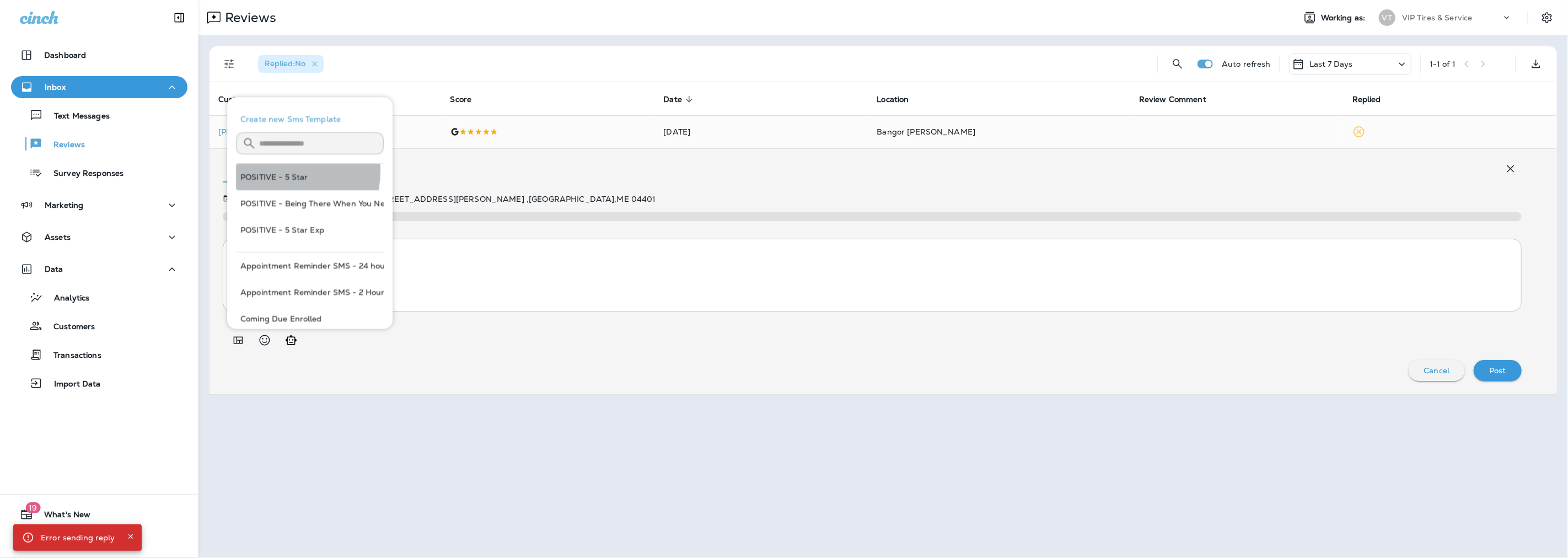
click at [271, 171] on button "POSITIVE - 5 Star" at bounding box center [310, 177] width 148 height 27
type textarea "**********"
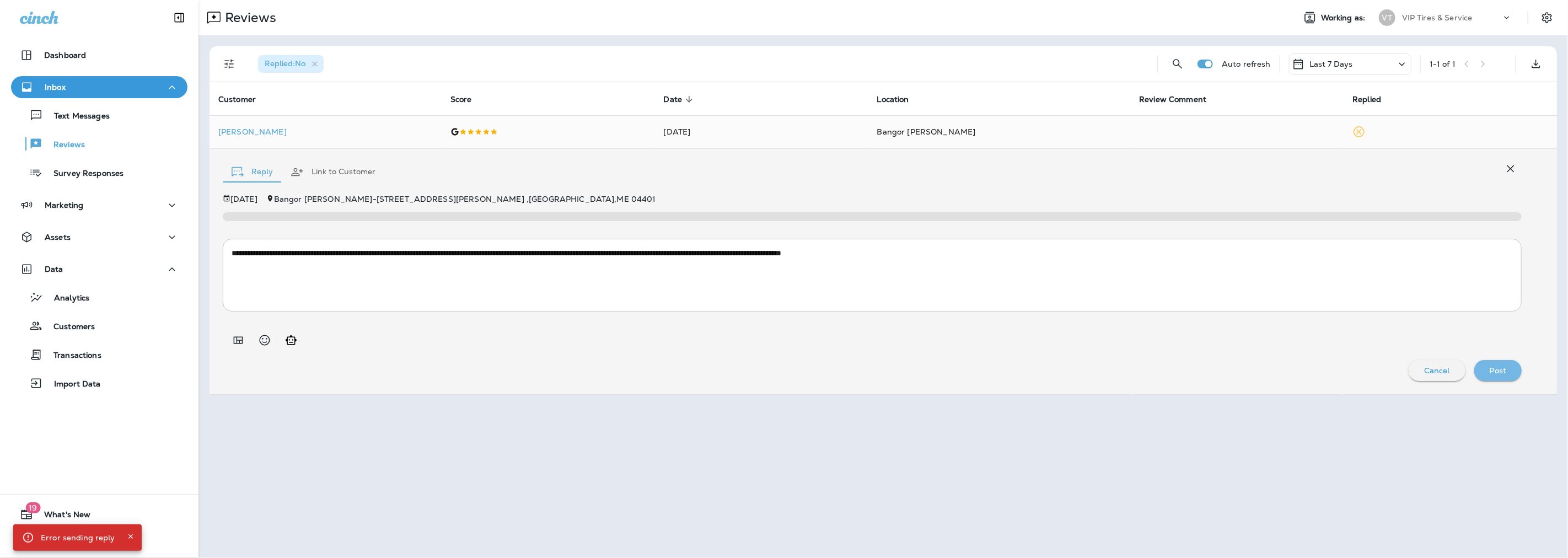
click at [1501, 363] on div "Post" at bounding box center [1498, 370] width 31 height 15
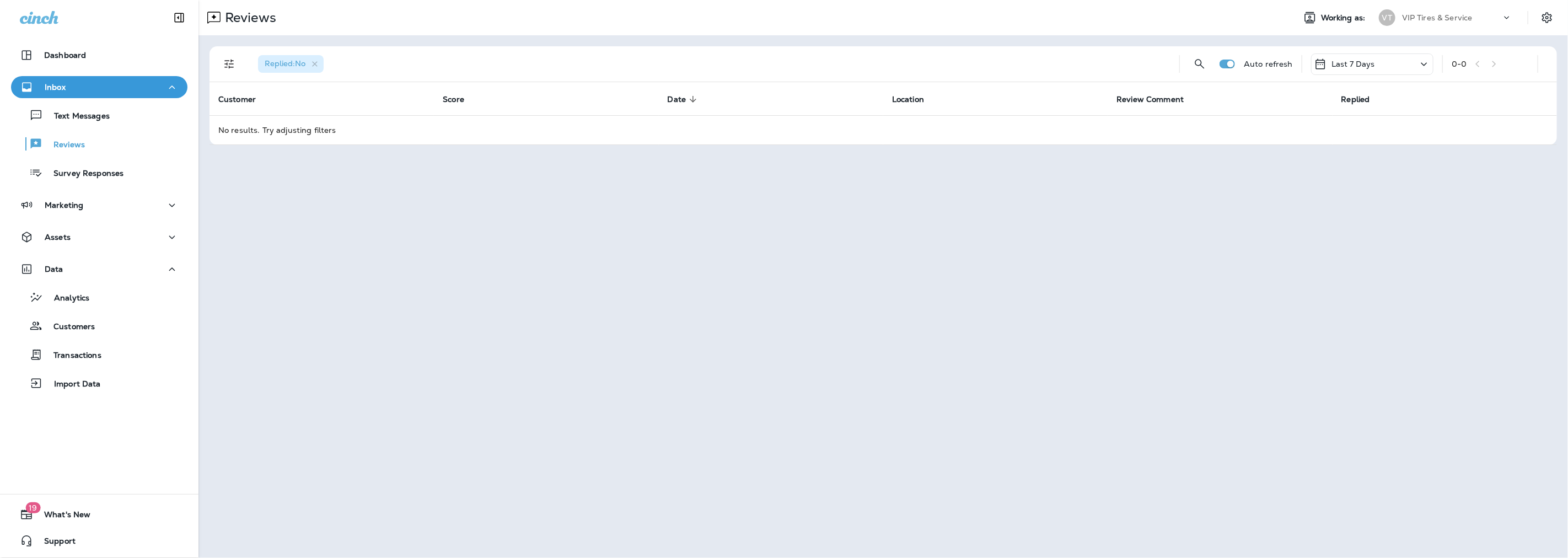
click at [1346, 67] on p "Last 7 Days" at bounding box center [1353, 64] width 43 height 9
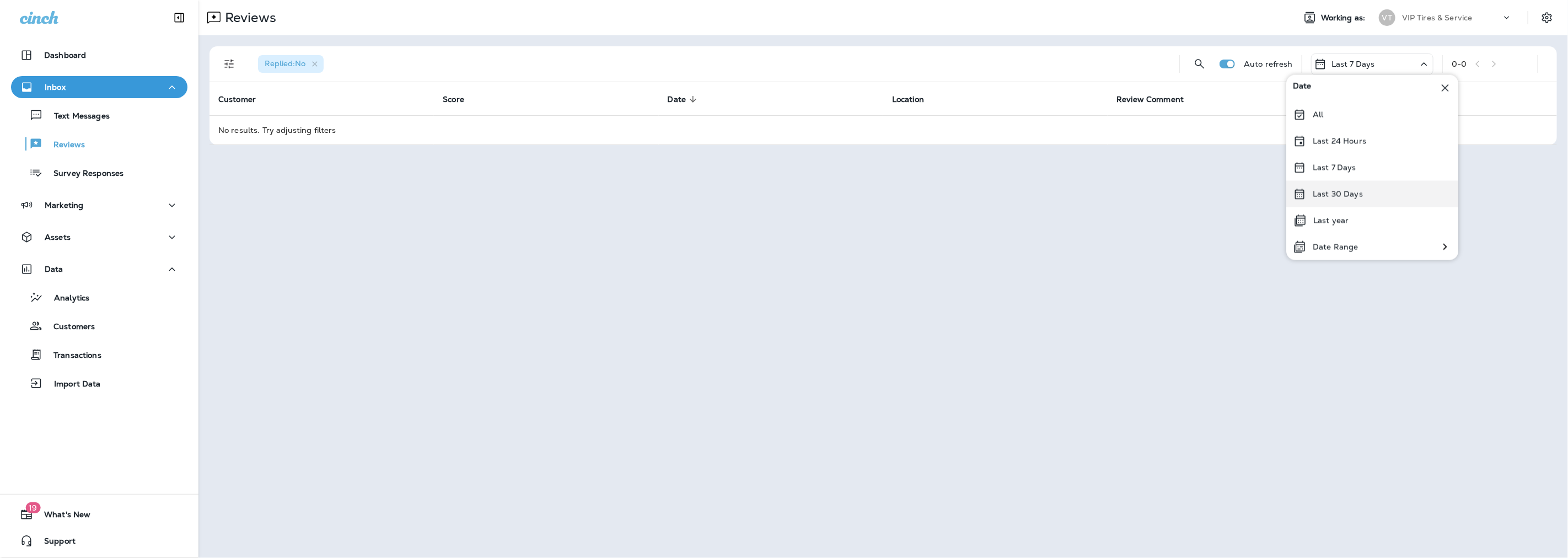
click at [1329, 197] on p "Last 30 Days" at bounding box center [1338, 194] width 50 height 9
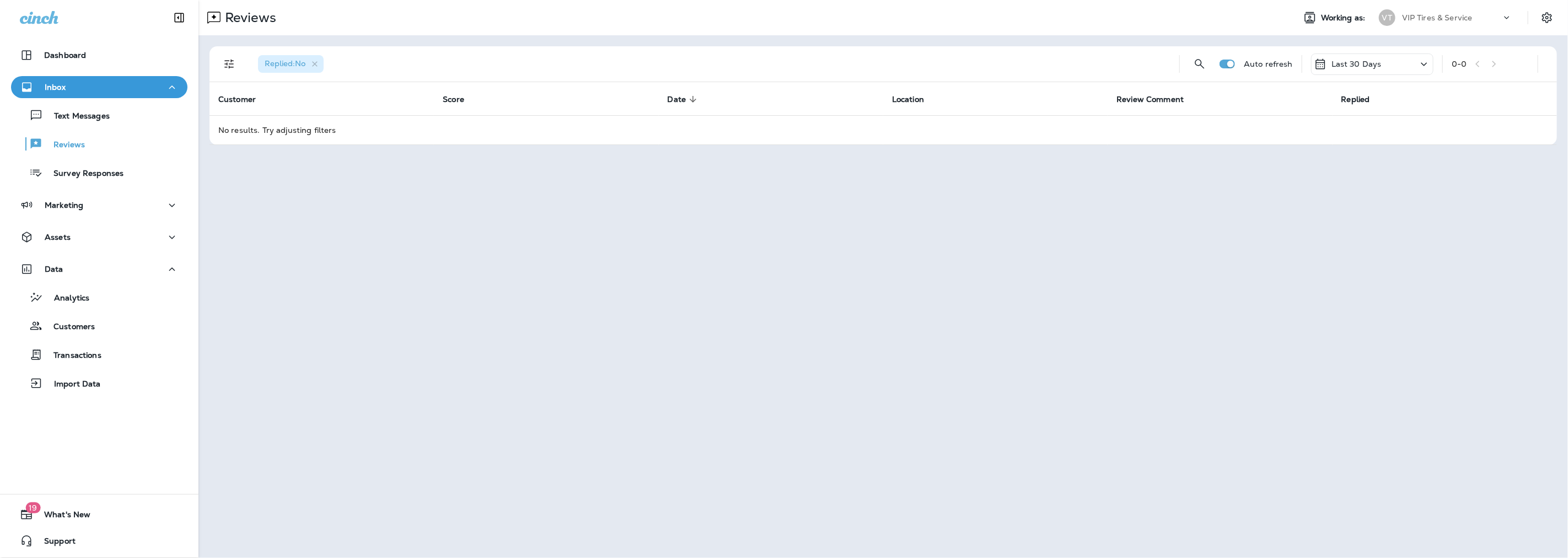
click at [1340, 62] on p "Last 30 Days" at bounding box center [1356, 64] width 50 height 9
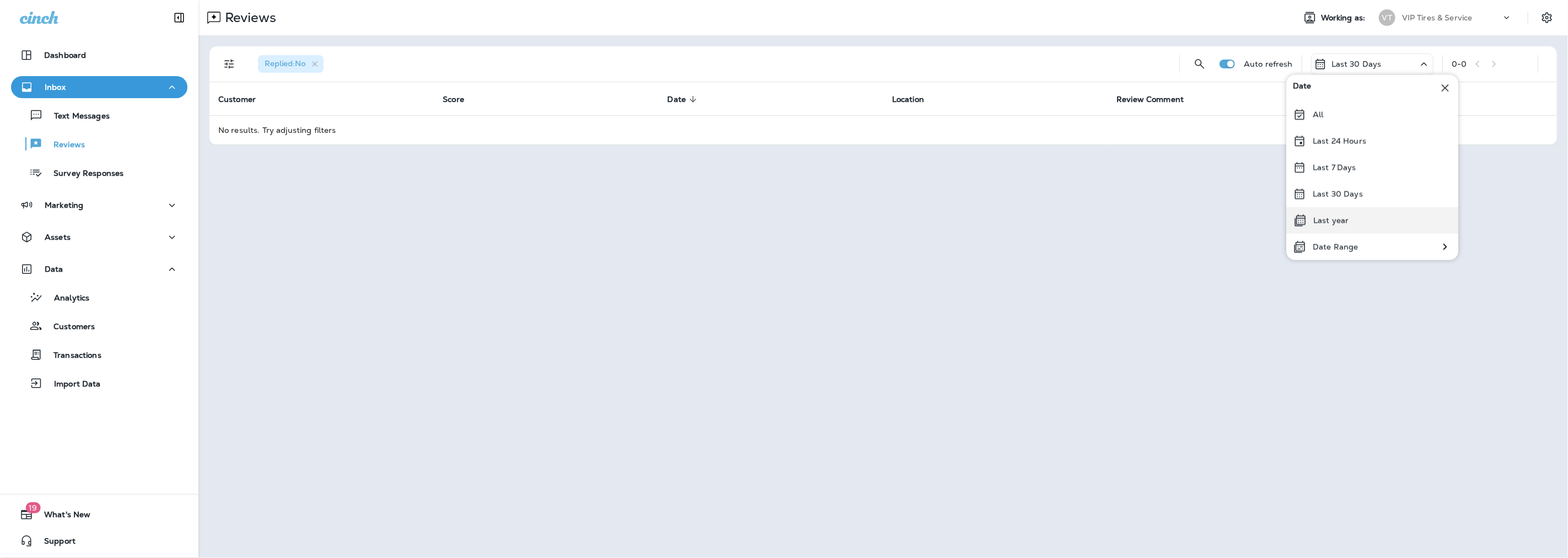
click at [1329, 217] on p "Last year" at bounding box center [1330, 221] width 35 height 9
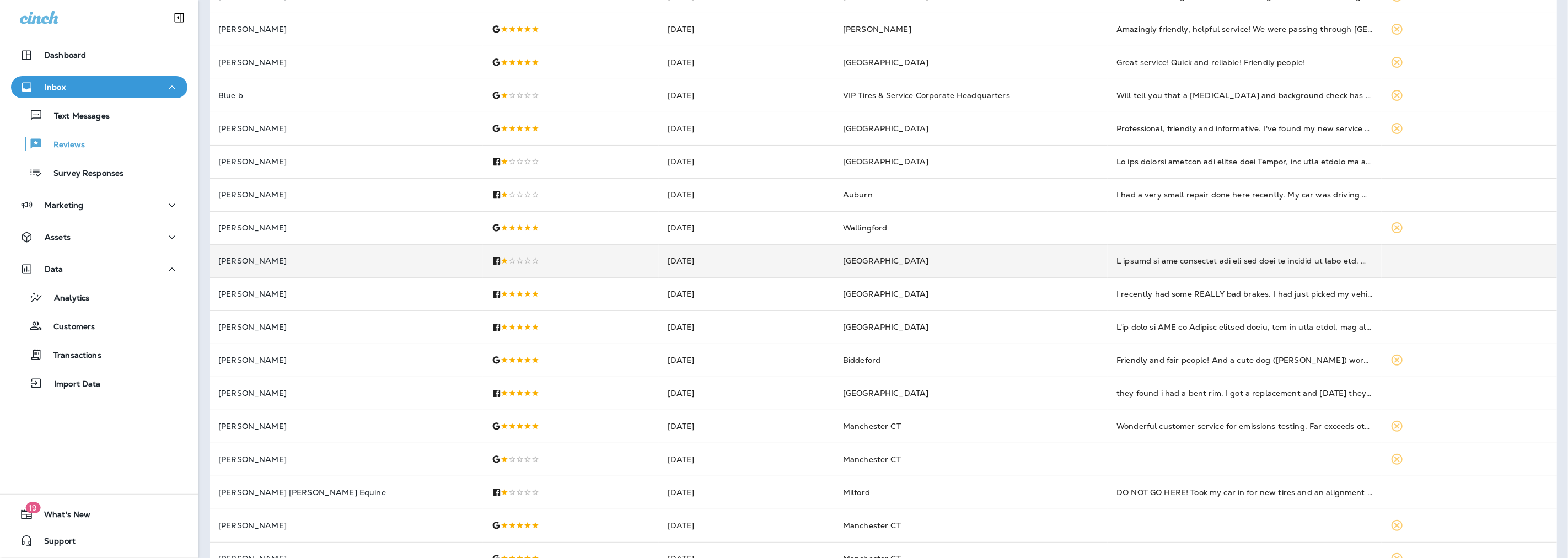
scroll to position [108, 0]
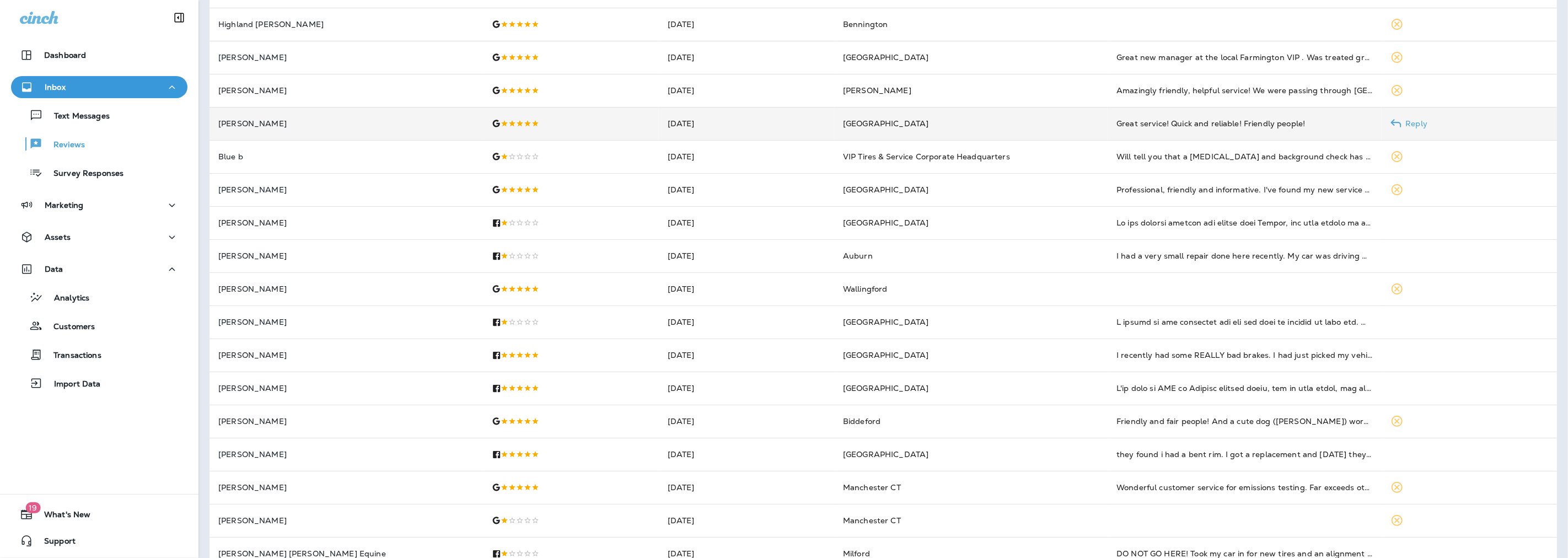
click at [659, 124] on td "Aug 6, 2025" at bounding box center [746, 123] width 175 height 33
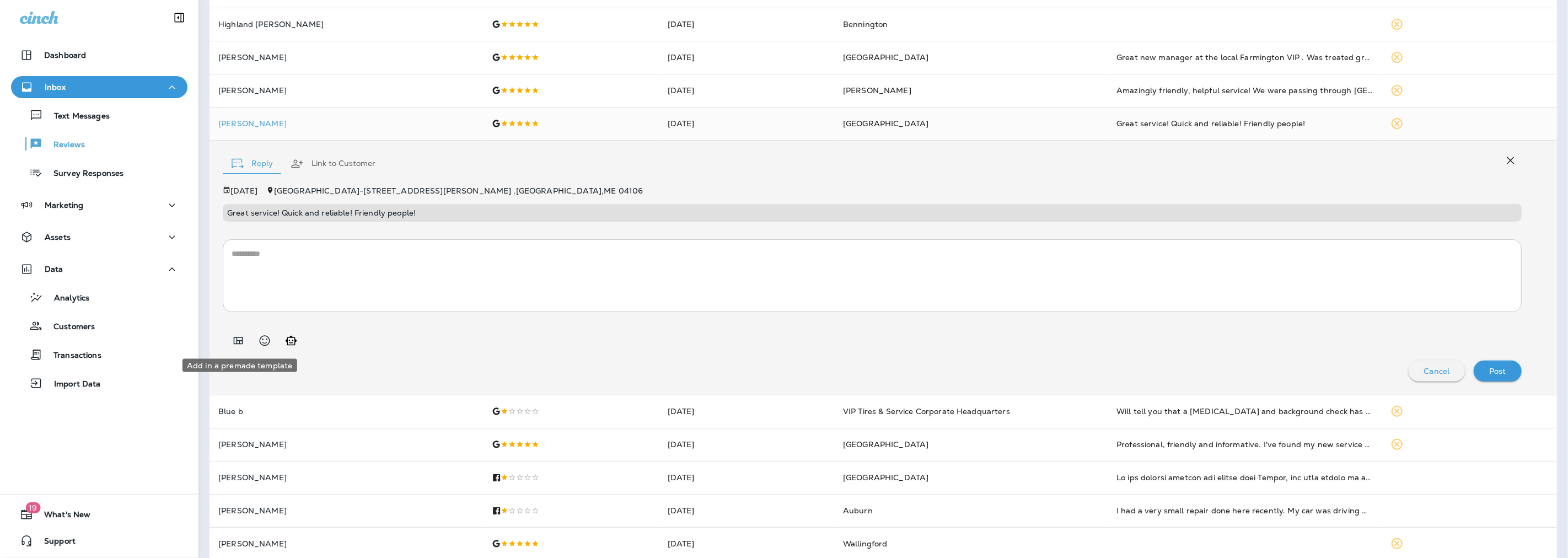
click at [228, 335] on button "Add in a premade template" at bounding box center [238, 340] width 22 height 22
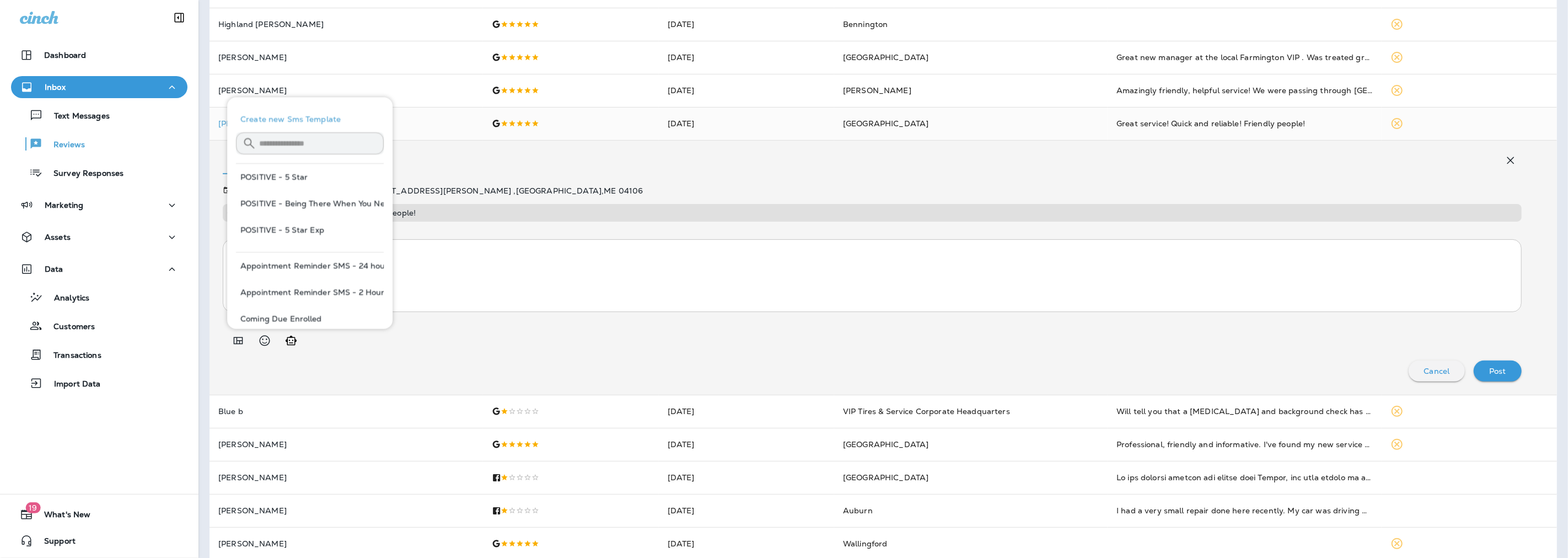
click at [302, 180] on button "POSITIVE - 5 Star" at bounding box center [310, 177] width 148 height 27
type textarea "**********"
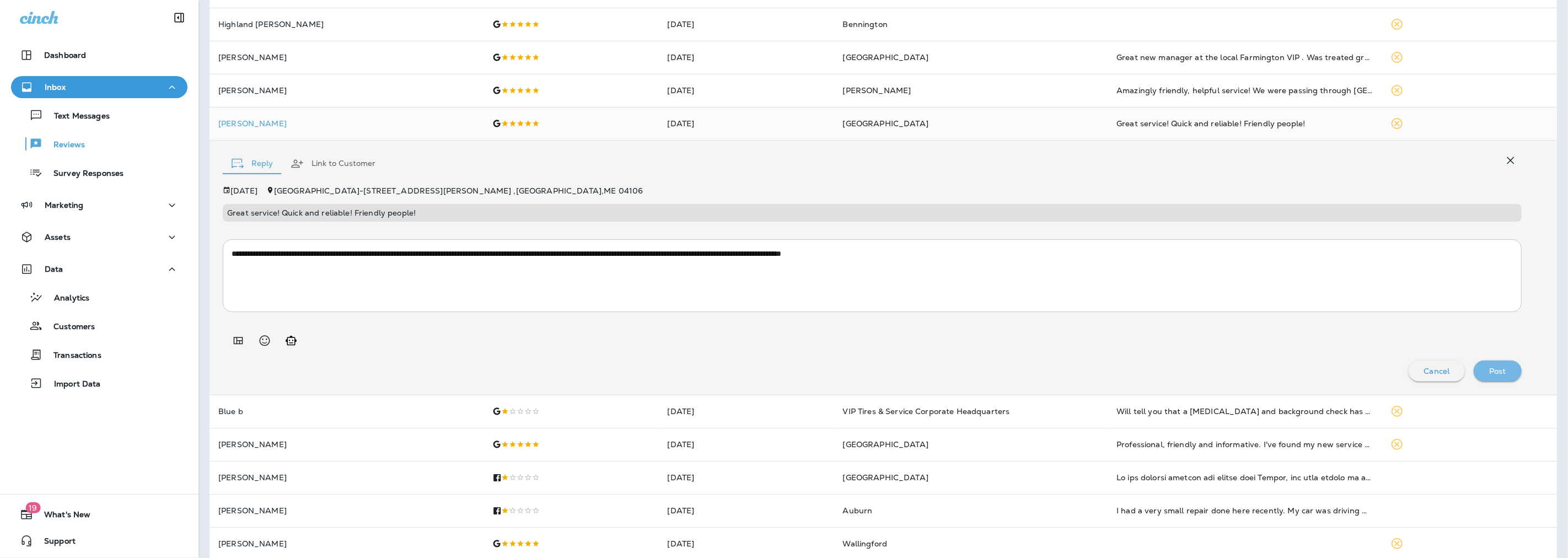
click at [1490, 365] on div "Post" at bounding box center [1497, 371] width 31 height 15
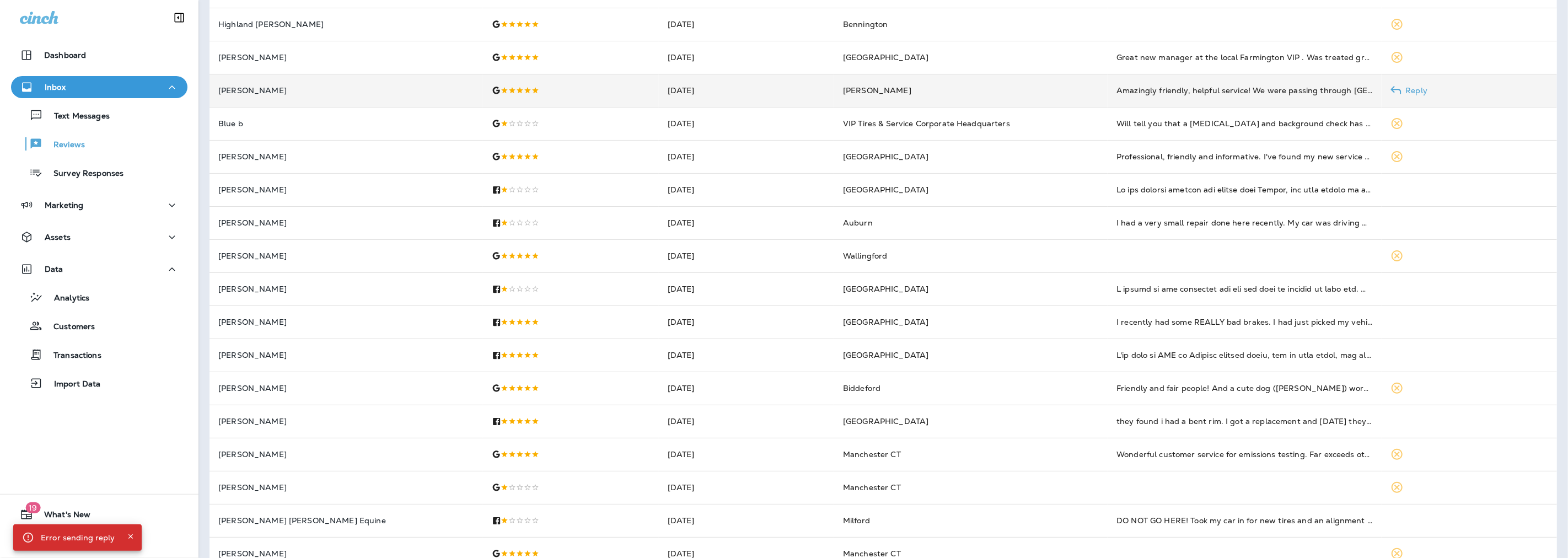
click at [493, 96] on td at bounding box center [570, 90] width 175 height 33
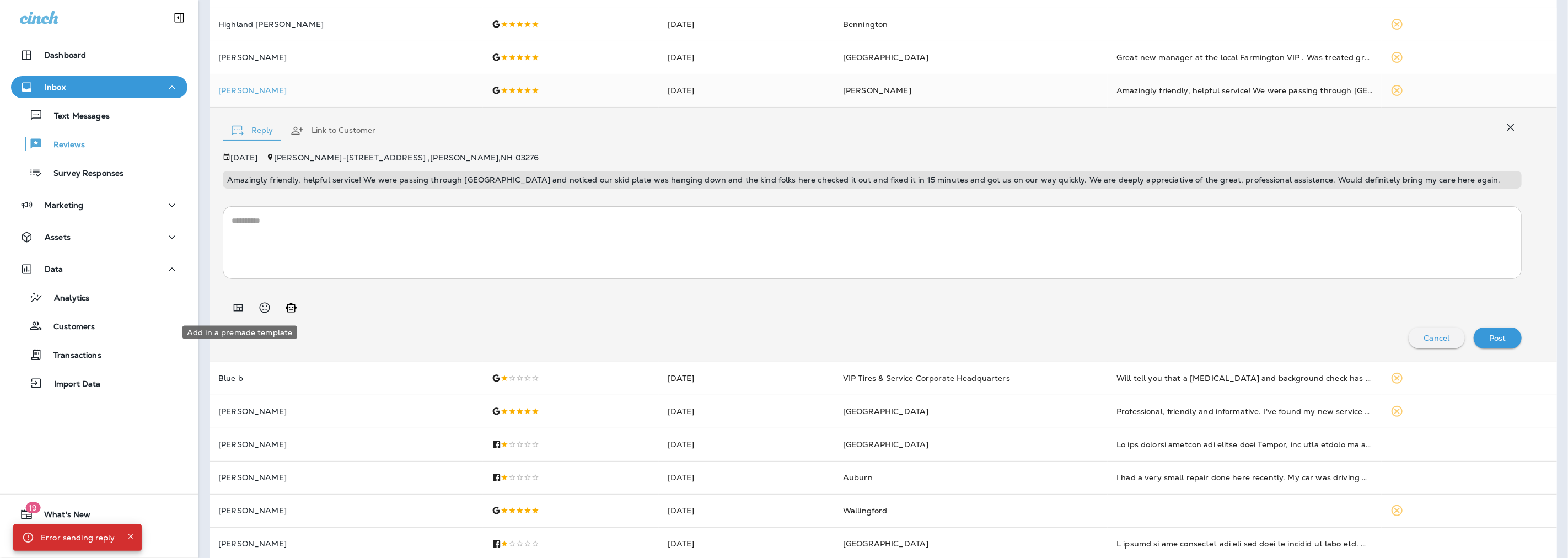
click at [233, 305] on icon "Add in a premade template" at bounding box center [238, 307] width 13 height 13
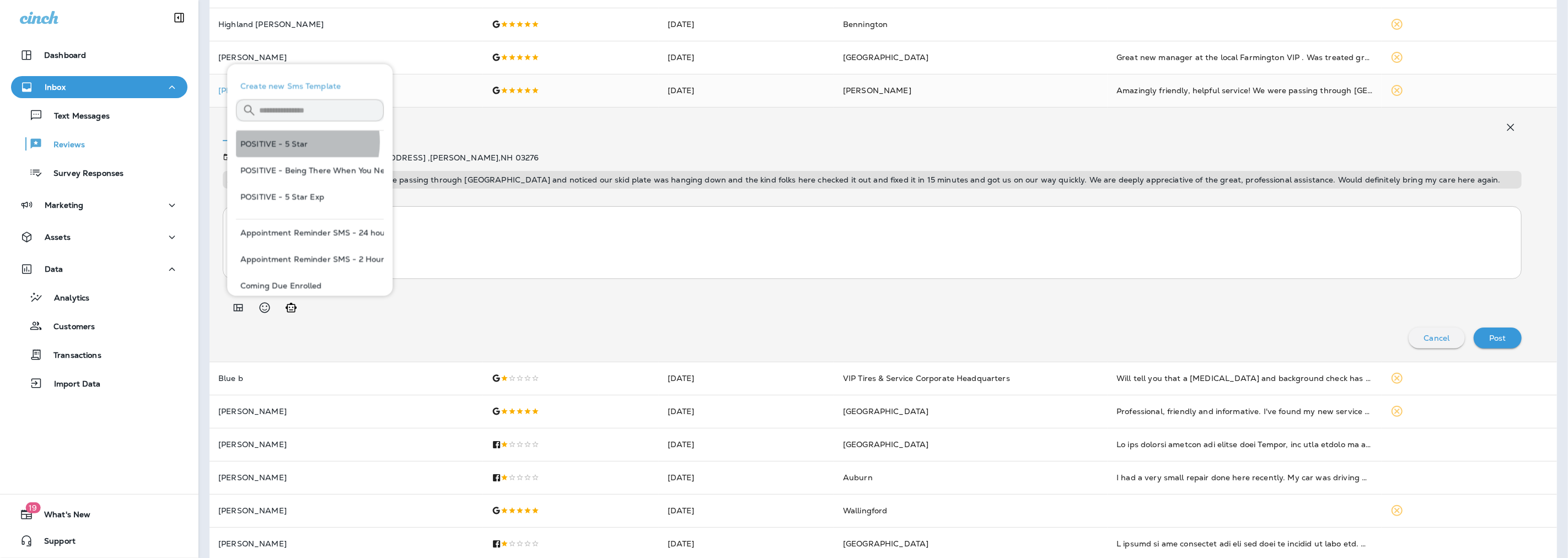
click at [294, 143] on button "POSITIVE - 5 Star" at bounding box center [310, 144] width 148 height 27
type textarea "**********"
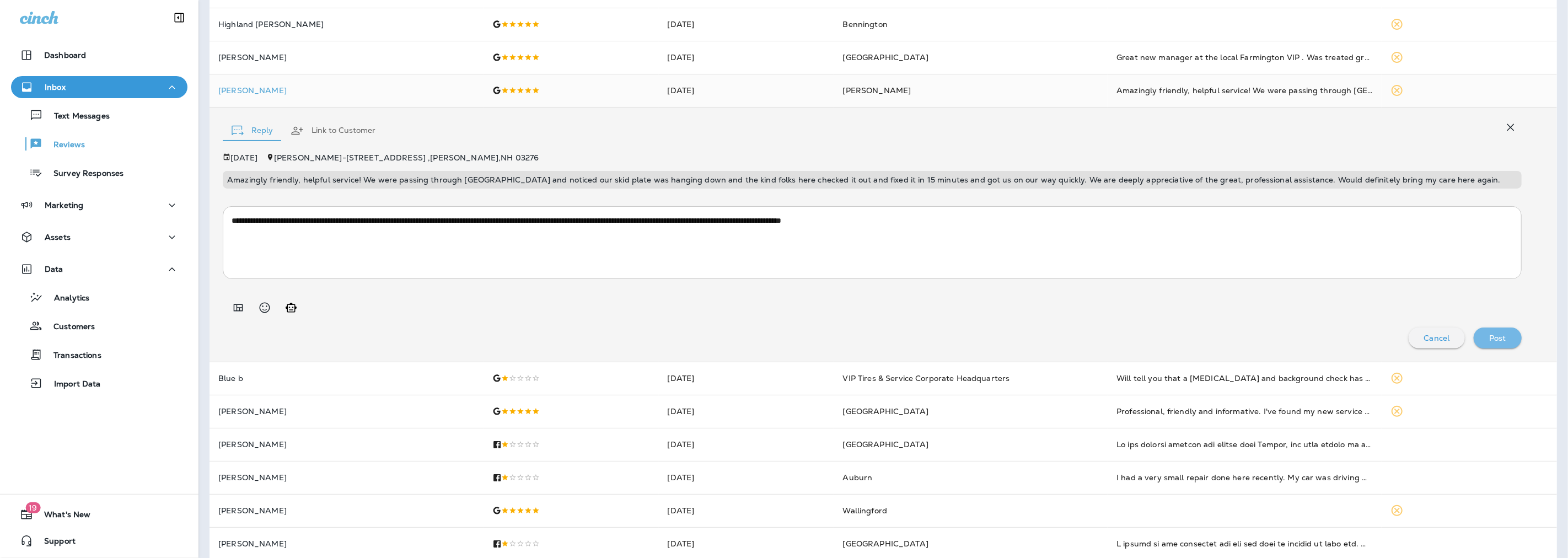
drag, startPoint x: 1492, startPoint y: 333, endPoint x: 1486, endPoint y: 333, distance: 6.0
click at [1492, 333] on p "Post" at bounding box center [1497, 338] width 17 height 9
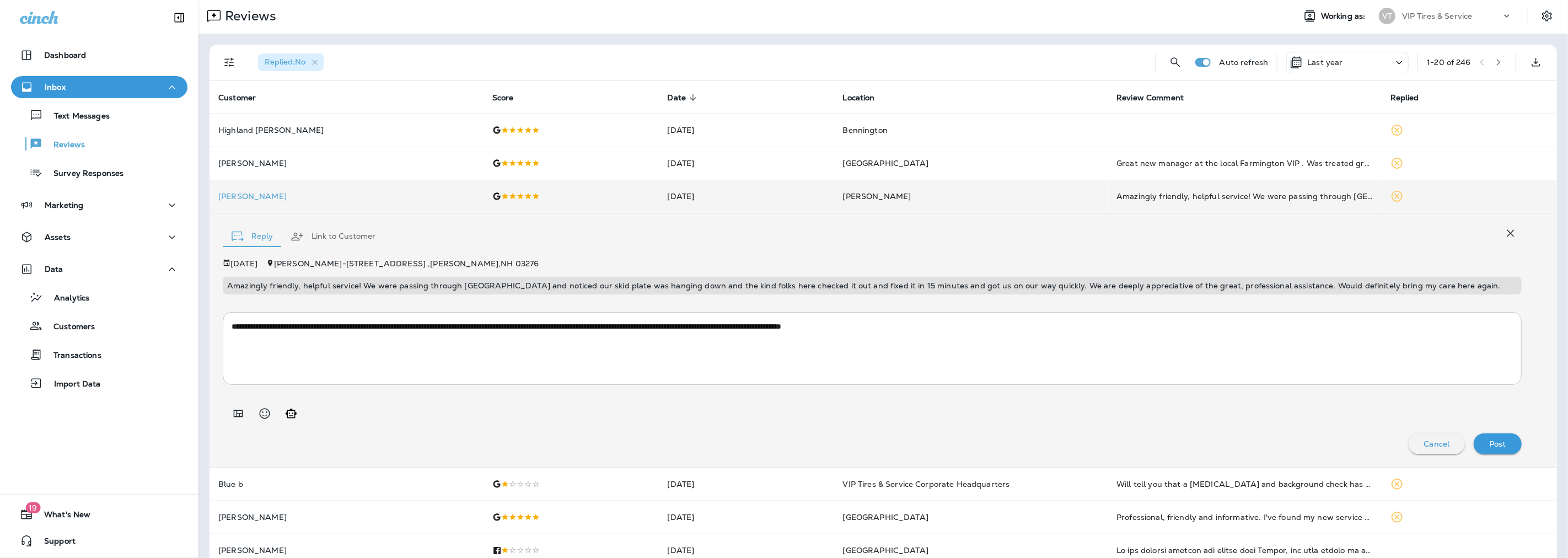
scroll to position [0, 0]
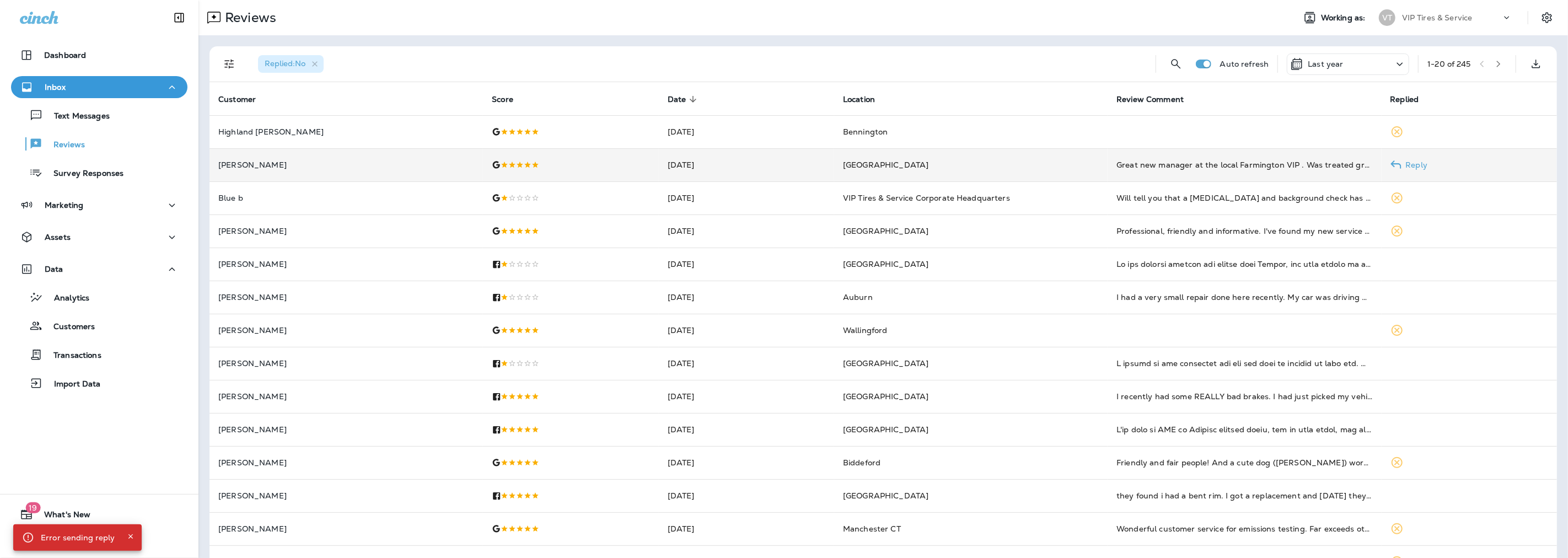
click at [934, 165] on td "[GEOGRAPHIC_DATA]" at bounding box center [971, 165] width 274 height 33
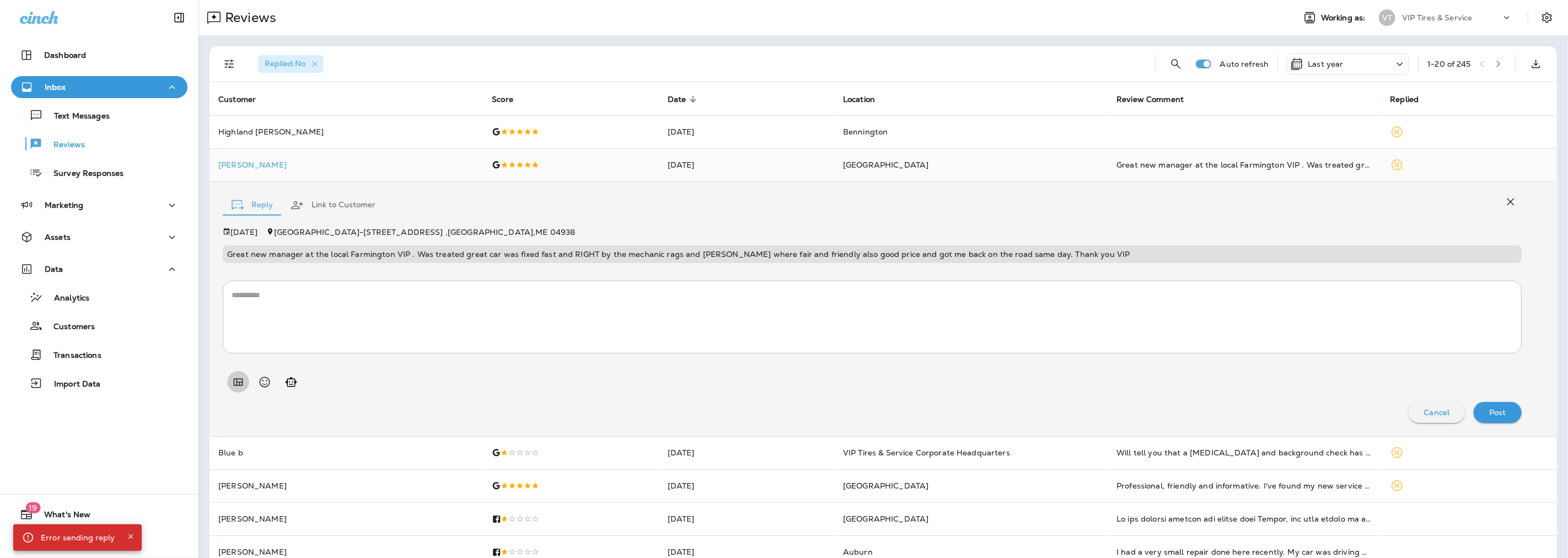
click at [237, 381] on icon "Add in a premade template" at bounding box center [238, 381] width 10 height 7
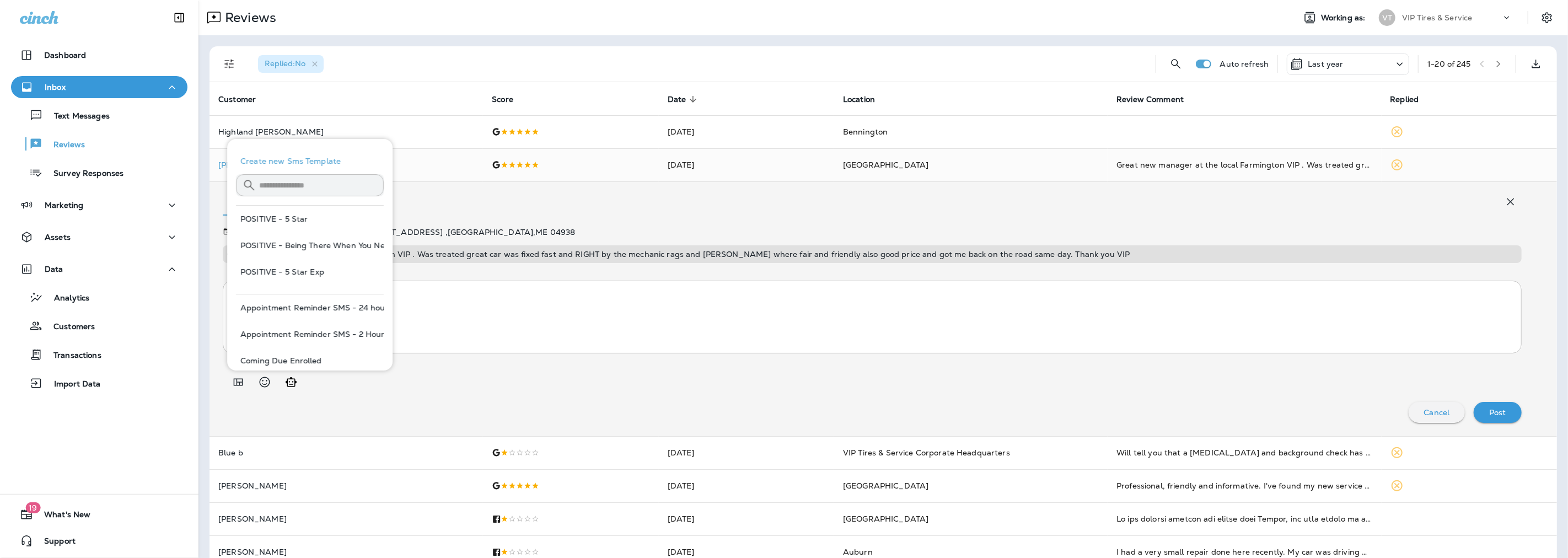
click at [277, 274] on button "POSITIVE - 5 Star Exp" at bounding box center [310, 272] width 148 height 27
type textarea "**********"
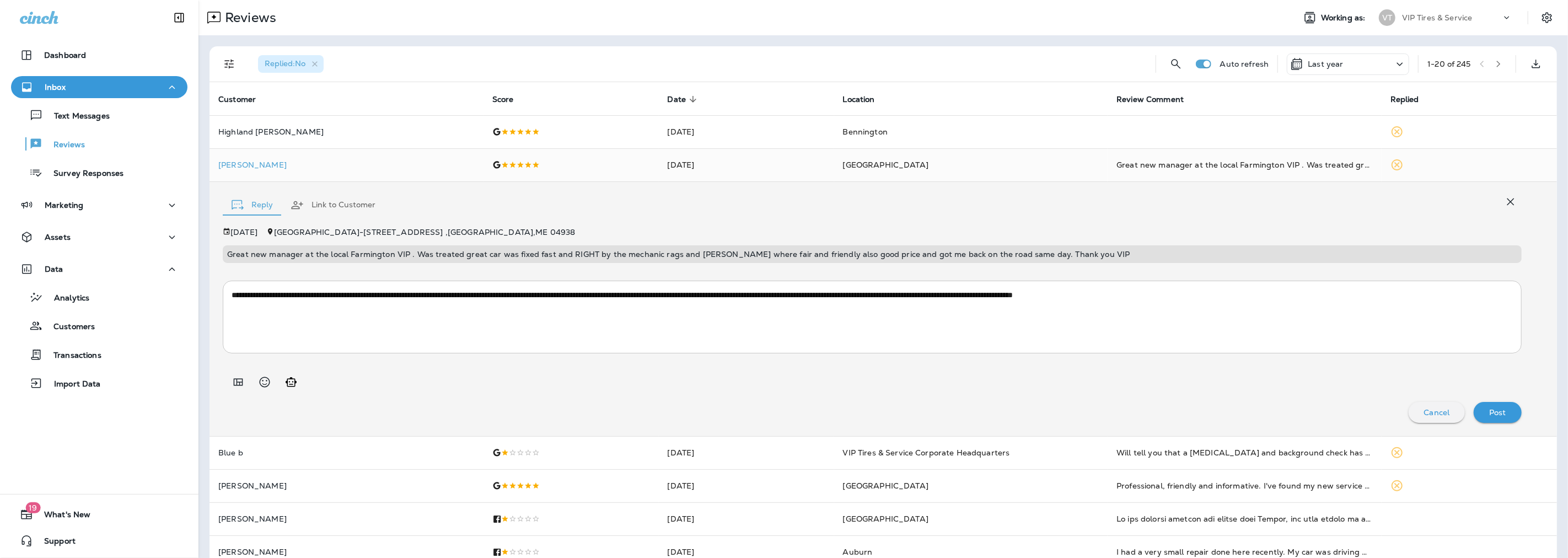
click at [1503, 408] on div "Post" at bounding box center [1497, 412] width 31 height 15
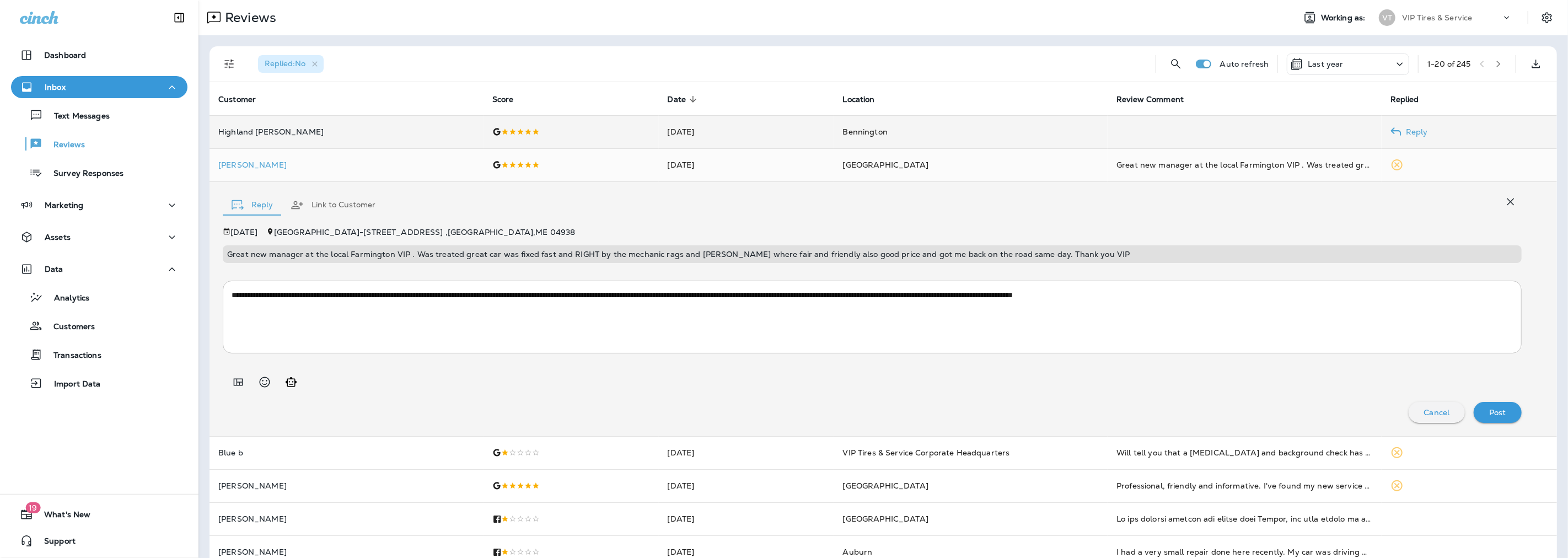
click at [619, 130] on div at bounding box center [571, 132] width 158 height 9
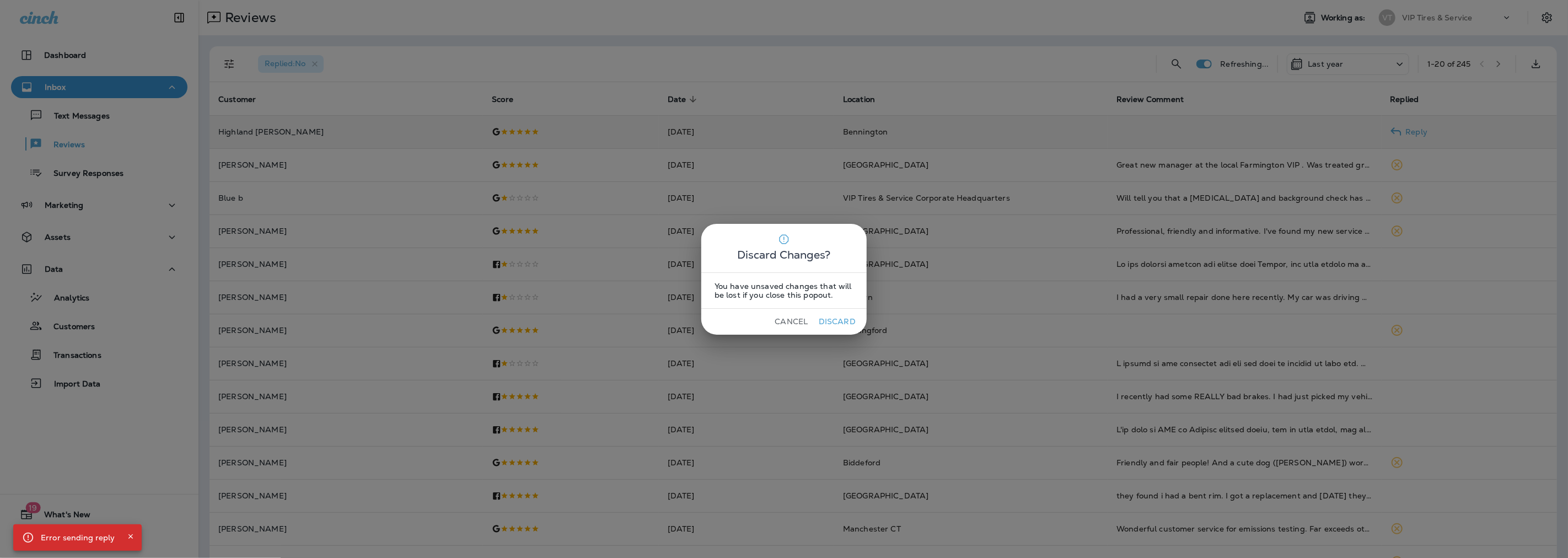
click at [791, 323] on button "Cancel" at bounding box center [791, 321] width 41 height 17
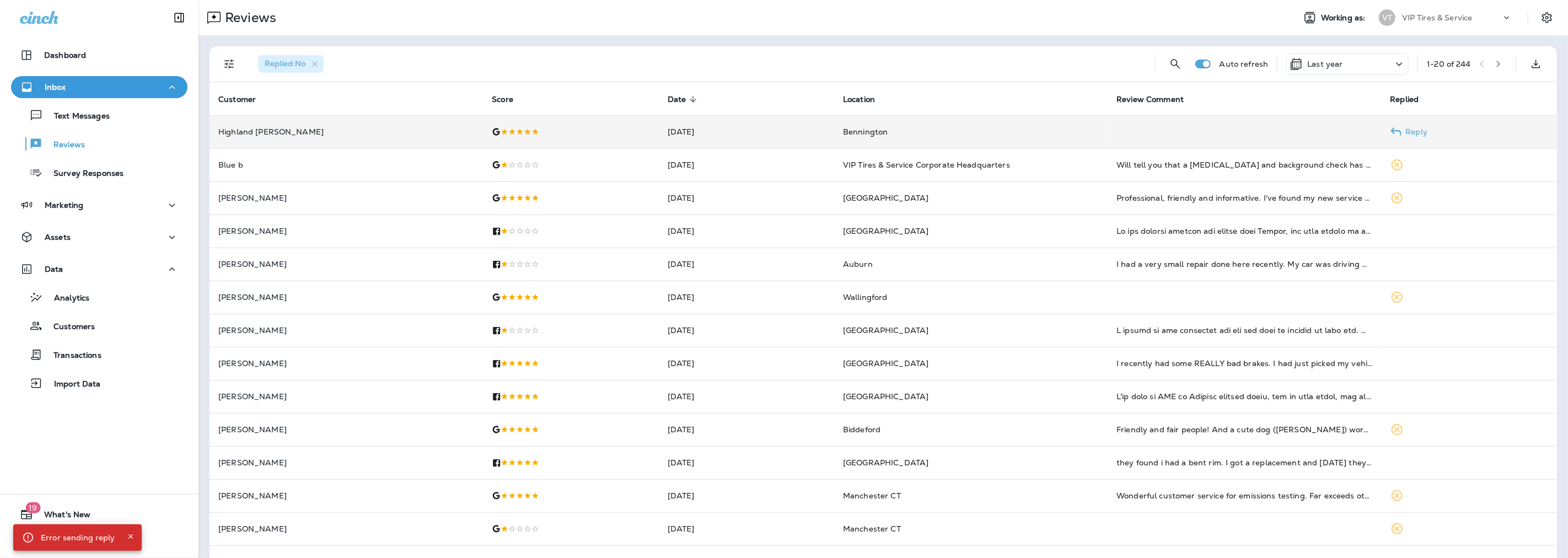
click at [736, 129] on td "Aug 9, 2025" at bounding box center [746, 132] width 175 height 33
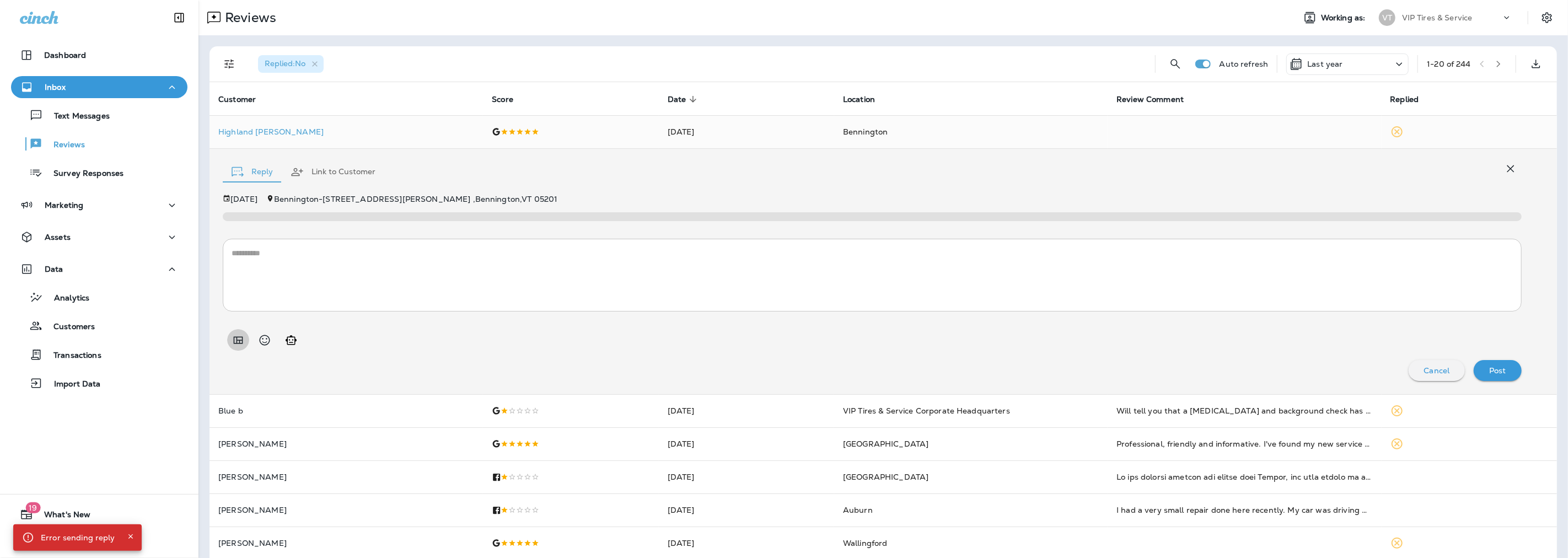
click at [240, 338] on icon "Add in a premade template" at bounding box center [238, 340] width 13 height 13
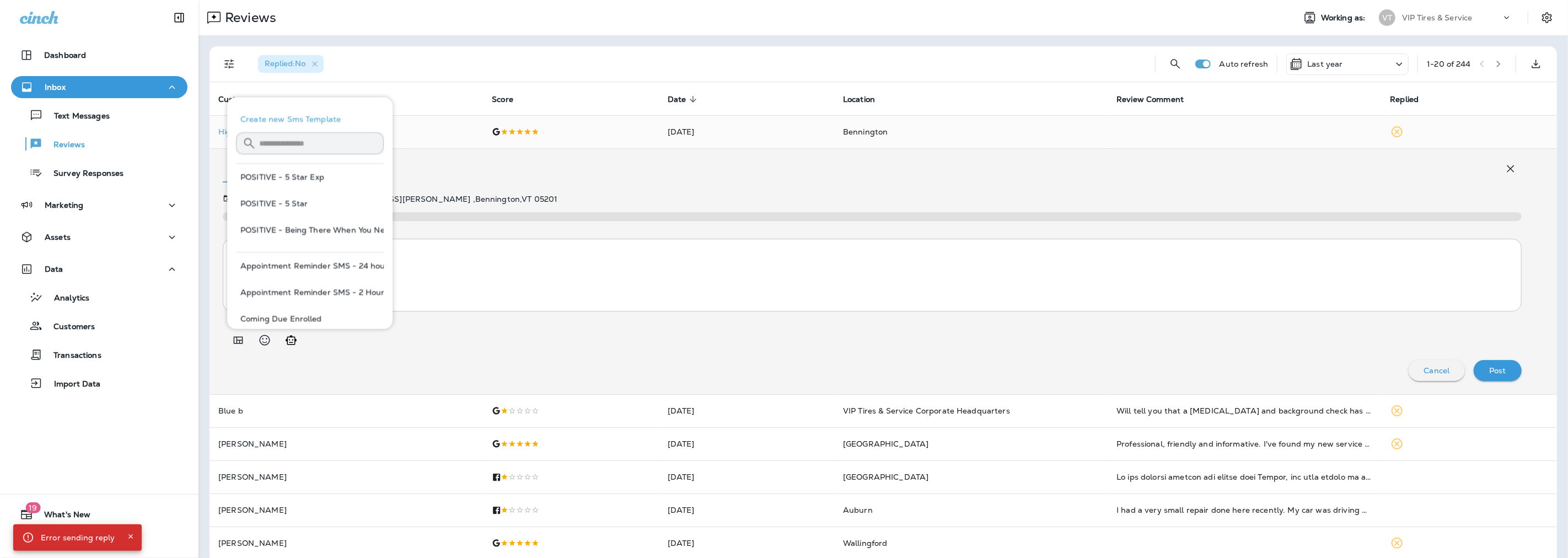
click at [260, 200] on button "POSITIVE - 5 Star" at bounding box center [310, 204] width 148 height 27
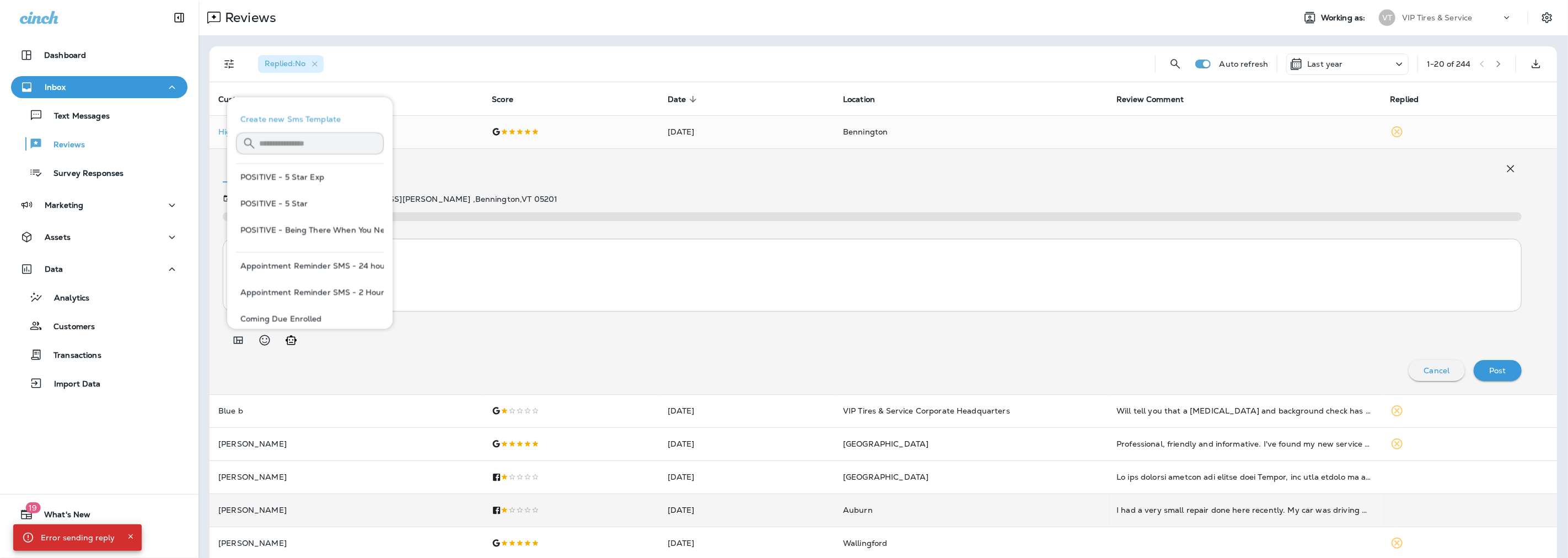
type textarea "**********"
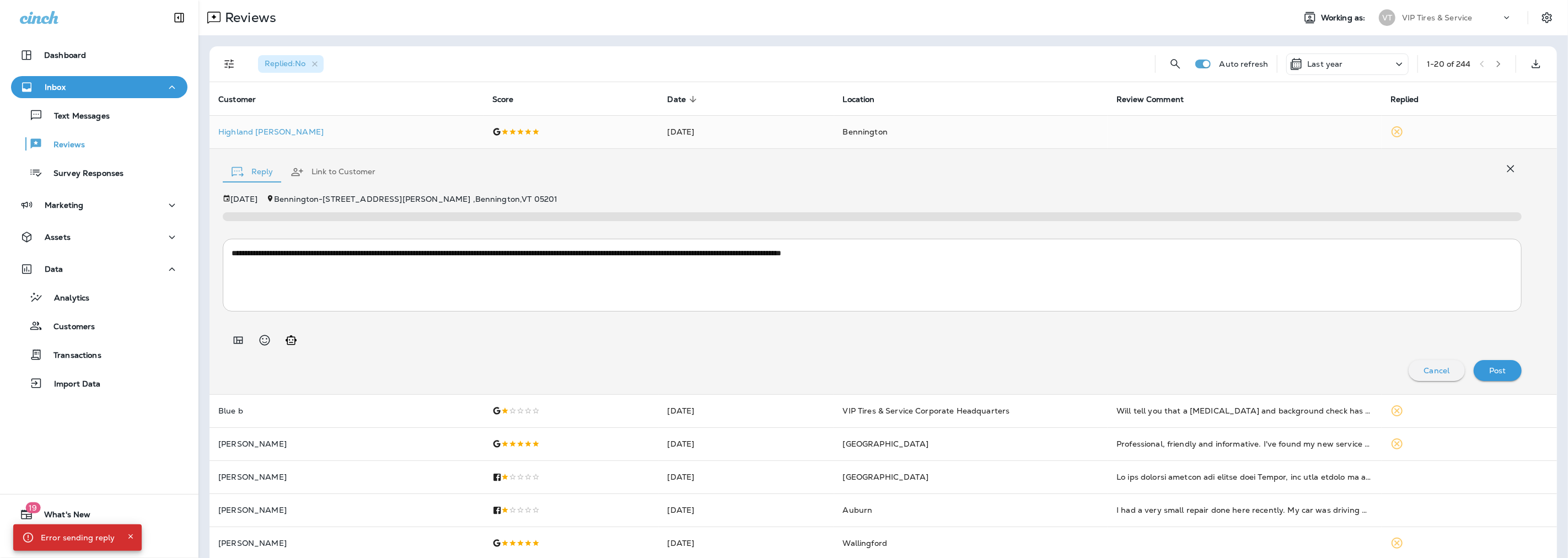
click at [1494, 366] on p "Post" at bounding box center [1497, 370] width 17 height 9
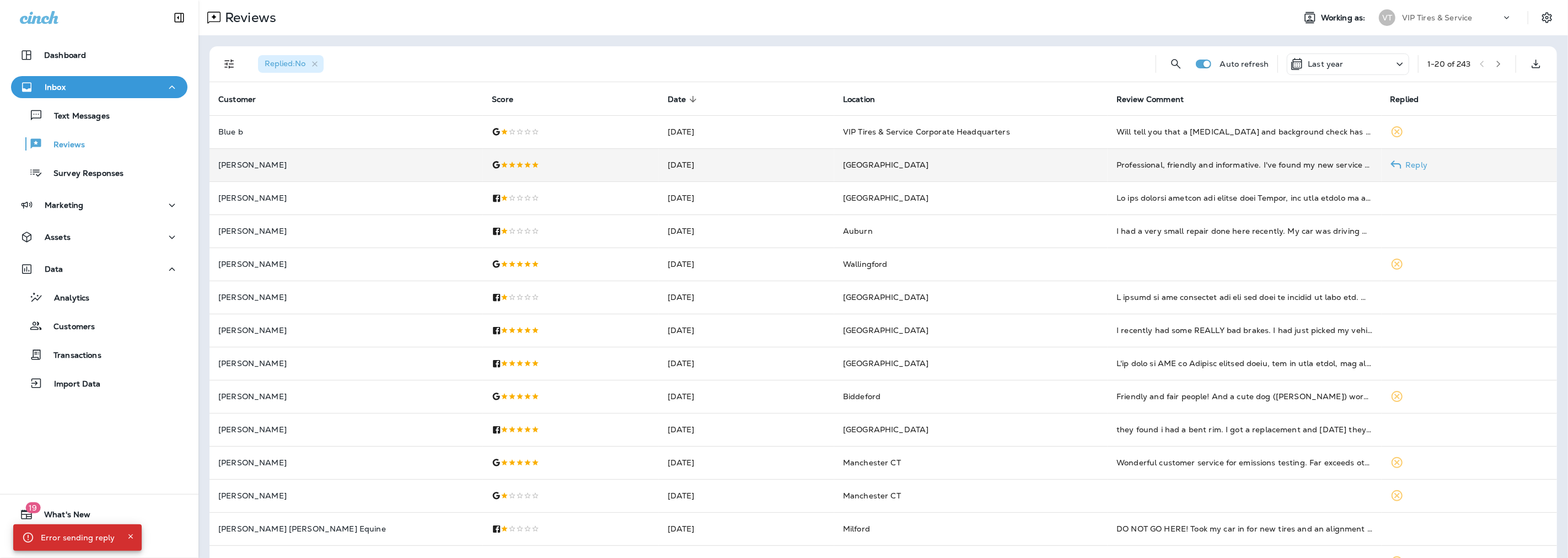
click at [706, 166] on td "Apr 28, 2025" at bounding box center [746, 165] width 175 height 33
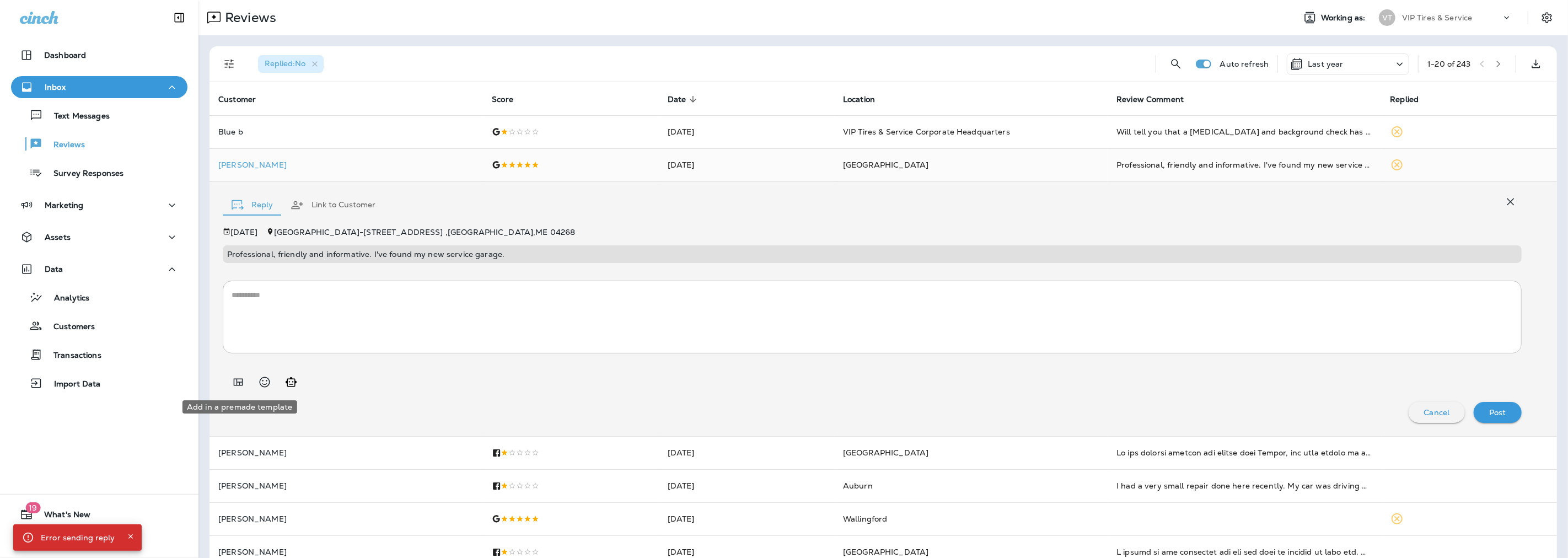
click at [229, 381] on button "Add in a premade template" at bounding box center [238, 382] width 22 height 22
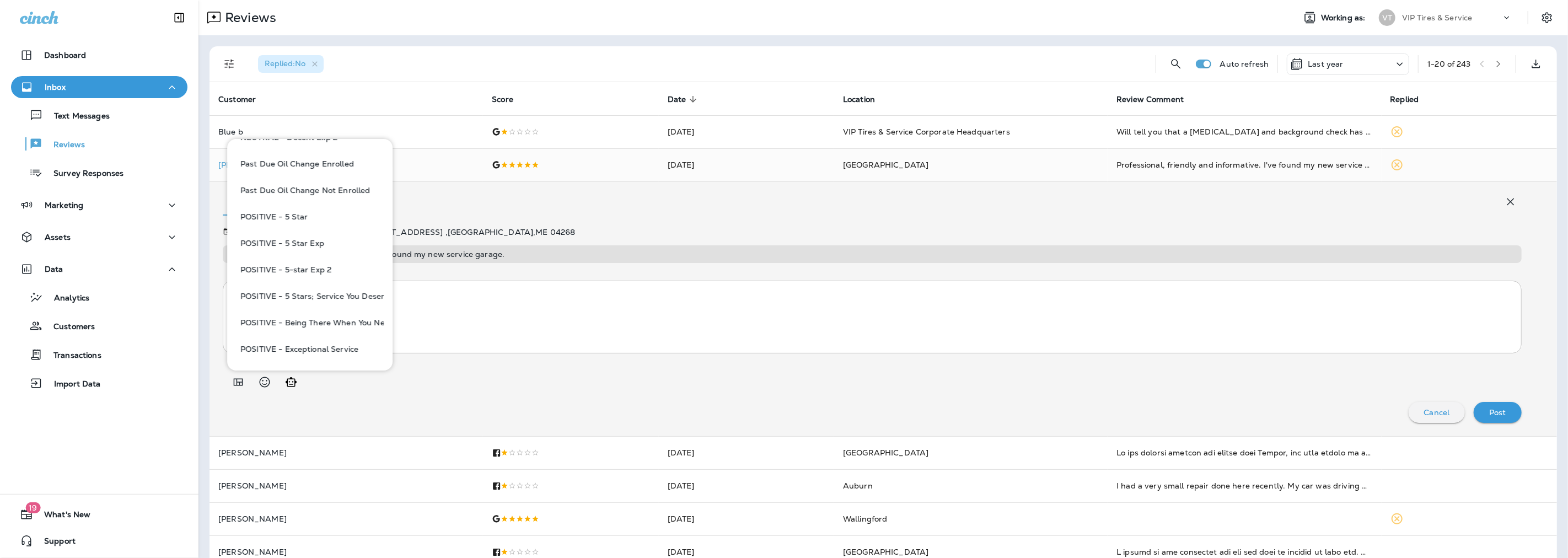
scroll to position [674, 0]
click at [300, 267] on button "POSITIVE - 5-star Exp 2" at bounding box center [310, 269] width 148 height 27
type textarea "**********"
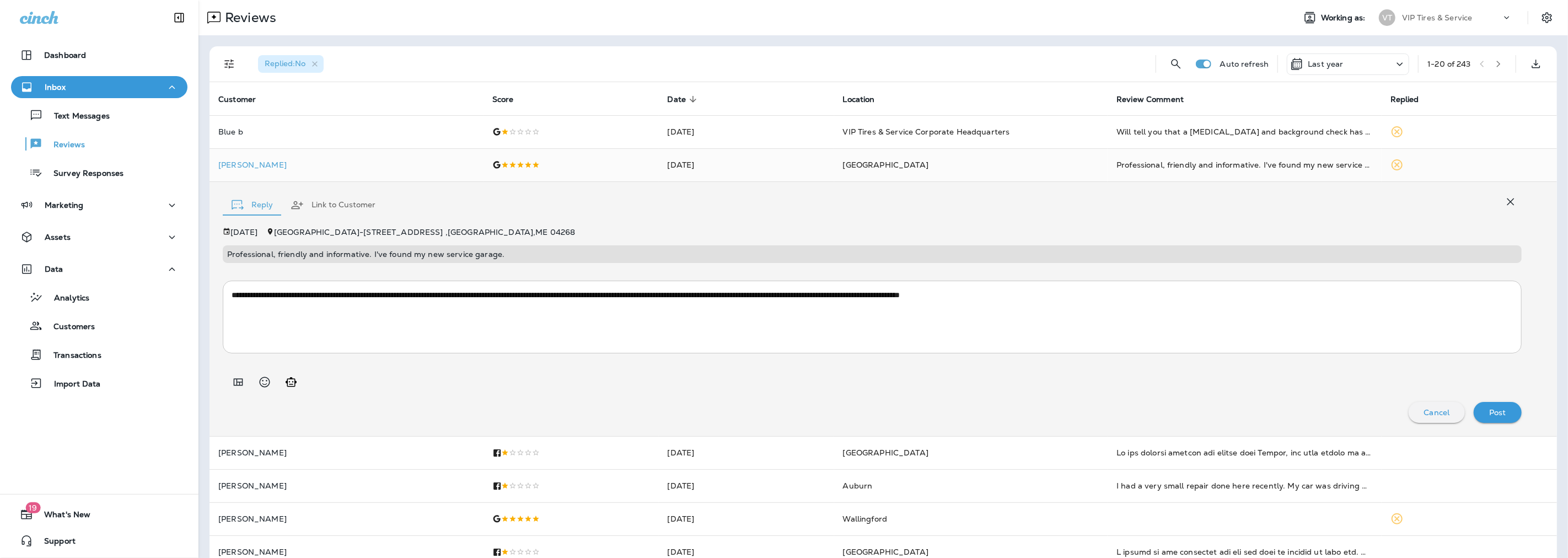
click at [1495, 410] on p "Post" at bounding box center [1497, 412] width 17 height 9
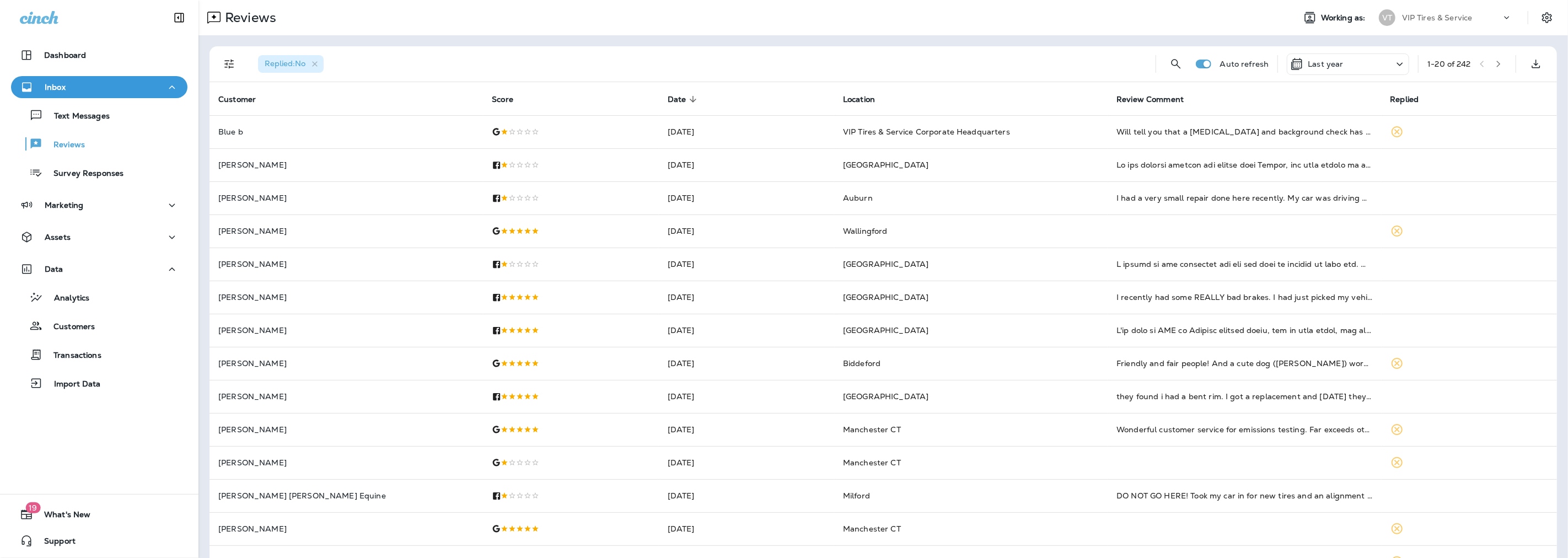
click at [1313, 81] on div "Replied : No Auto refresh Last year 1 - 20 of 242" at bounding box center [885, 64] width 1334 height 35
click at [1310, 73] on div "Last year" at bounding box center [1348, 64] width 122 height 22
click at [1298, 171] on p "Last 7 Days" at bounding box center [1298, 167] width 43 height 9
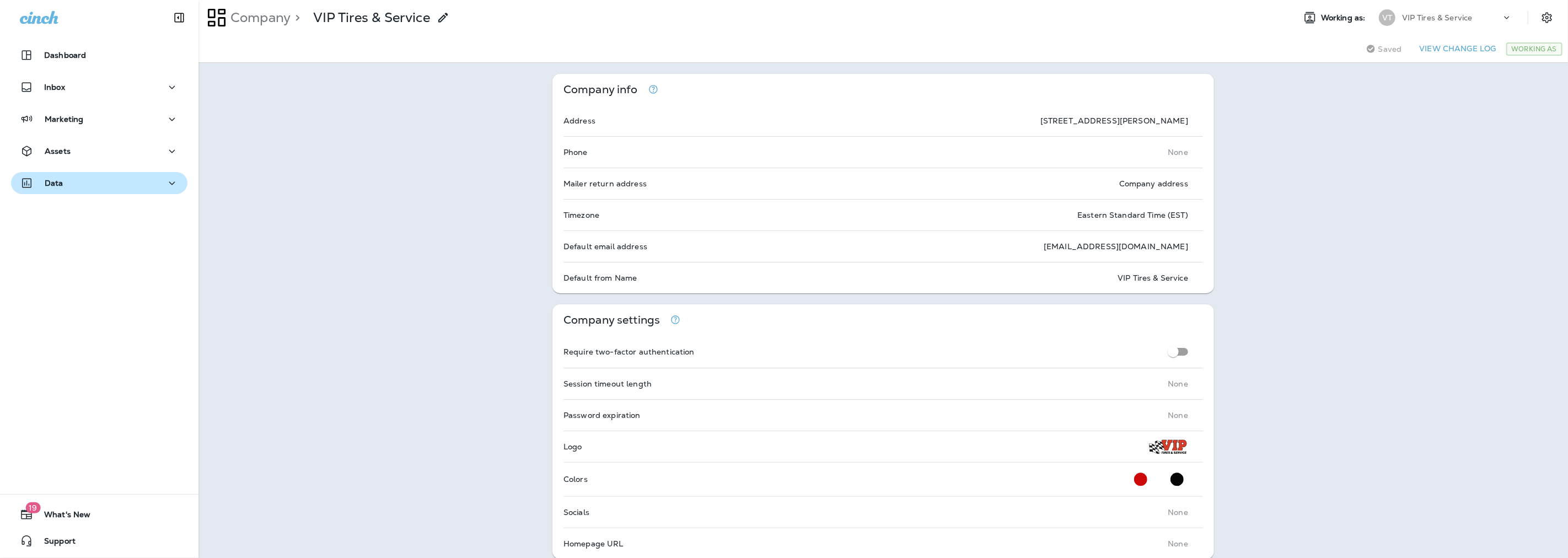
click at [60, 184] on p "Data" at bounding box center [53, 183] width 18 height 9
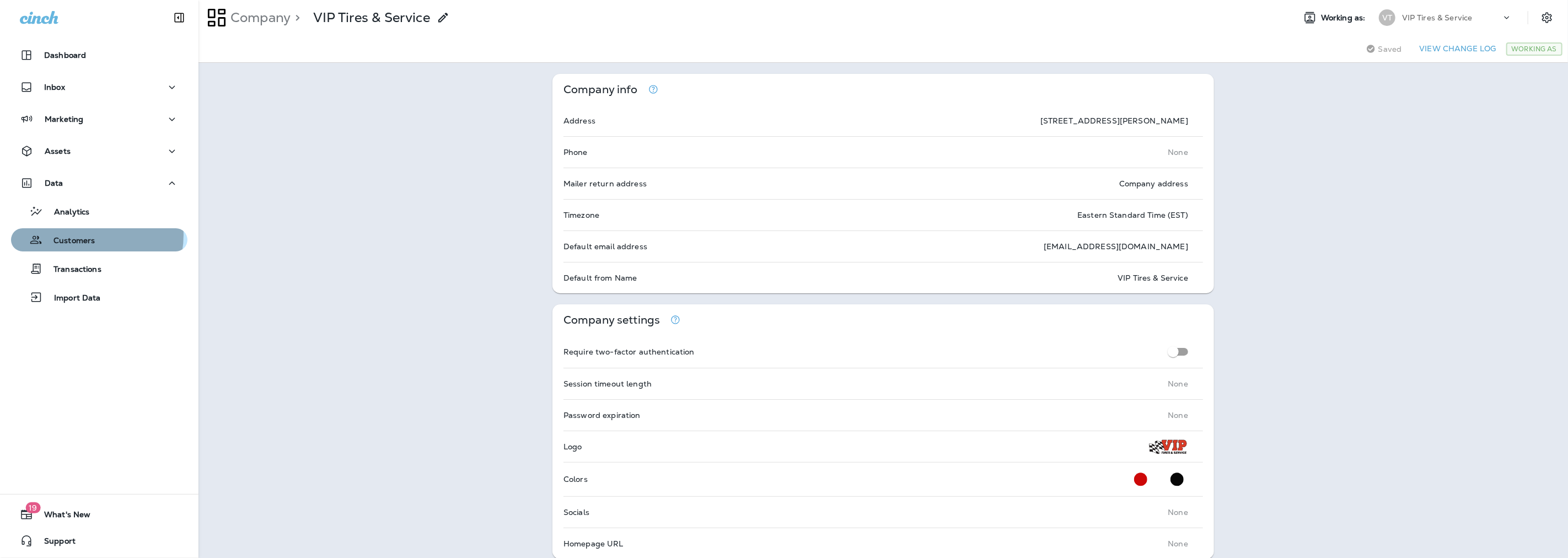
click at [86, 236] on p "Customers" at bounding box center [69, 241] width 52 height 10
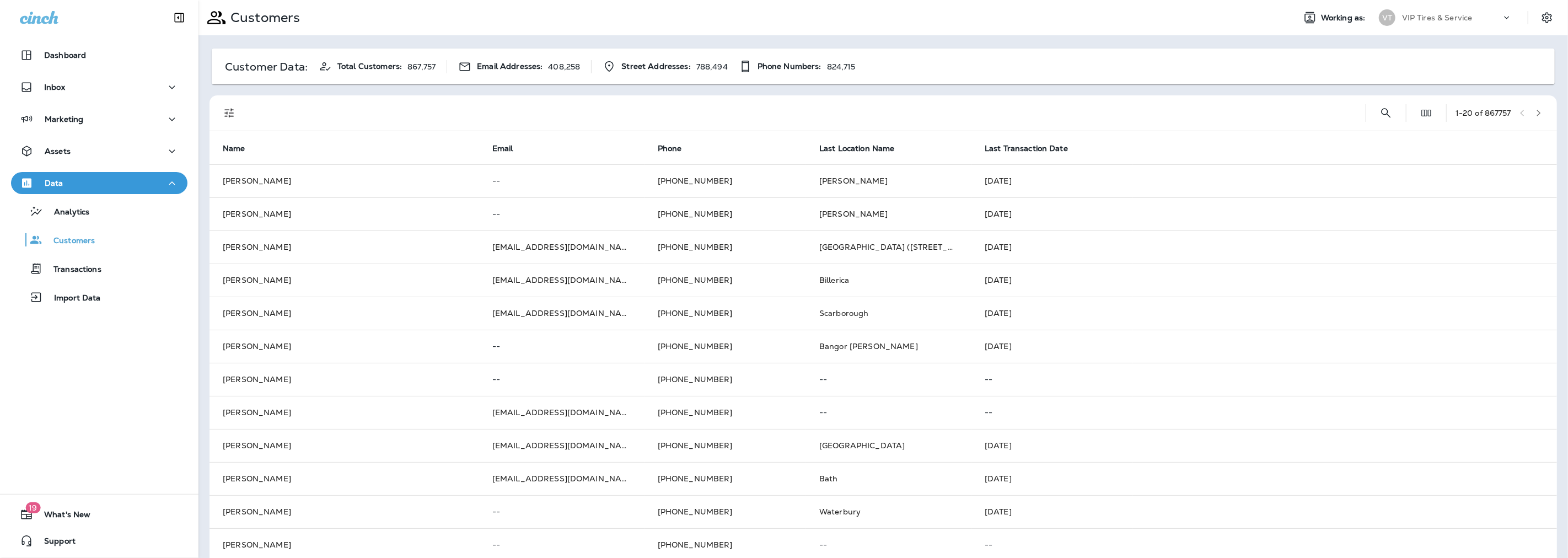
click at [230, 113] on icon "Filters" at bounding box center [229, 113] width 13 height 13
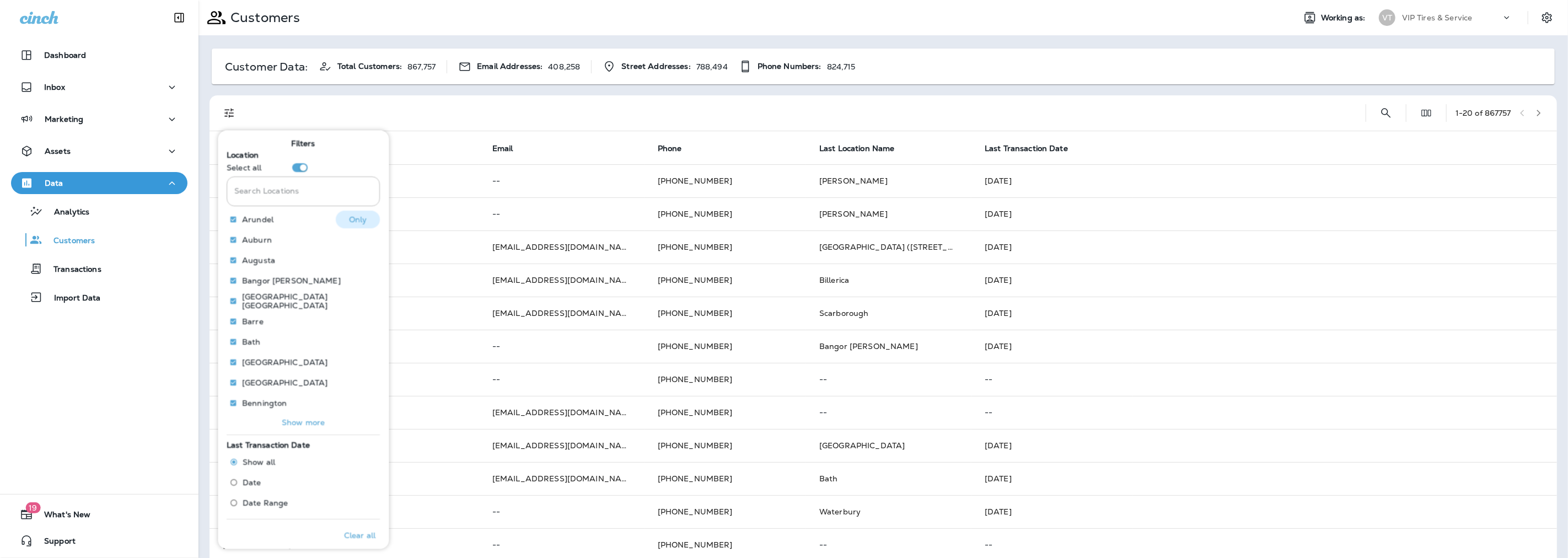
click at [349, 221] on p "Only" at bounding box center [358, 220] width 18 height 9
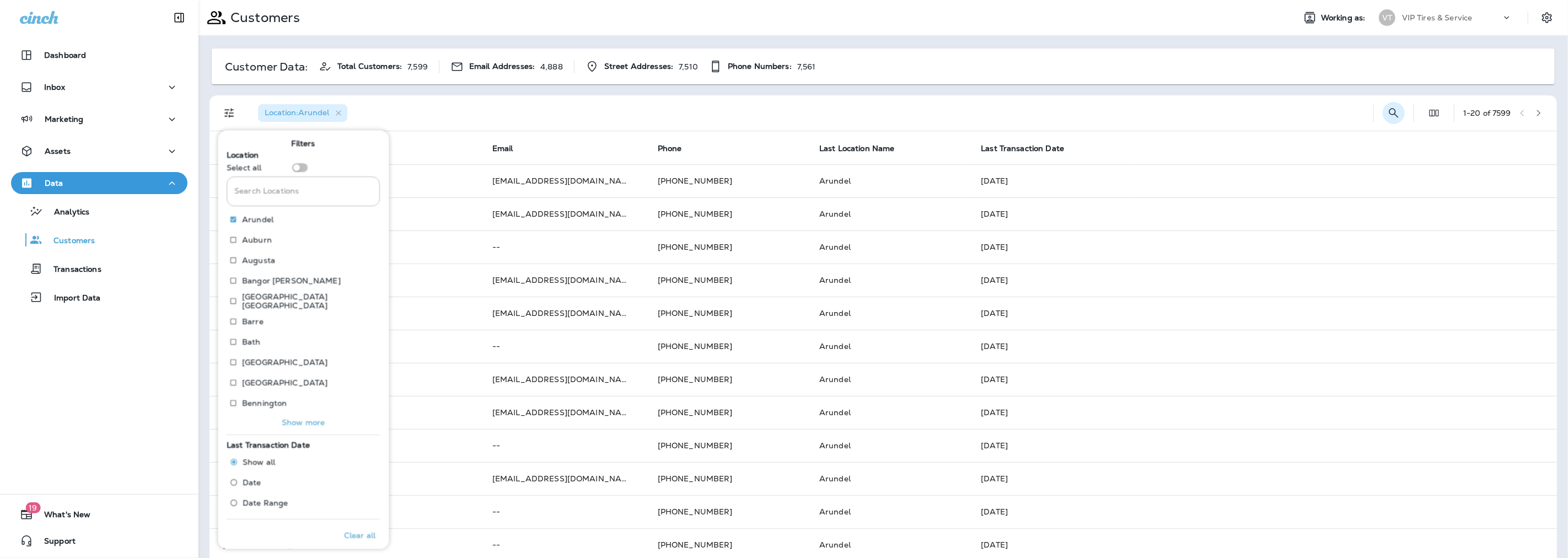
click at [1387, 113] on icon "Search Customers" at bounding box center [1394, 113] width 13 height 13
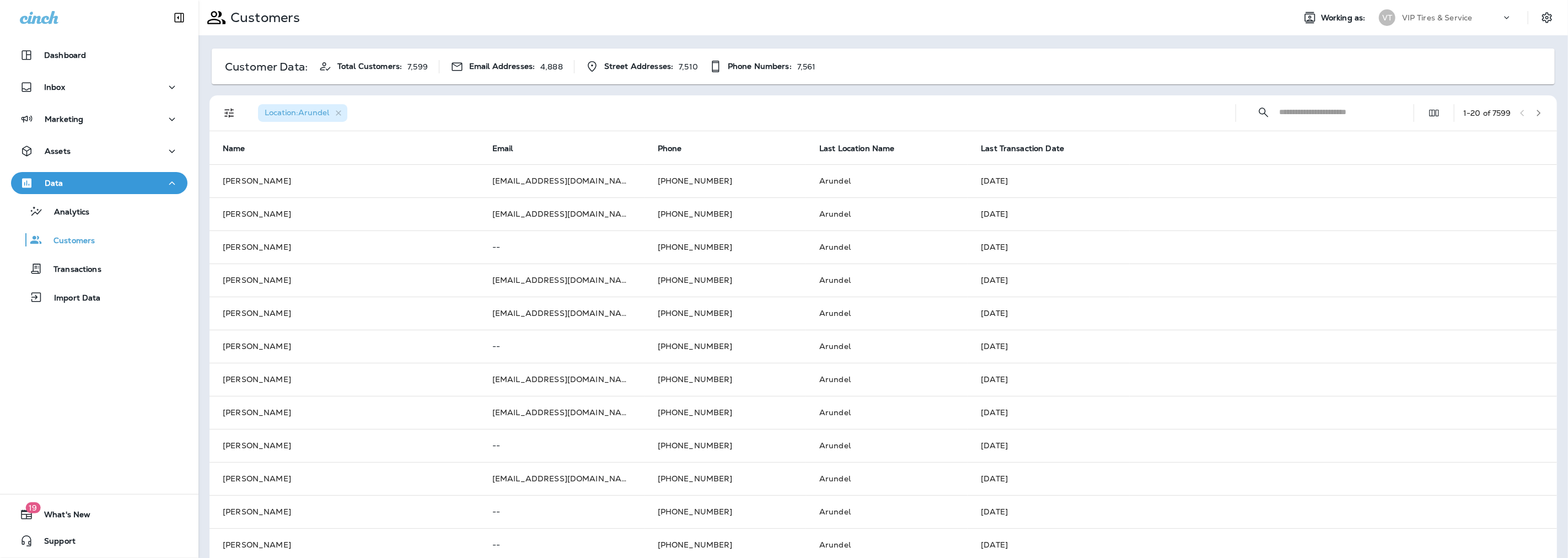
click at [1296, 118] on input "text" at bounding box center [1336, 112] width 115 height 29
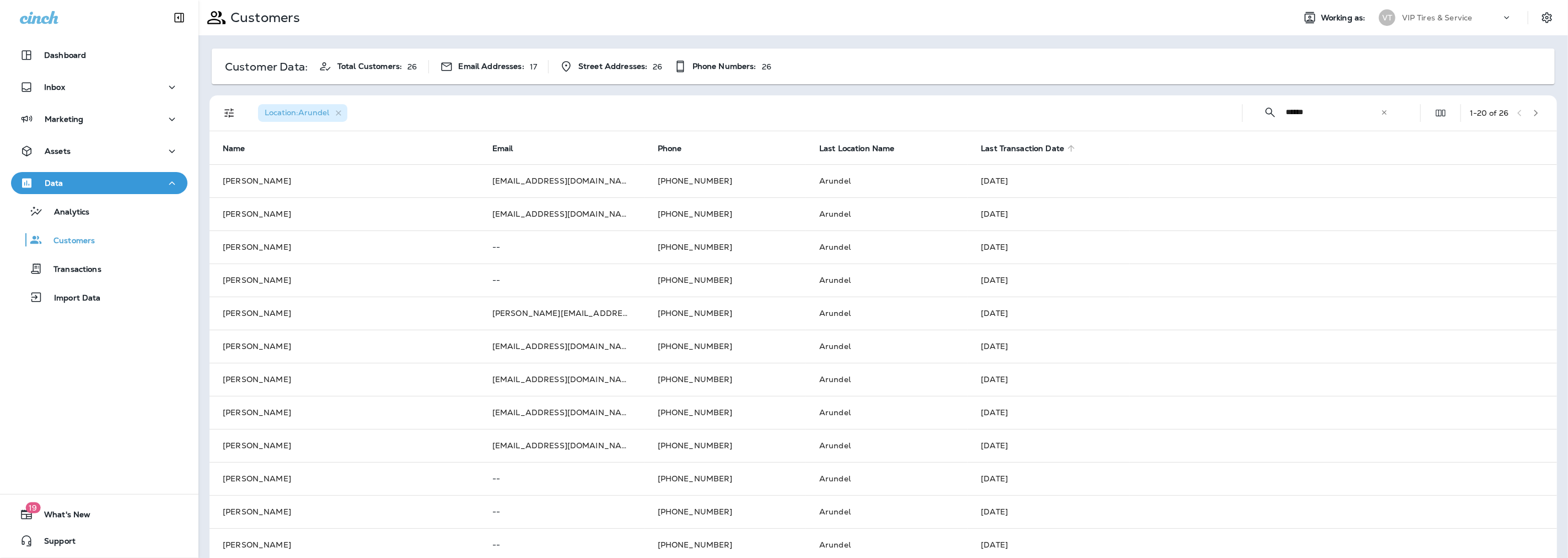
click at [1000, 152] on span "Last Transaction Date" at bounding box center [1022, 148] width 83 height 10
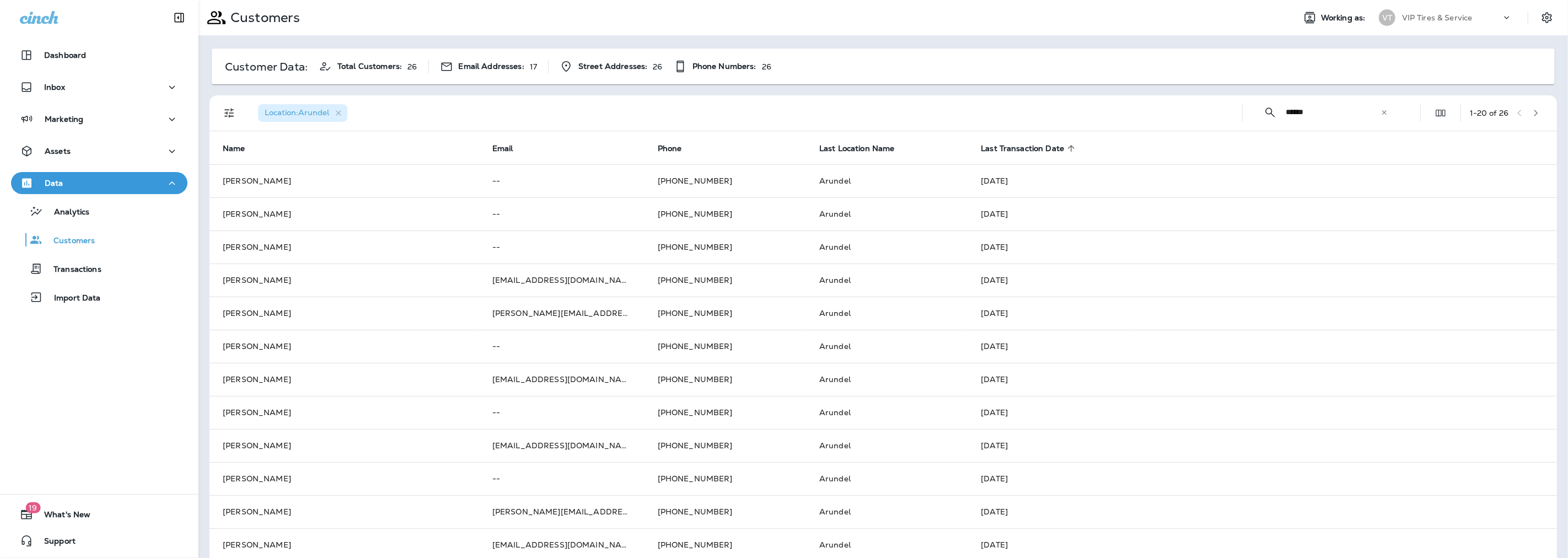
click at [1000, 152] on span "Last Transaction Date" at bounding box center [1022, 148] width 83 height 10
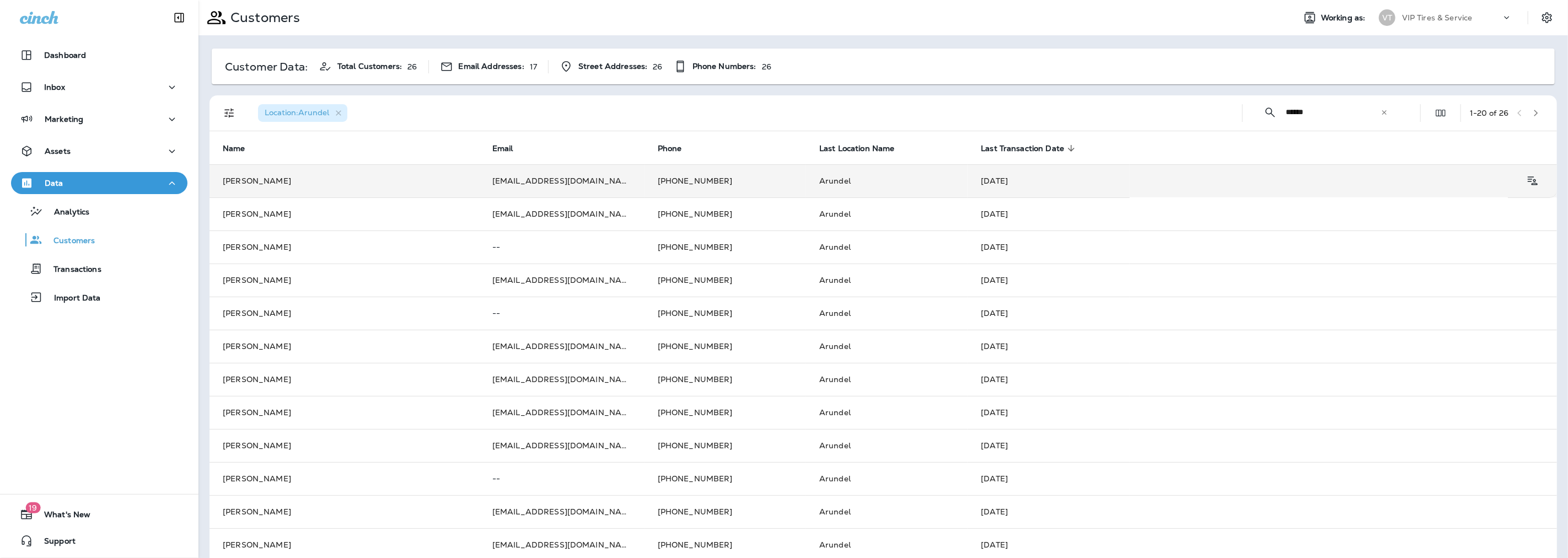
click at [262, 182] on td "[PERSON_NAME]" at bounding box center [344, 181] width 270 height 33
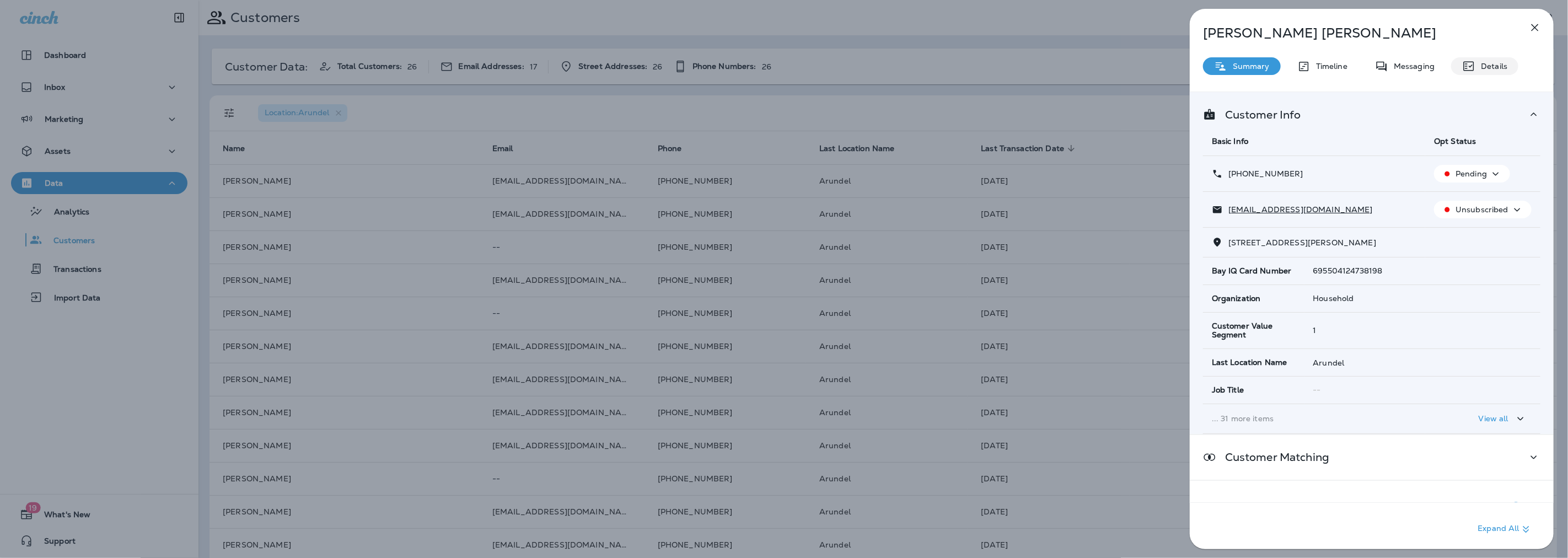
click at [1484, 64] on p "Details" at bounding box center [1491, 66] width 32 height 9
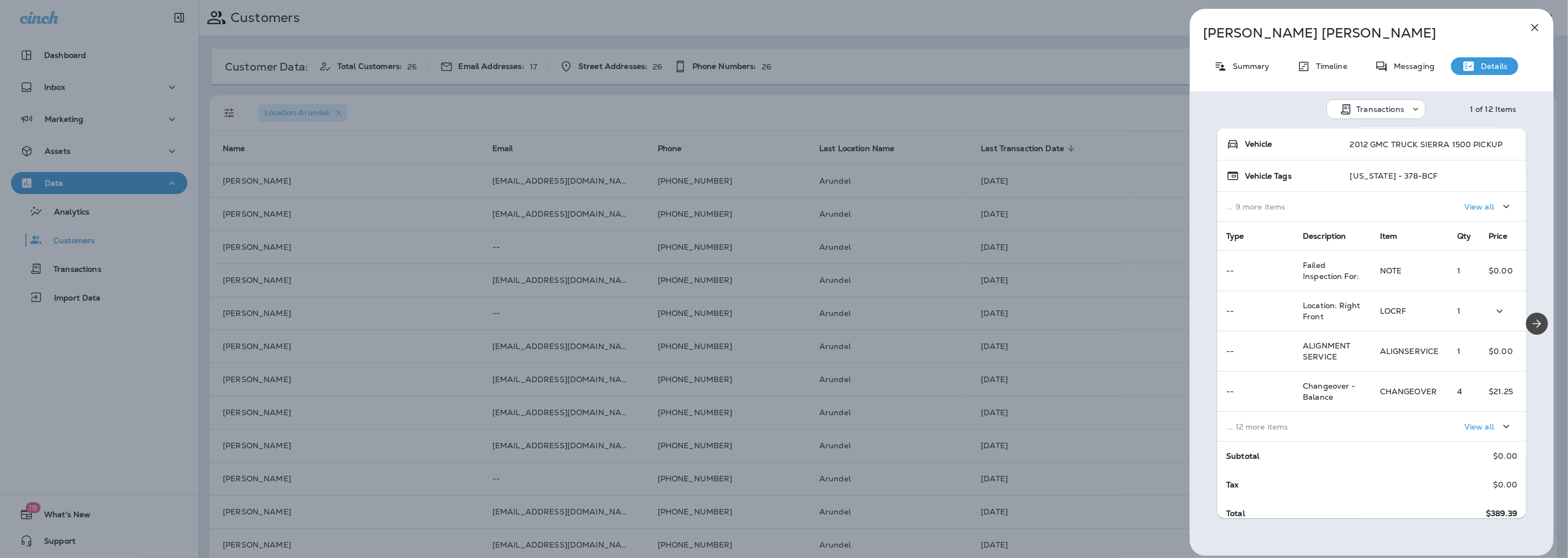
scroll to position [103, 0]
click at [1323, 423] on td "... 12 more items" at bounding box center [1294, 417] width 154 height 30
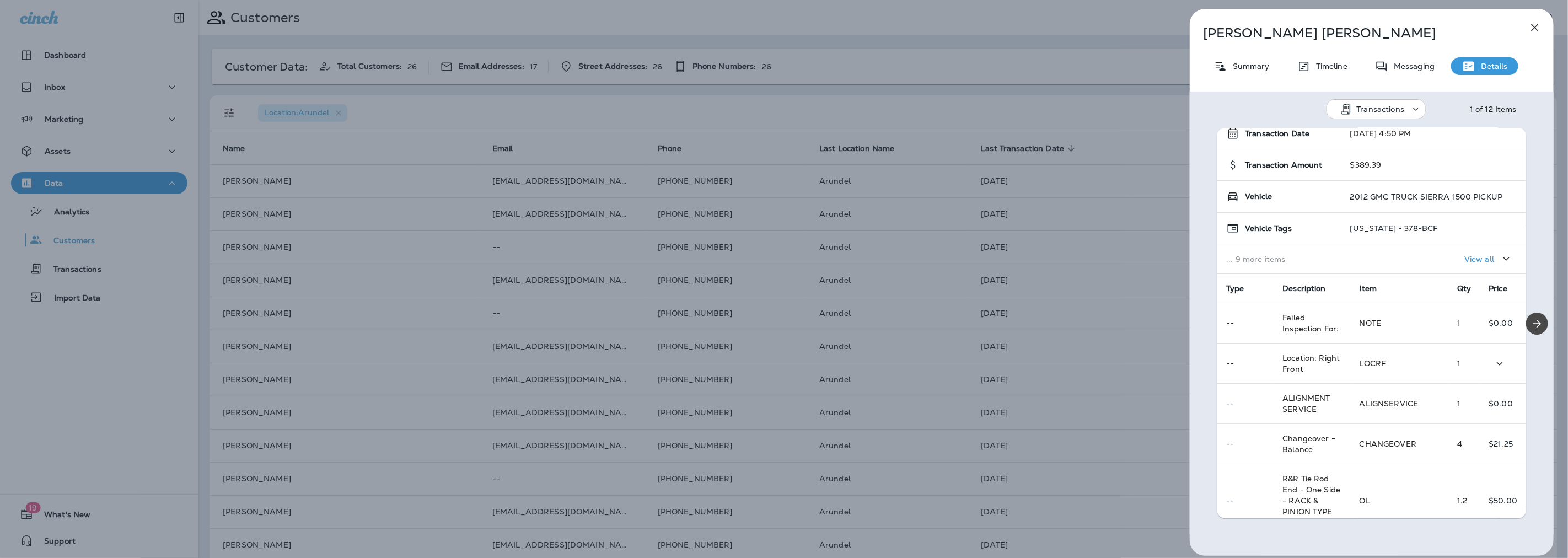
scroll to position [0, 0]
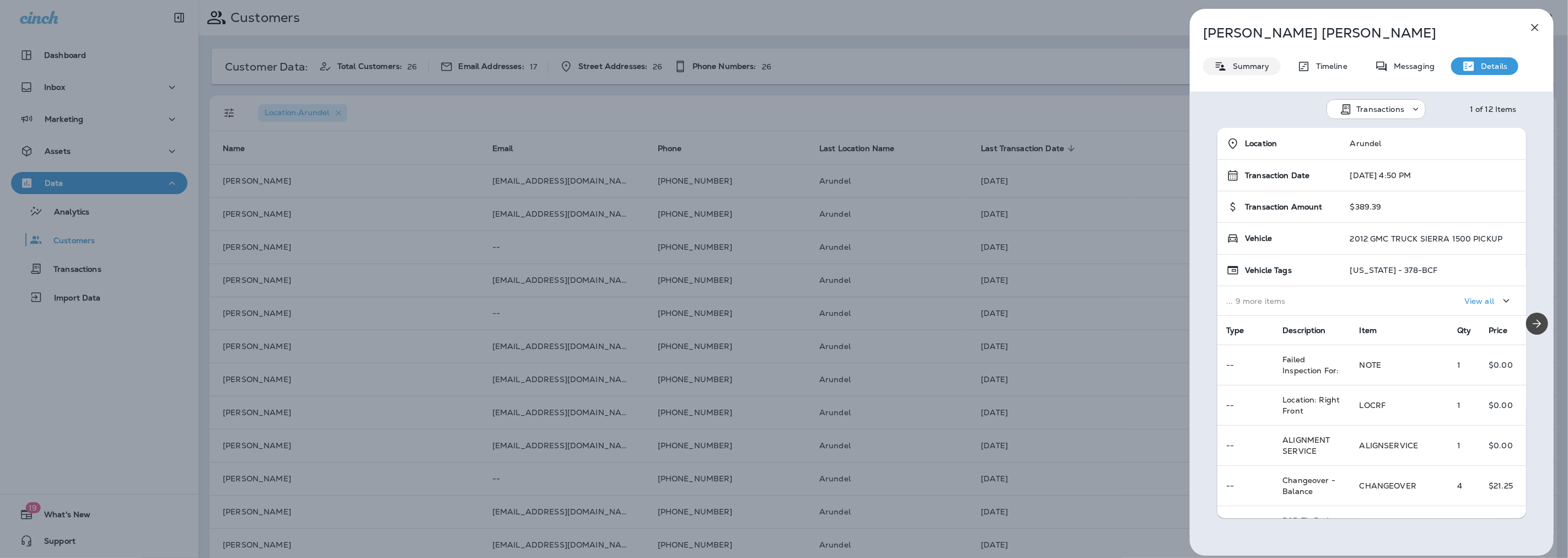
click at [1247, 64] on p "Summary" at bounding box center [1248, 66] width 43 height 9
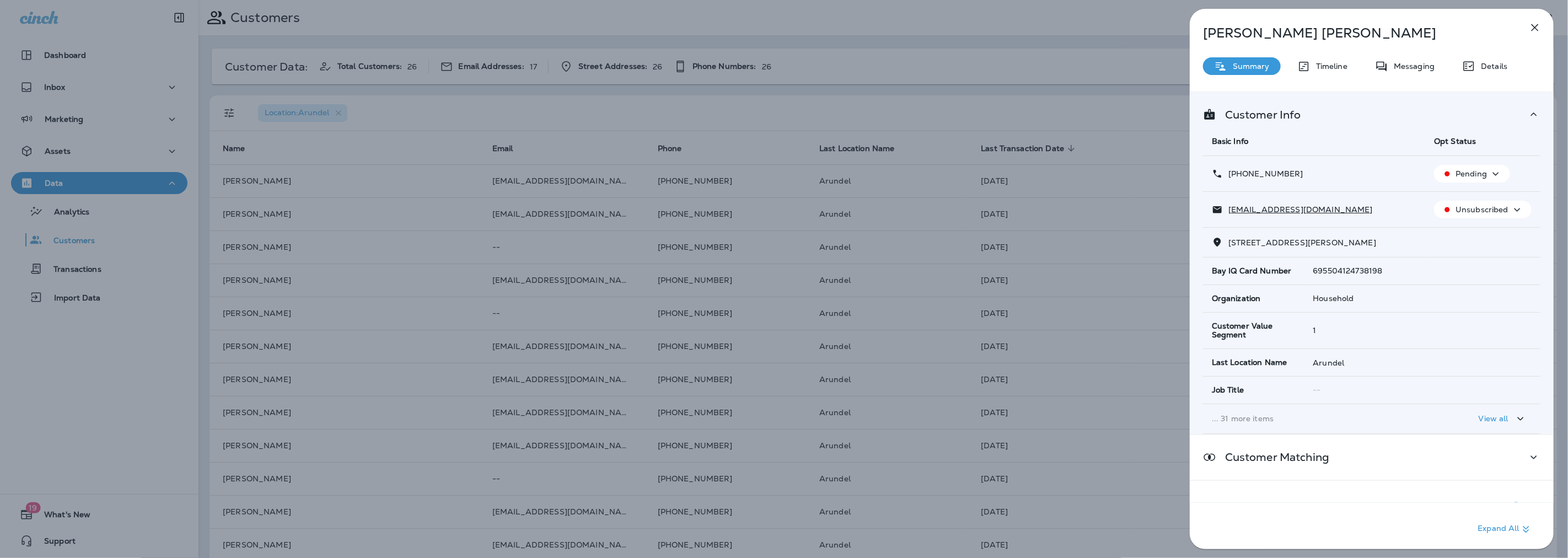
click at [332, 214] on div "[PERSON_NAME] Summary Timeline Messaging Details Customer Info Basic Info Opt S…" at bounding box center [784, 279] width 1568 height 558
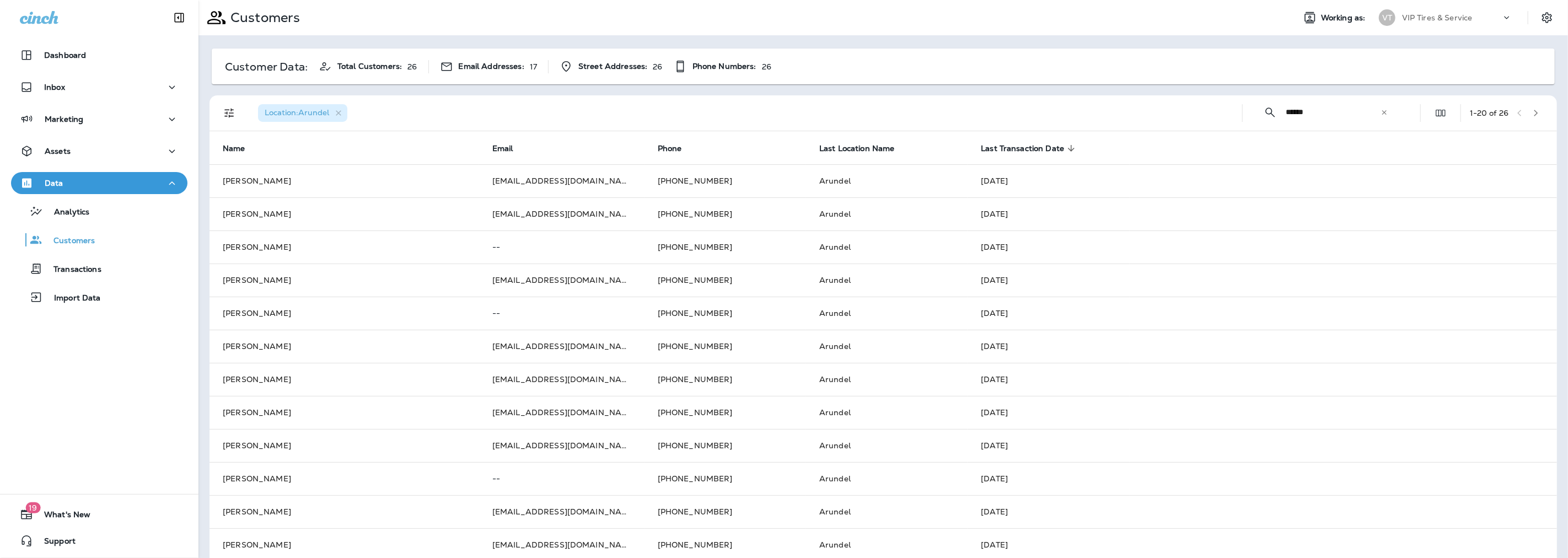
click at [1311, 110] on input "******" at bounding box center [1333, 112] width 95 height 29
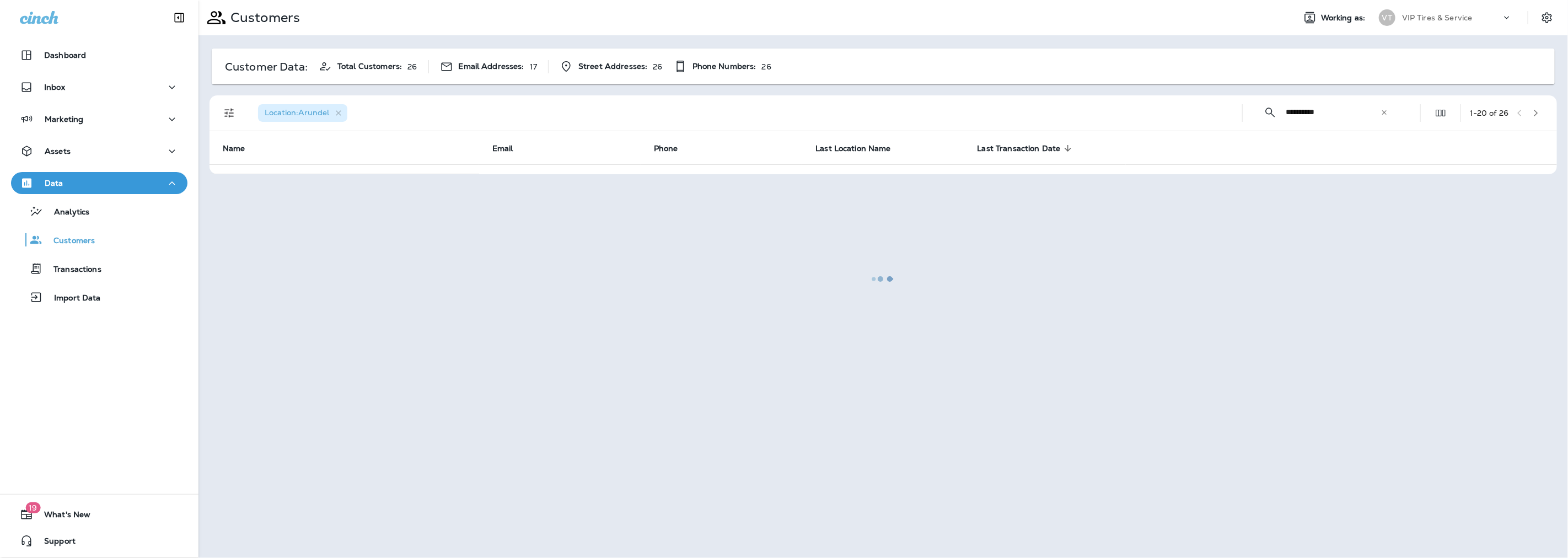
type input "**********"
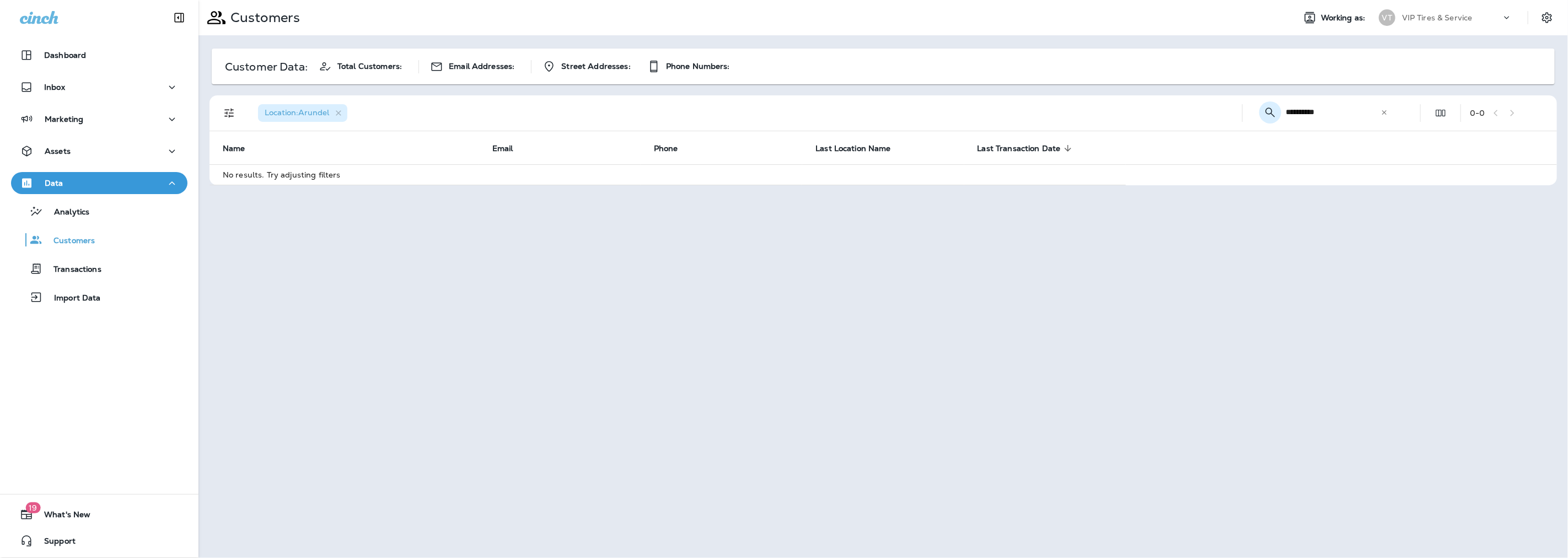
drag, startPoint x: 1336, startPoint y: 111, endPoint x: 1268, endPoint y: 109, distance: 68.0
click at [1268, 109] on div "**********" at bounding box center [1326, 112] width 149 height 29
click at [1385, 109] on icon at bounding box center [1384, 113] width 8 height 8
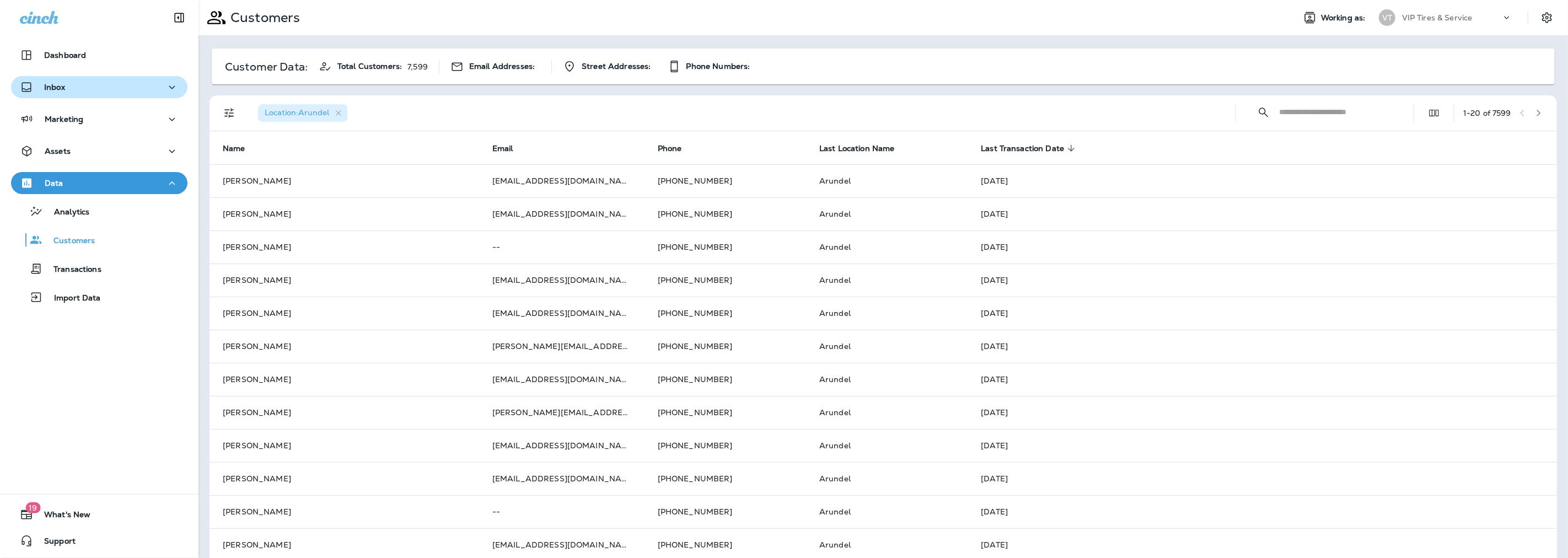
click at [44, 88] on p "Inbox" at bounding box center [54, 87] width 21 height 9
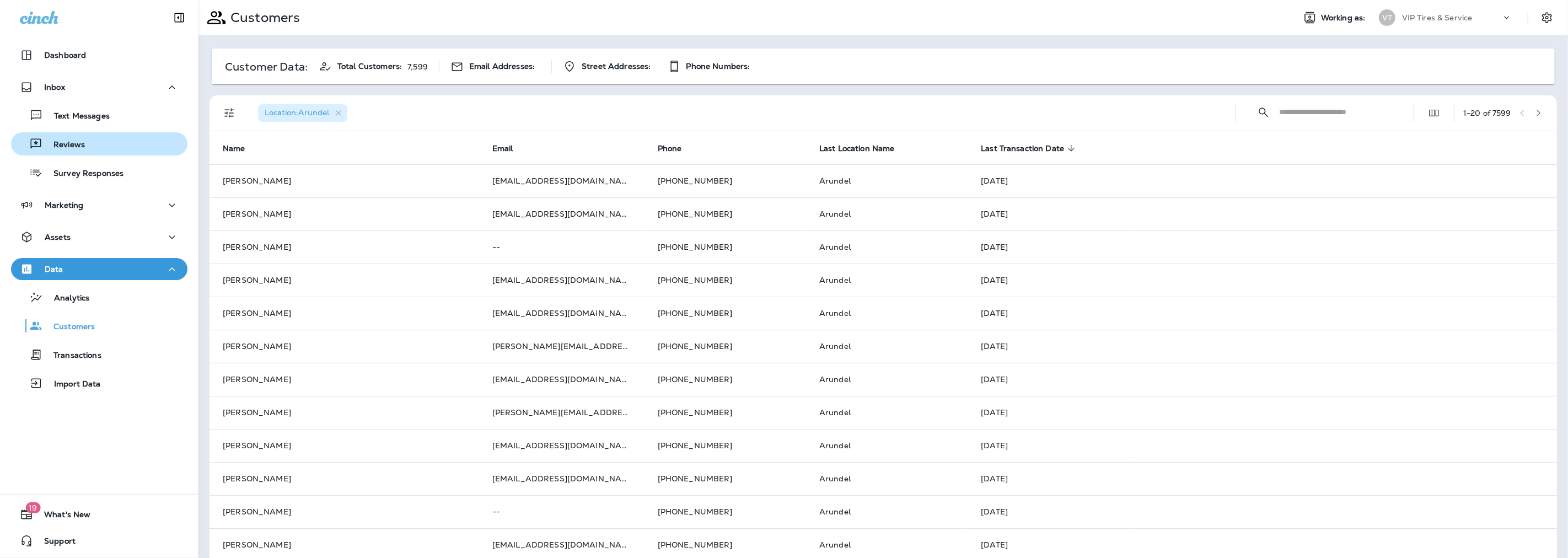
click at [61, 146] on p "Reviews" at bounding box center [64, 145] width 43 height 10
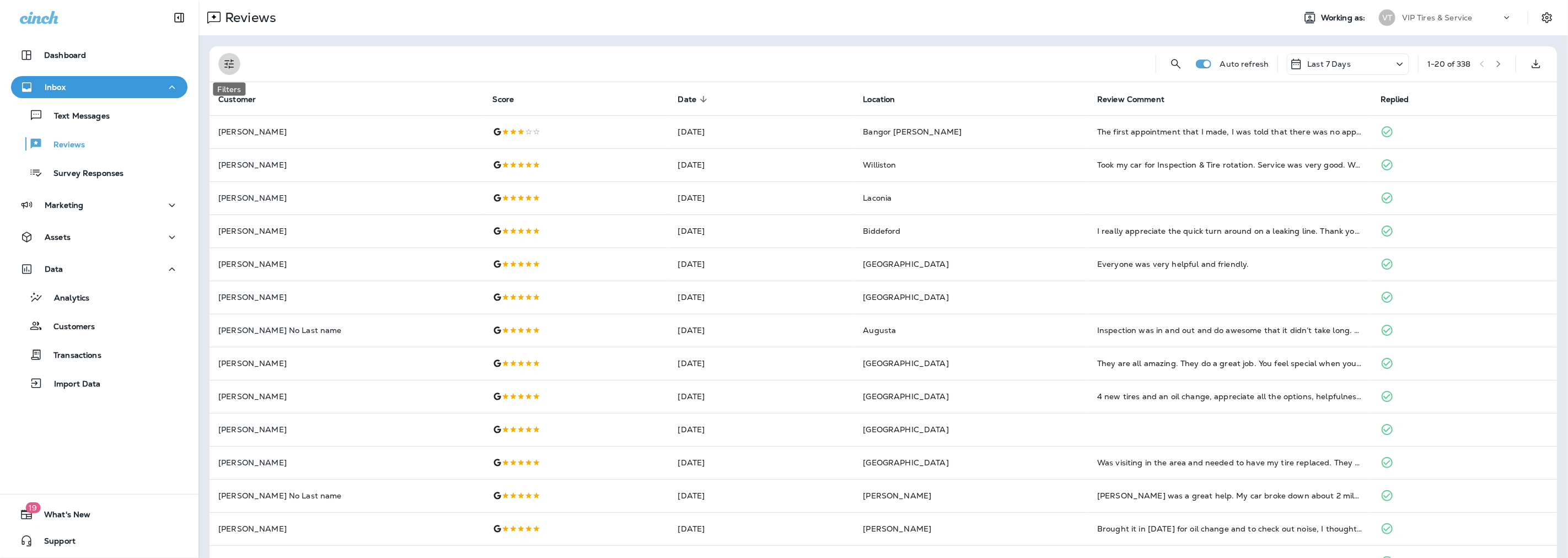
click at [230, 64] on icon "Filters" at bounding box center [229, 64] width 10 height 10
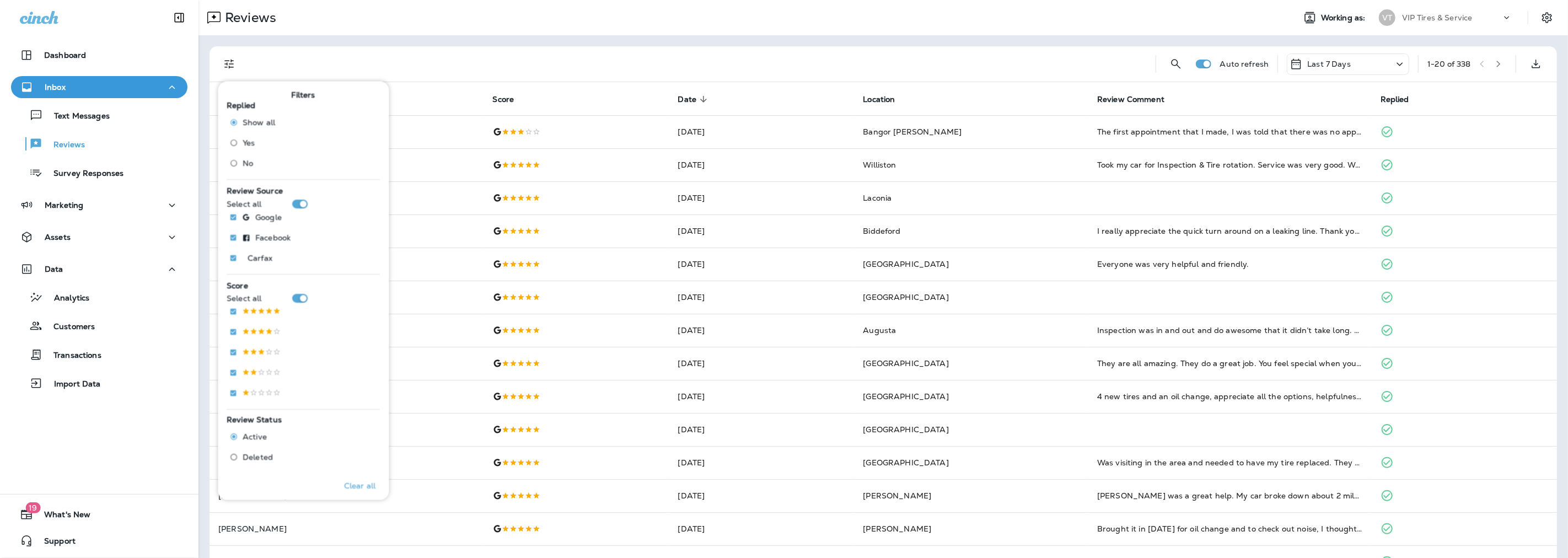
click at [244, 164] on span "No" at bounding box center [248, 163] width 10 height 9
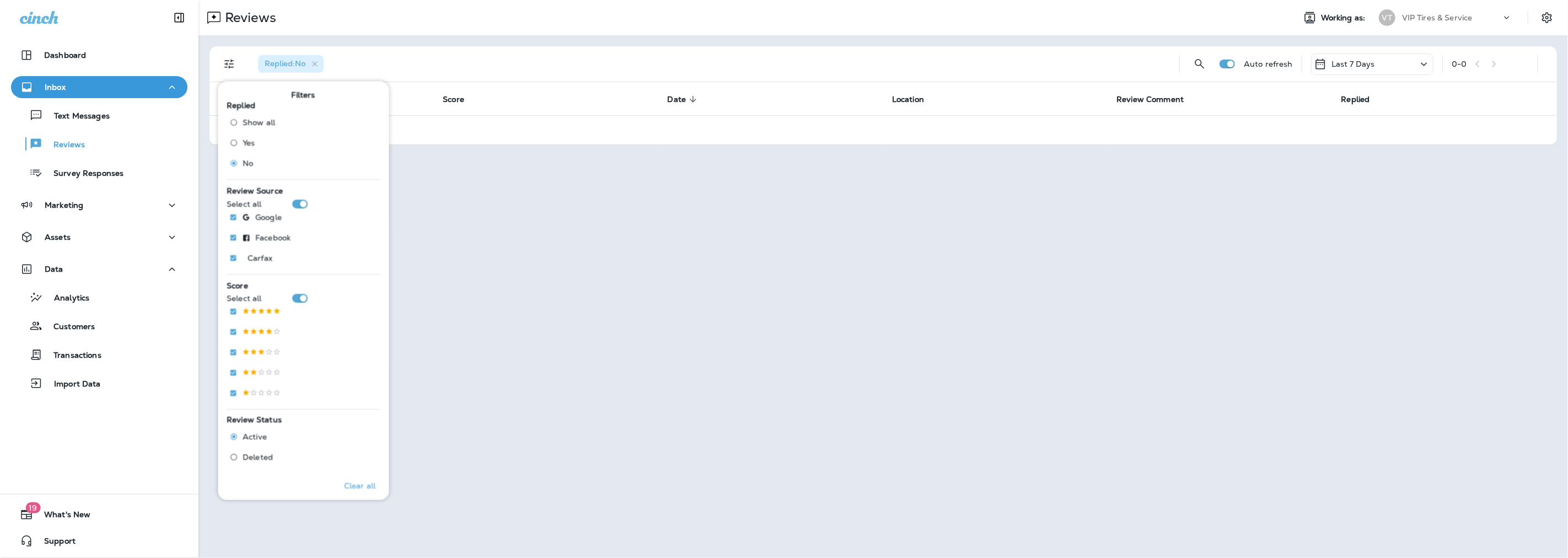
click at [409, 48] on div "Replied : No" at bounding box center [710, 64] width 921 height 35
